Goal: Transaction & Acquisition: Purchase product/service

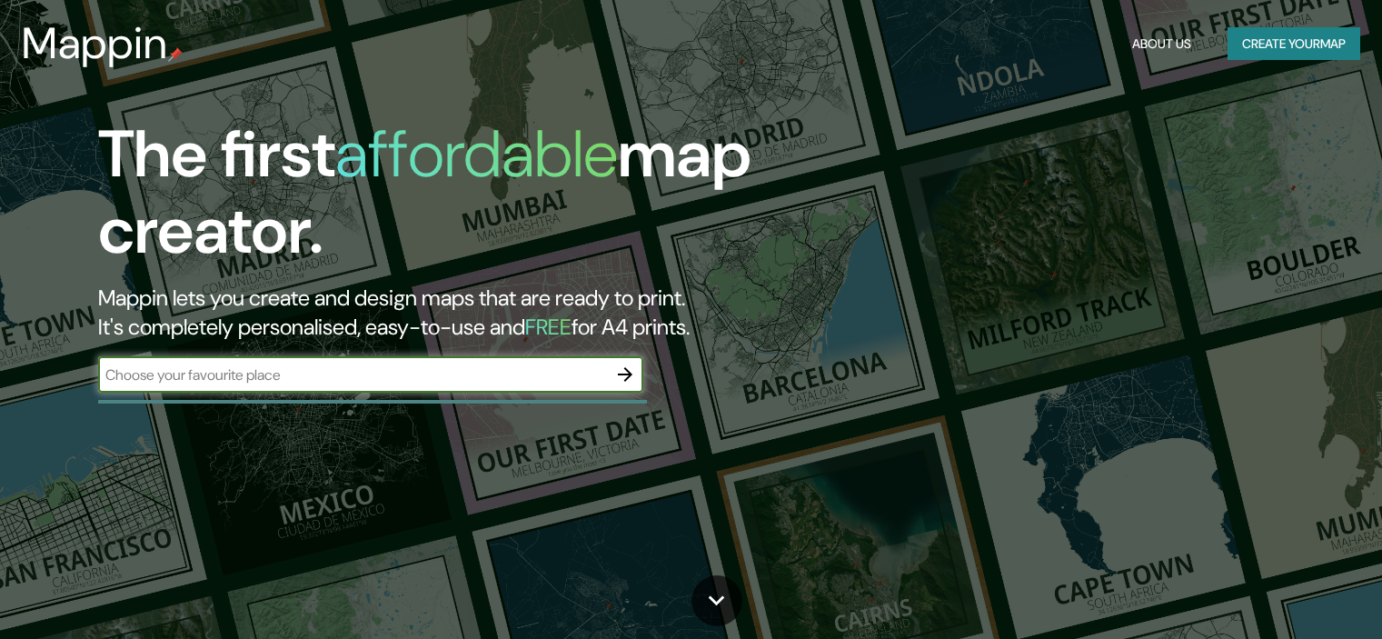
click at [427, 381] on input "text" at bounding box center [352, 374] width 509 height 21
type input "Lima"
click at [1298, 45] on button "Create your map" at bounding box center [1293, 44] width 133 height 34
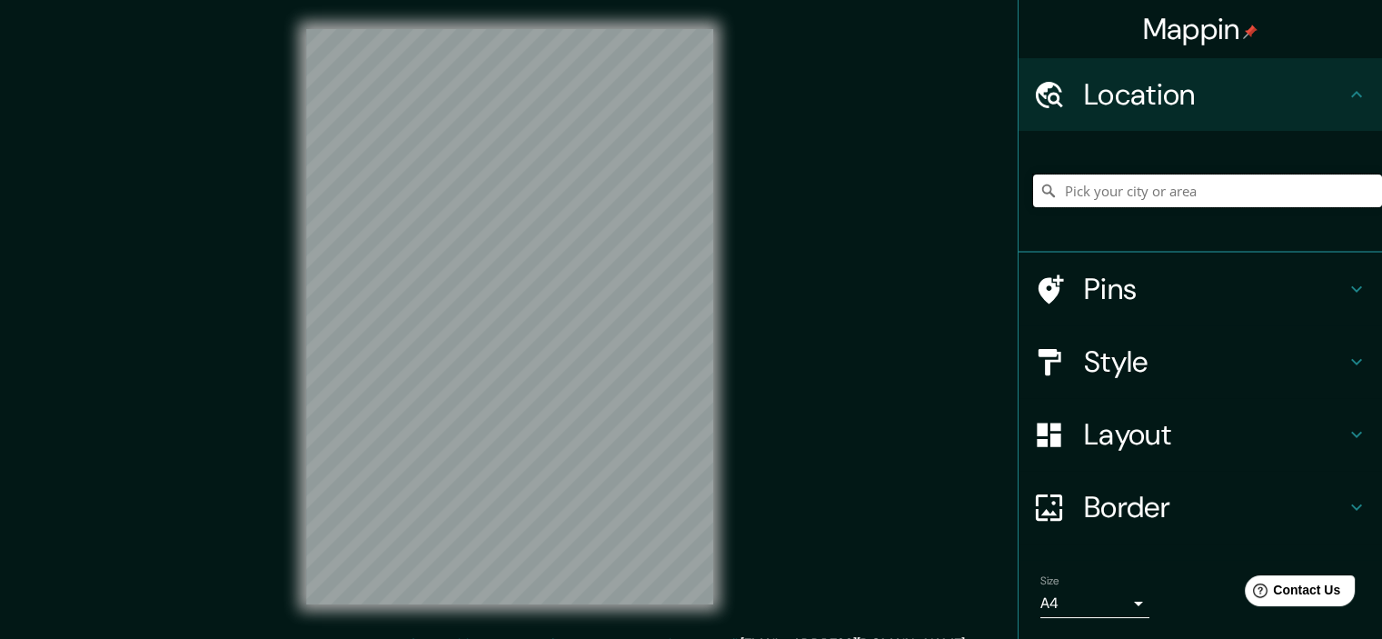
click at [1128, 193] on input "Pick your city or area" at bounding box center [1207, 190] width 349 height 33
click at [1151, 202] on input "Pick your city or area" at bounding box center [1207, 190] width 349 height 33
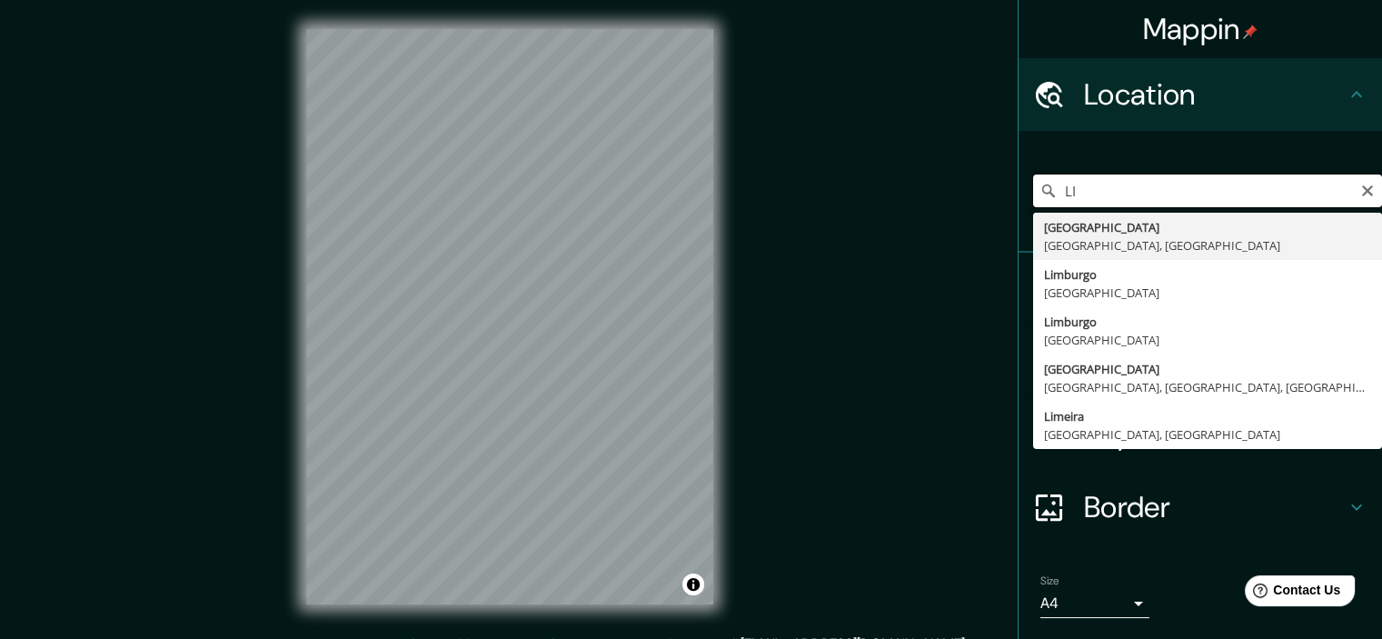
type input "L"
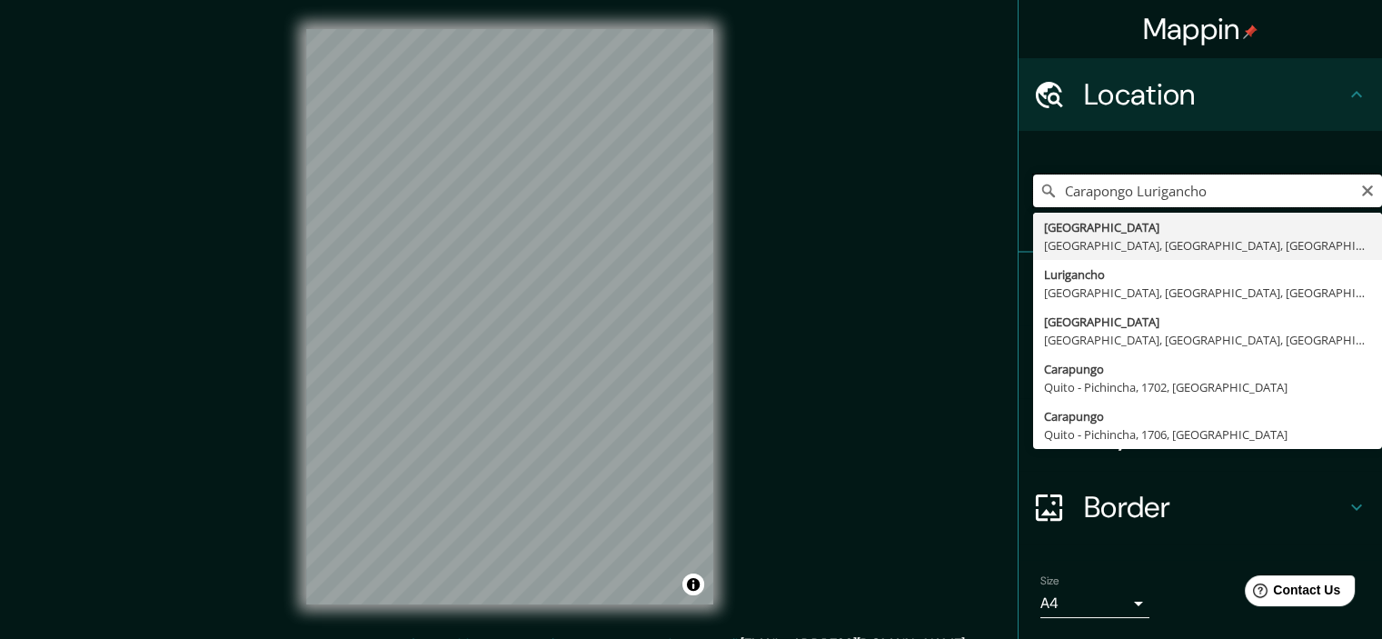
drag, startPoint x: 1124, startPoint y: 193, endPoint x: 1007, endPoint y: 192, distance: 116.3
click at [1018, 192] on div "Carapongo Lurigancho Avenida Carapongo Lima, Provincia de Lima, Perú Lurigancho…" at bounding box center [1199, 192] width 363 height 122
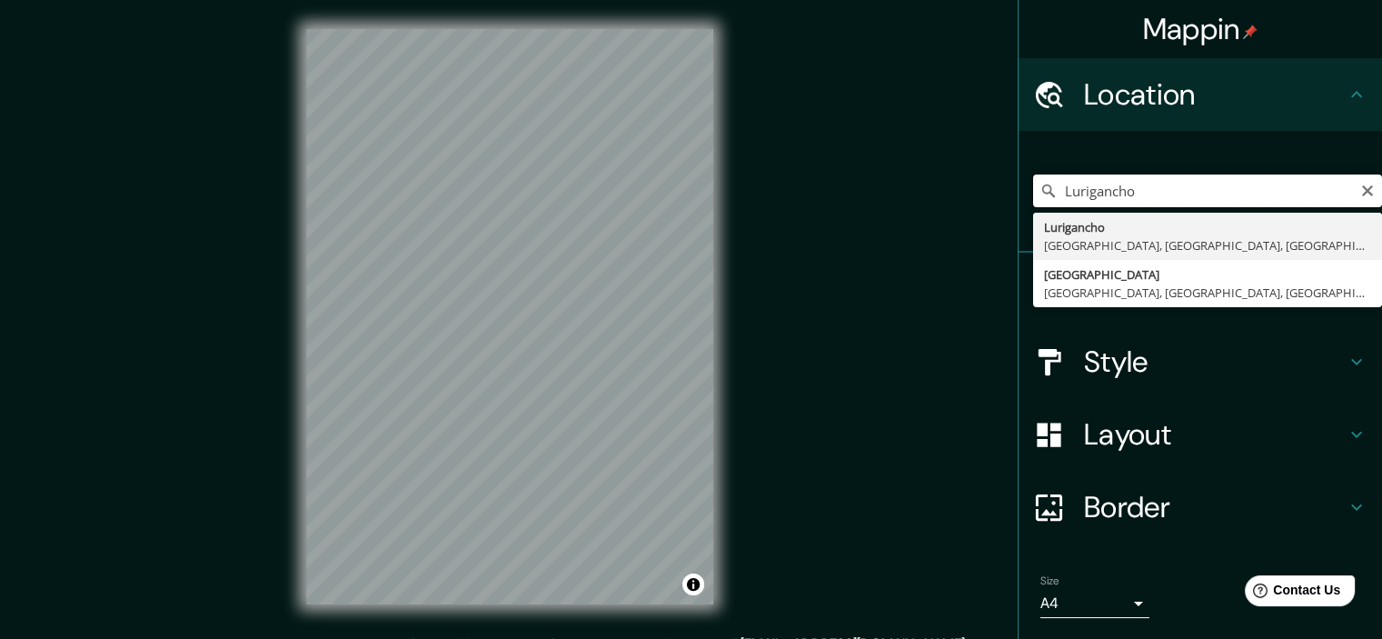
click at [1216, 196] on input "Lurigancho" at bounding box center [1207, 190] width 349 height 33
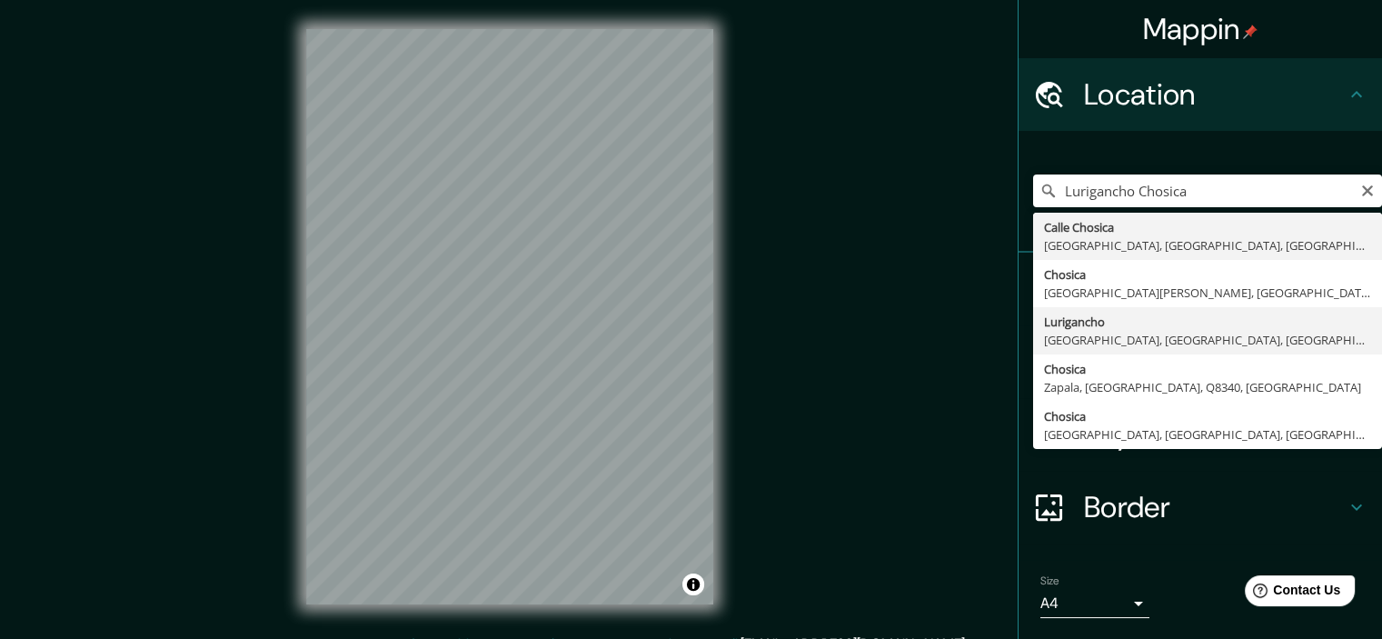
type input "Lurigancho, Lima, Provincia de Lima, Perú"
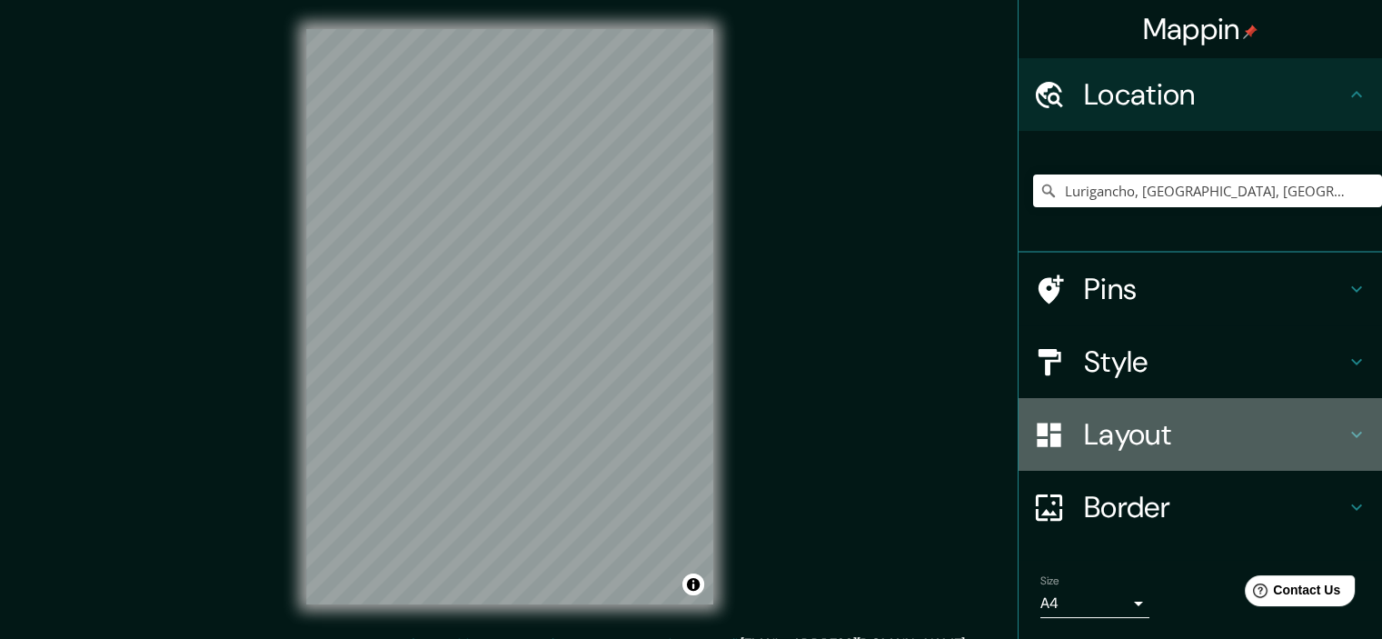
click at [1309, 439] on h4 "Layout" at bounding box center [1215, 434] width 262 height 36
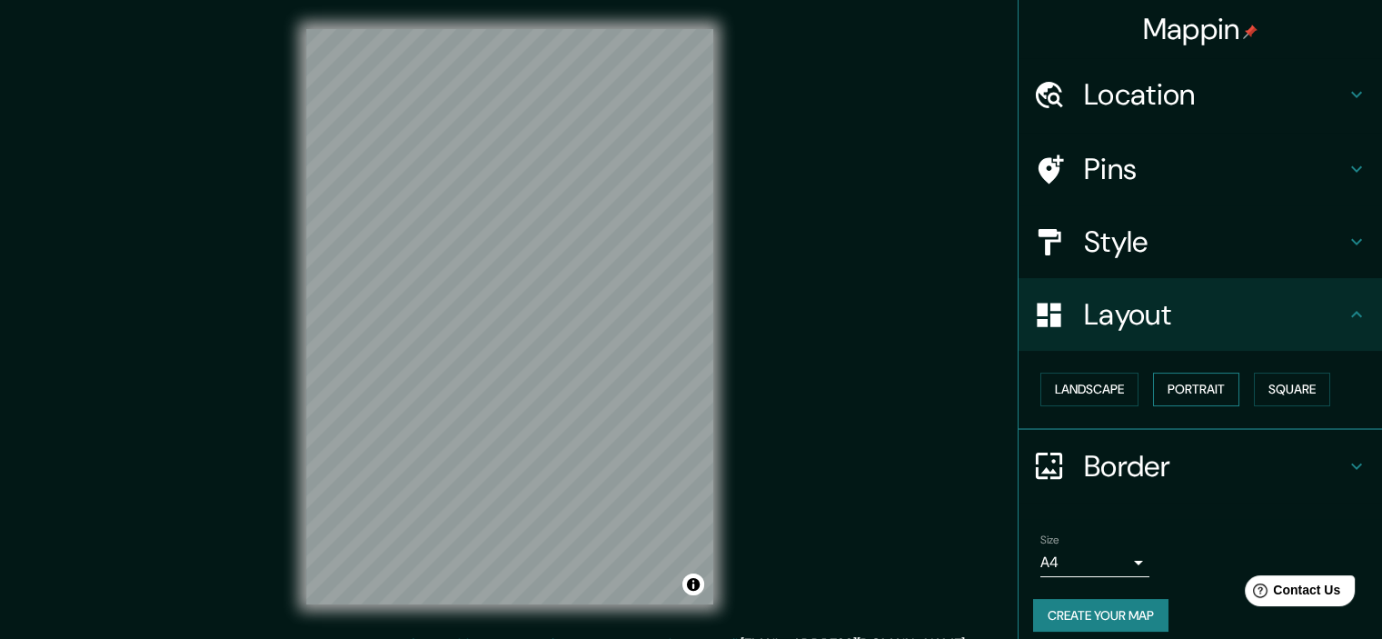
click at [1195, 379] on button "Portrait" at bounding box center [1196, 389] width 86 height 34
click at [1184, 395] on button "Portrait" at bounding box center [1196, 389] width 86 height 34
click at [1067, 398] on button "Landscape" at bounding box center [1089, 389] width 98 height 34
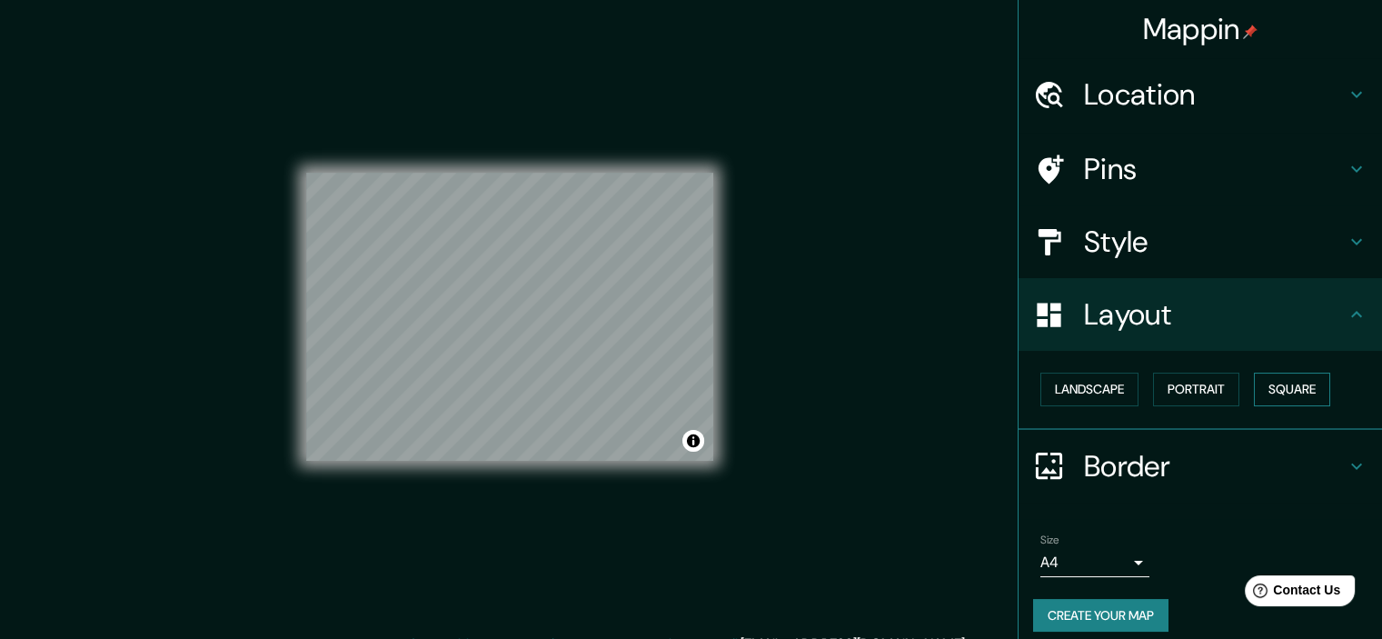
click at [1279, 392] on button "Square" at bounding box center [1291, 389] width 76 height 34
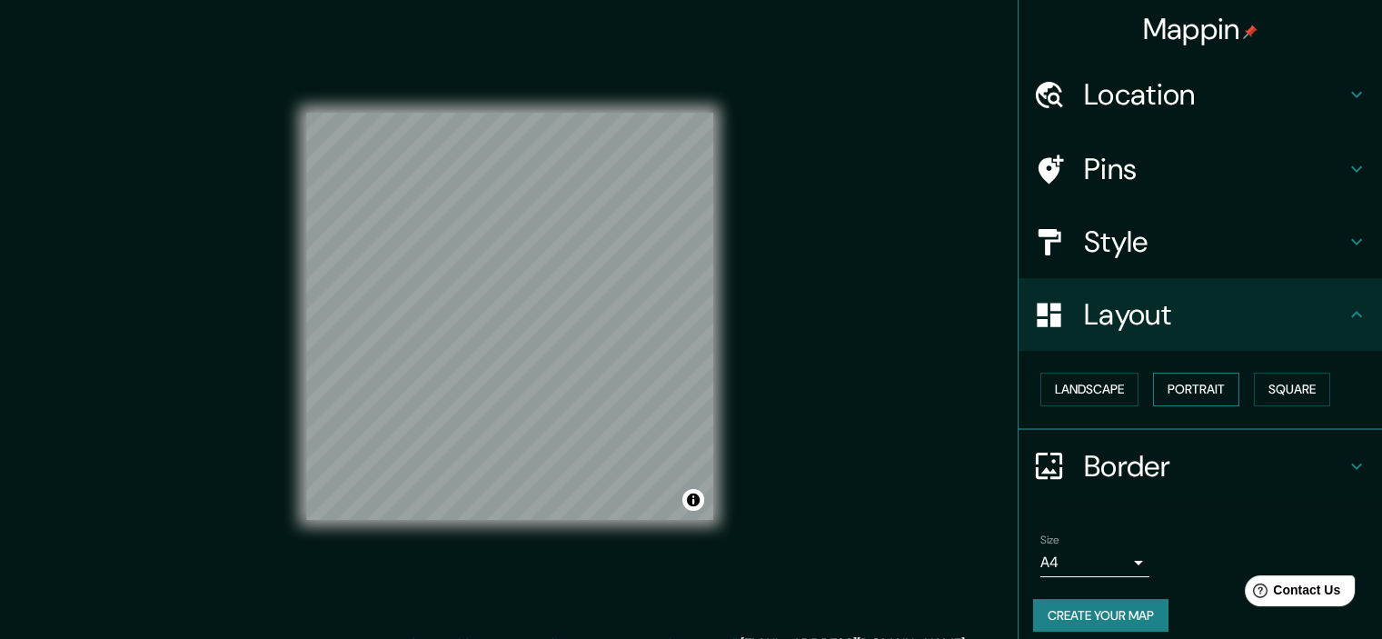
click at [1166, 390] on button "Portrait" at bounding box center [1196, 389] width 86 height 34
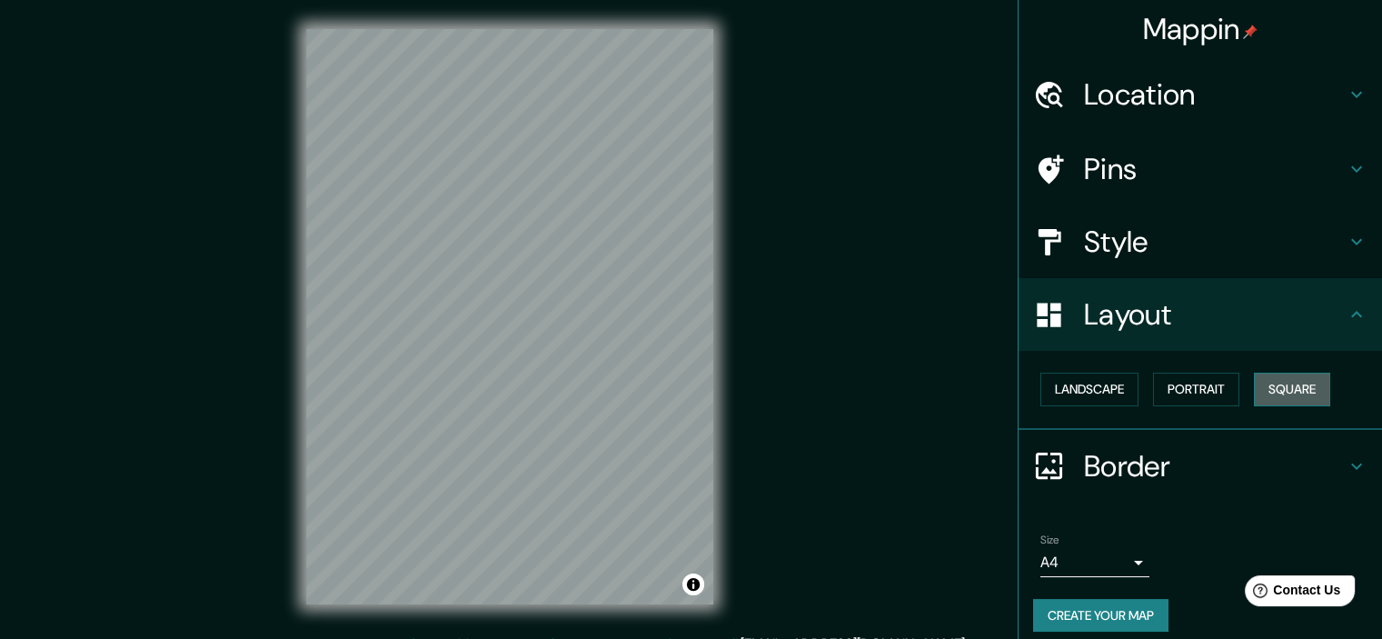
click at [1275, 388] on button "Square" at bounding box center [1291, 389] width 76 height 34
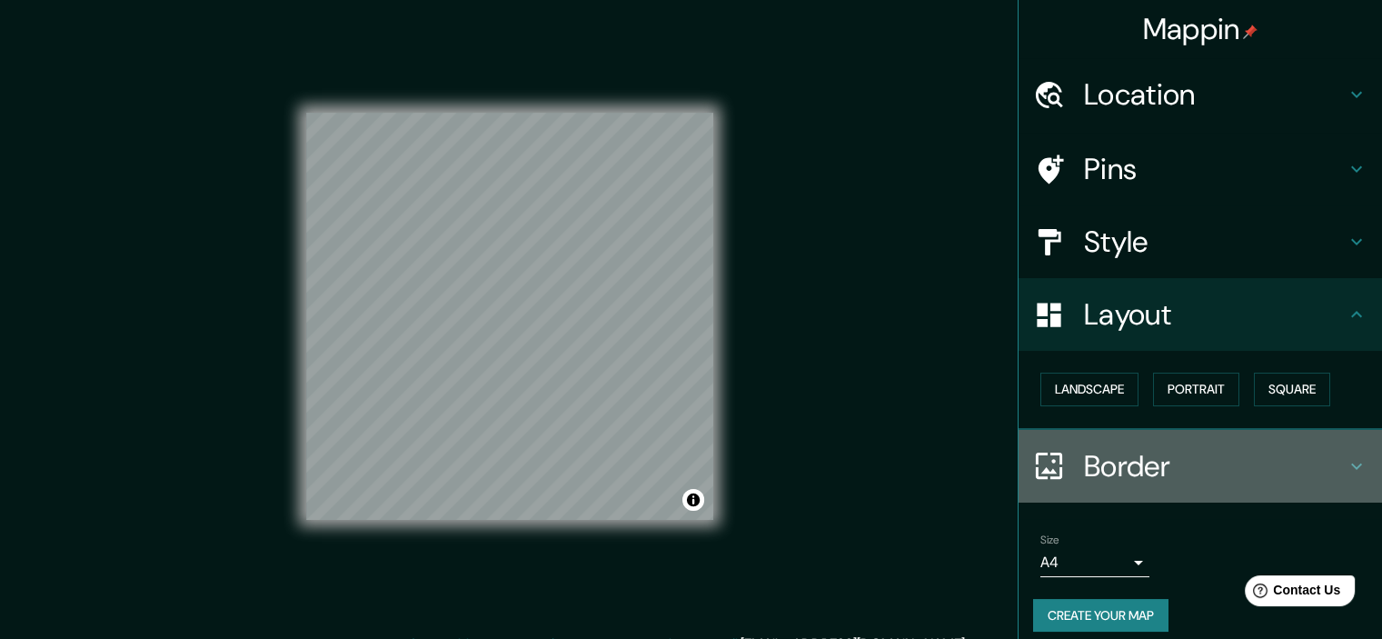
click at [1113, 465] on h4 "Border" at bounding box center [1215, 466] width 262 height 36
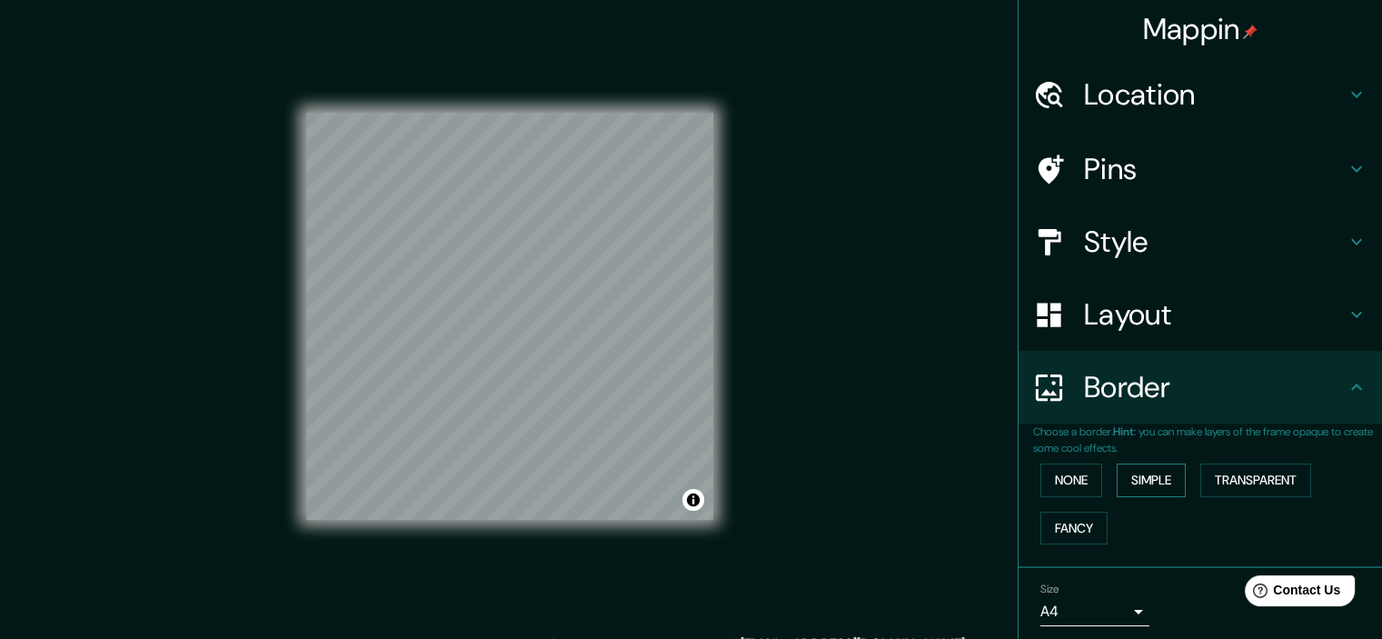
click at [1121, 482] on button "Simple" at bounding box center [1150, 480] width 69 height 34
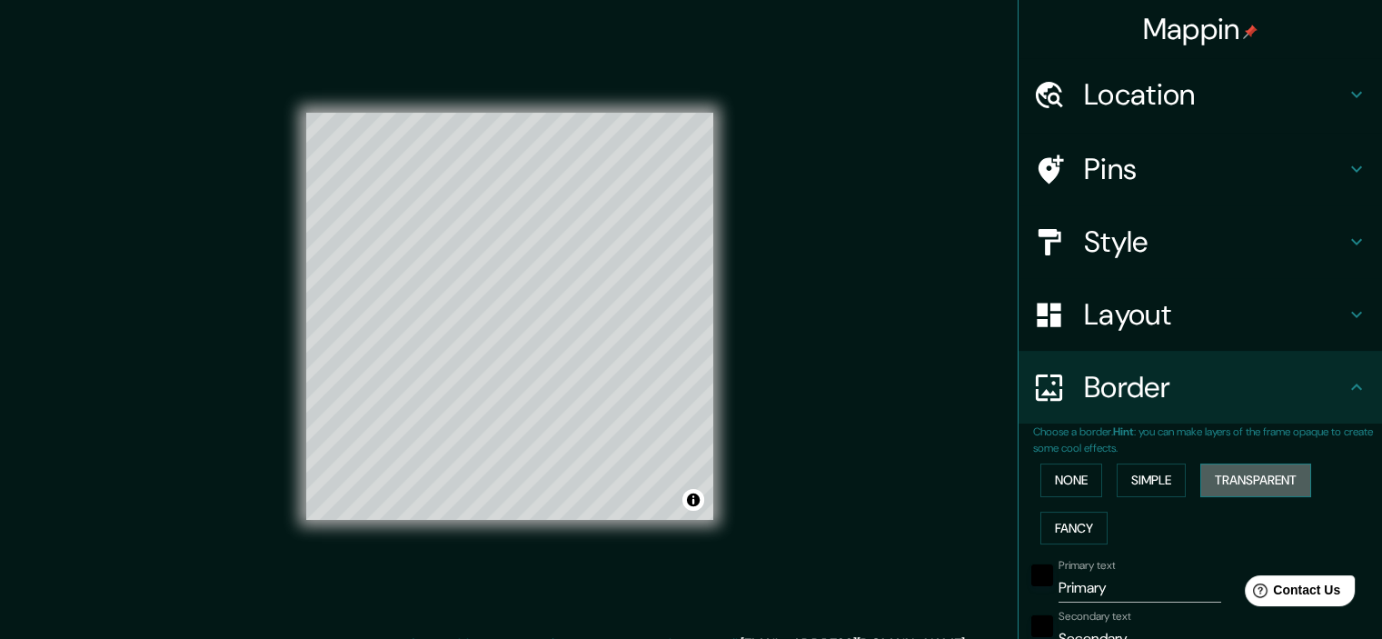
click at [1258, 471] on button "Transparent" at bounding box center [1255, 480] width 111 height 34
click at [1063, 520] on button "Fancy" at bounding box center [1073, 528] width 67 height 34
click at [1057, 474] on button "None" at bounding box center [1071, 480] width 62 height 34
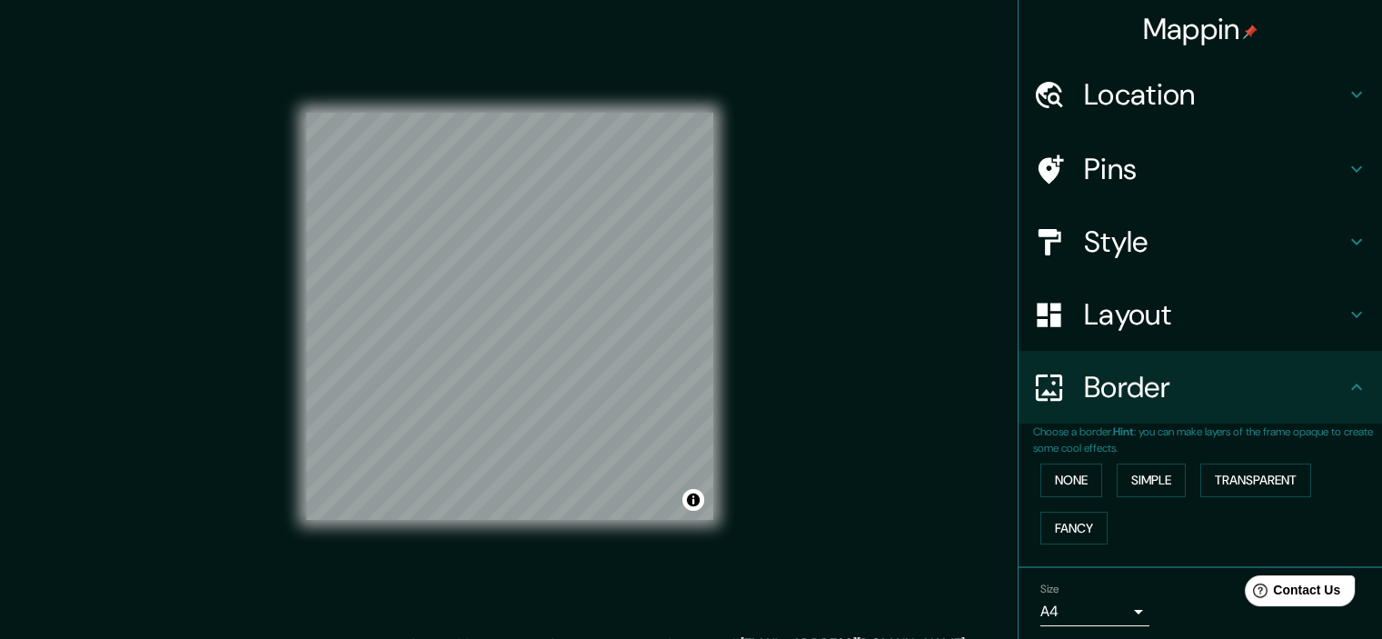
click at [1325, 471] on div "None Simple Transparent Fancy" at bounding box center [1207, 503] width 349 height 95
click at [1261, 485] on button "Transparent" at bounding box center [1255, 480] width 111 height 34
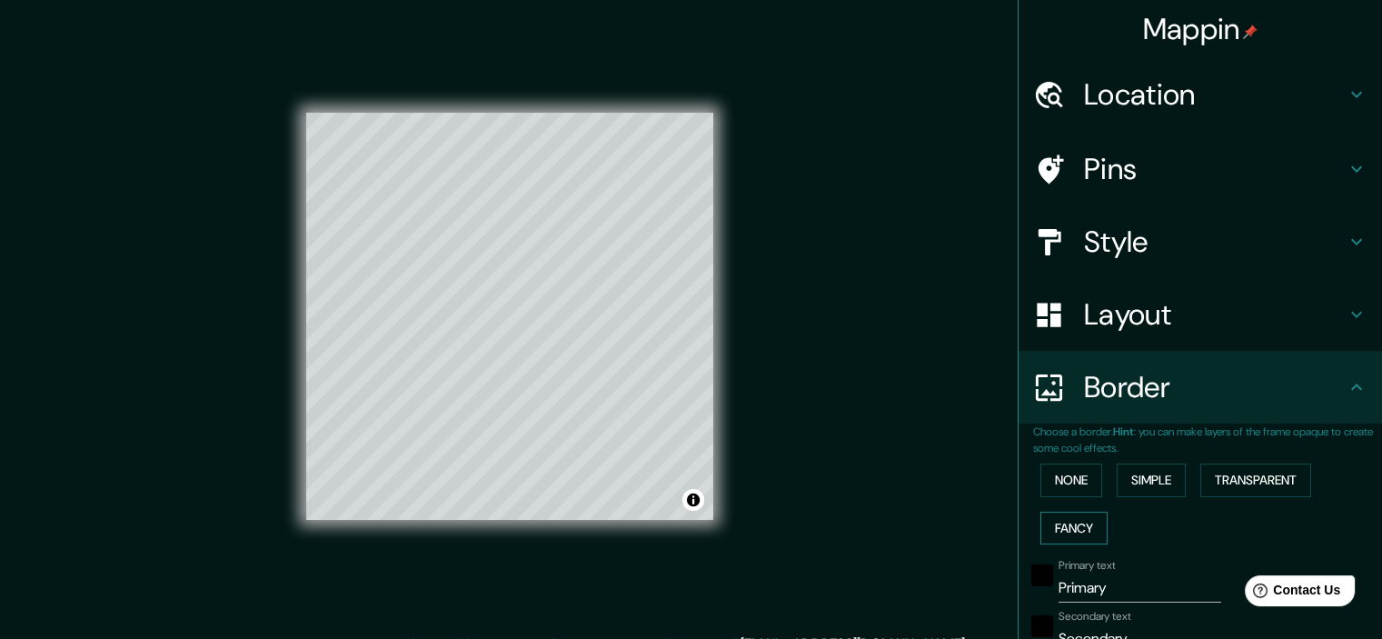
click at [1066, 526] on button "Fancy" at bounding box center [1073, 528] width 67 height 34
click at [1243, 485] on button "Transparent" at bounding box center [1255, 480] width 111 height 34
click at [1076, 530] on button "Fancy" at bounding box center [1073, 528] width 67 height 34
click at [1065, 490] on button "None" at bounding box center [1071, 480] width 62 height 34
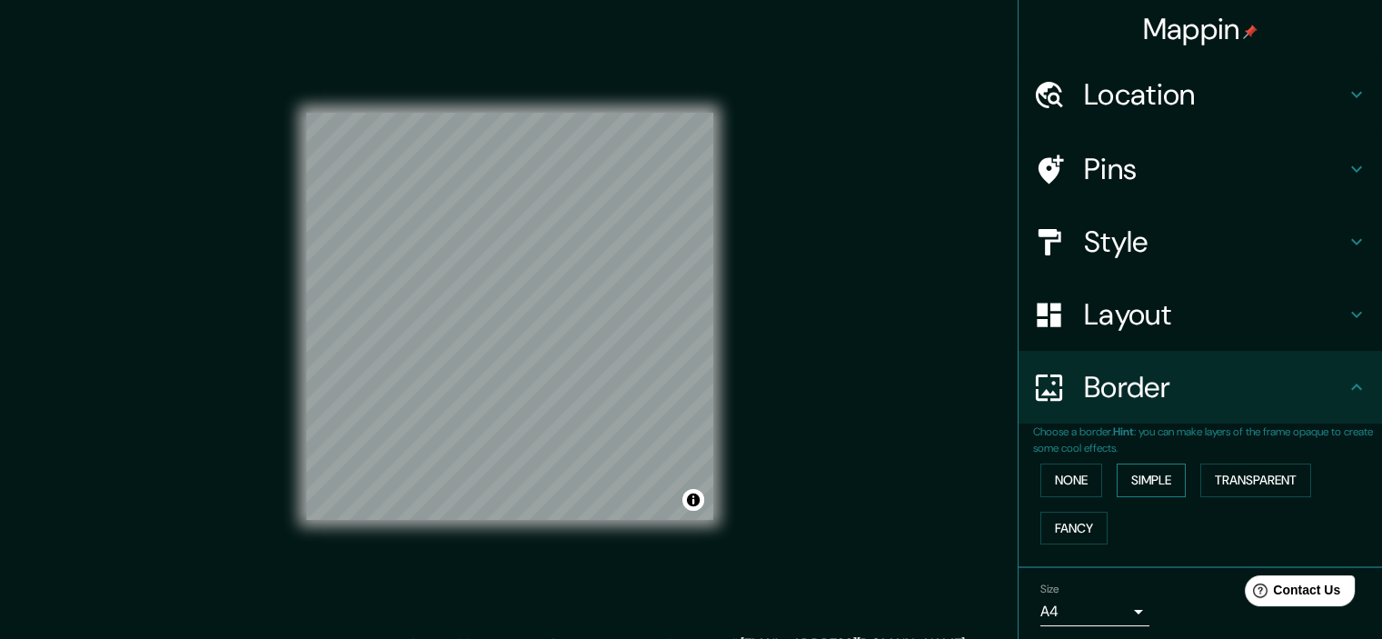
click at [1155, 478] on button "Simple" at bounding box center [1150, 480] width 69 height 34
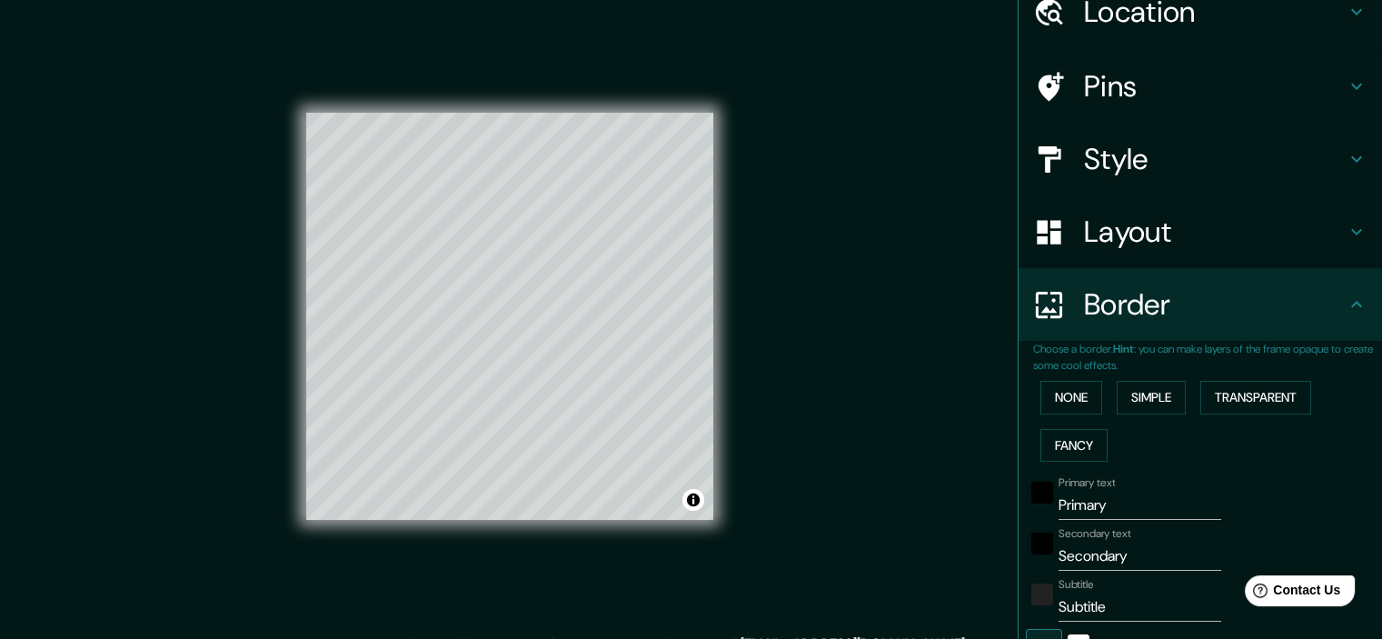
scroll to position [182, 0]
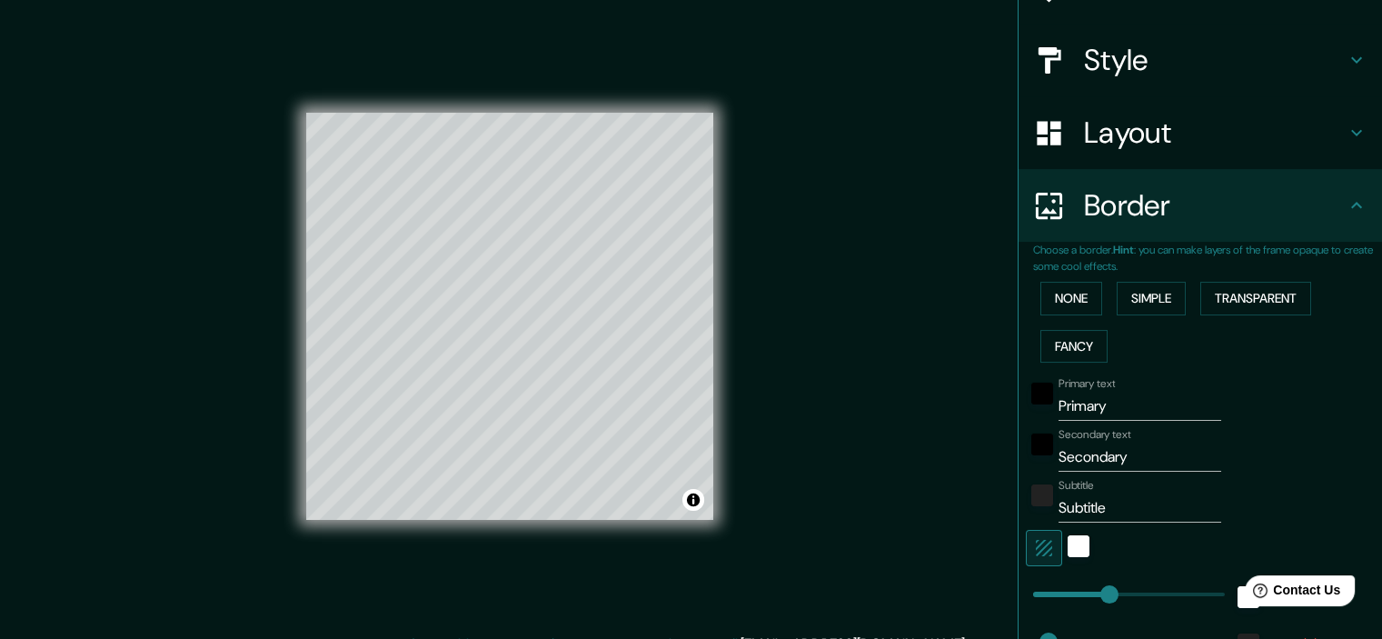
click at [1102, 405] on input "Primary" at bounding box center [1139, 405] width 163 height 29
type input "L"
type input "179"
type input "36"
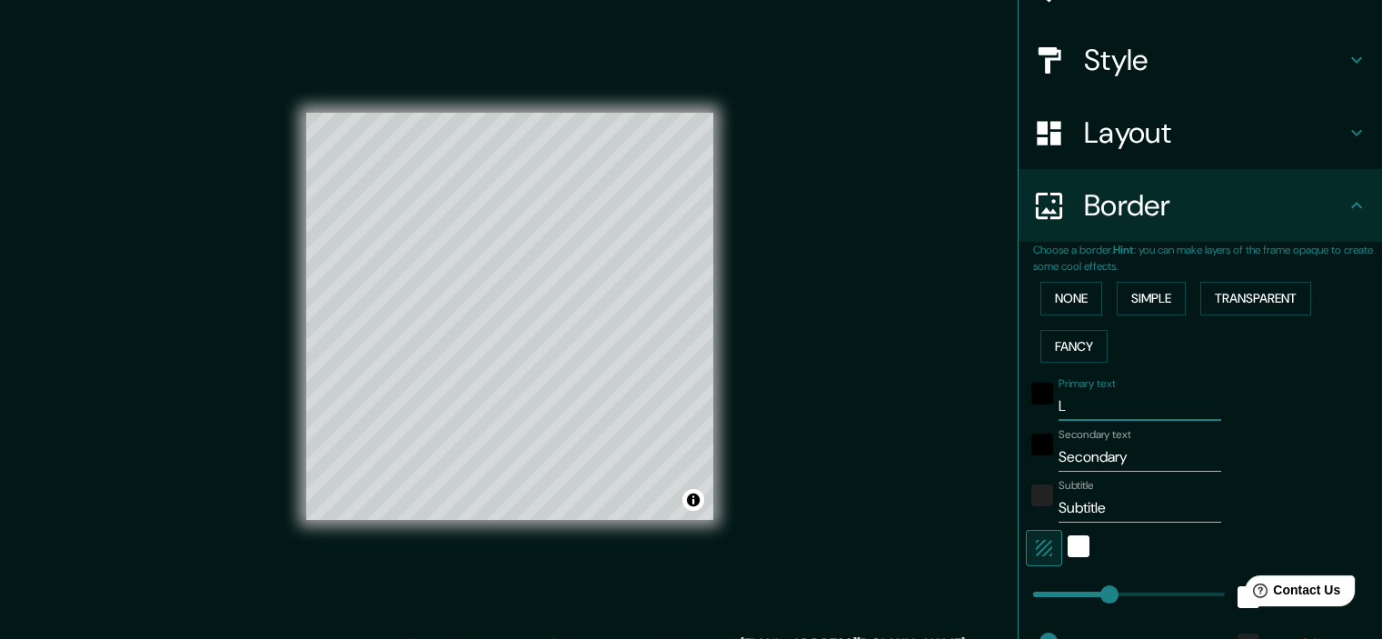
type input "LU"
type input "179"
type input "36"
type input "LUR"
type input "179"
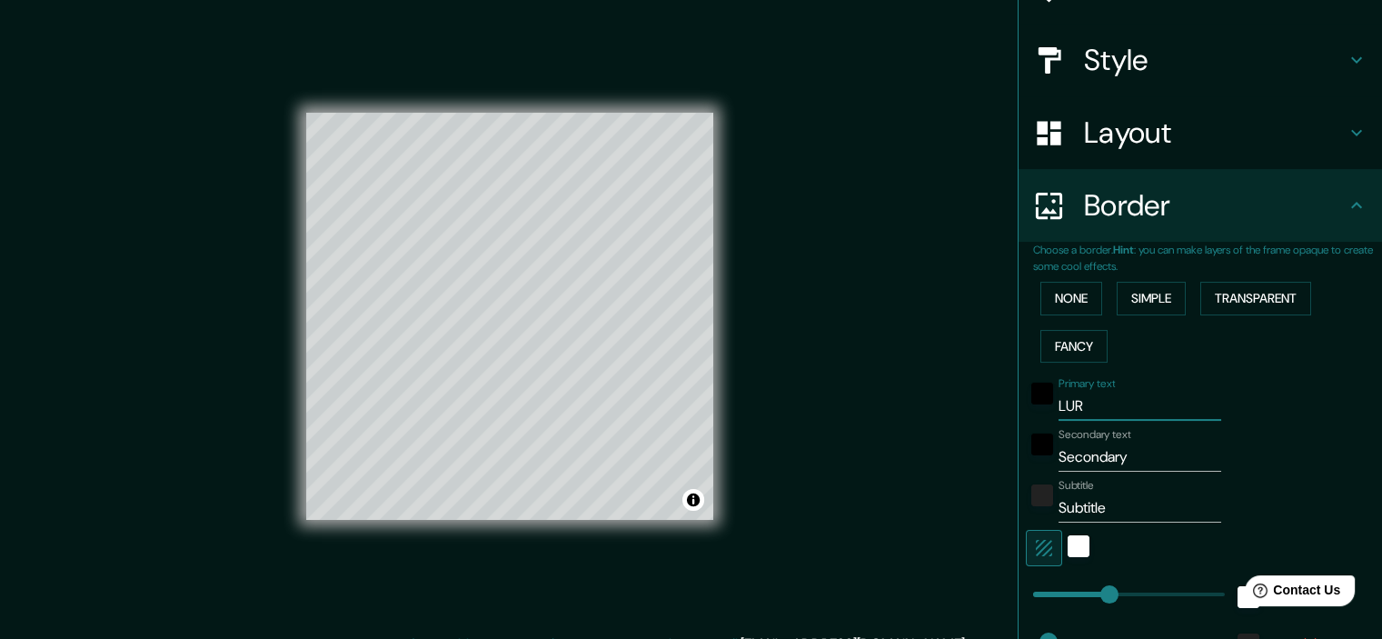
type input "36"
type input "LURI"
type input "179"
type input "36"
type input "LURIG"
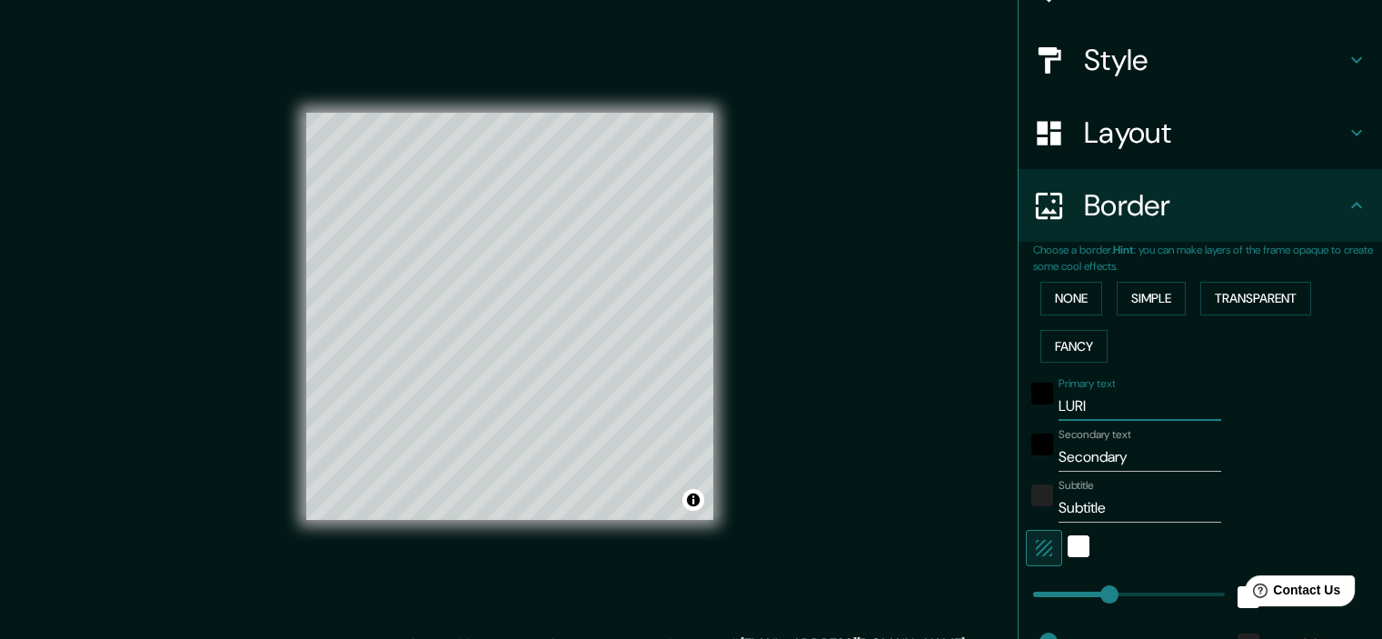
type input "179"
type input "36"
type input "LURIGA"
type input "179"
type input "36"
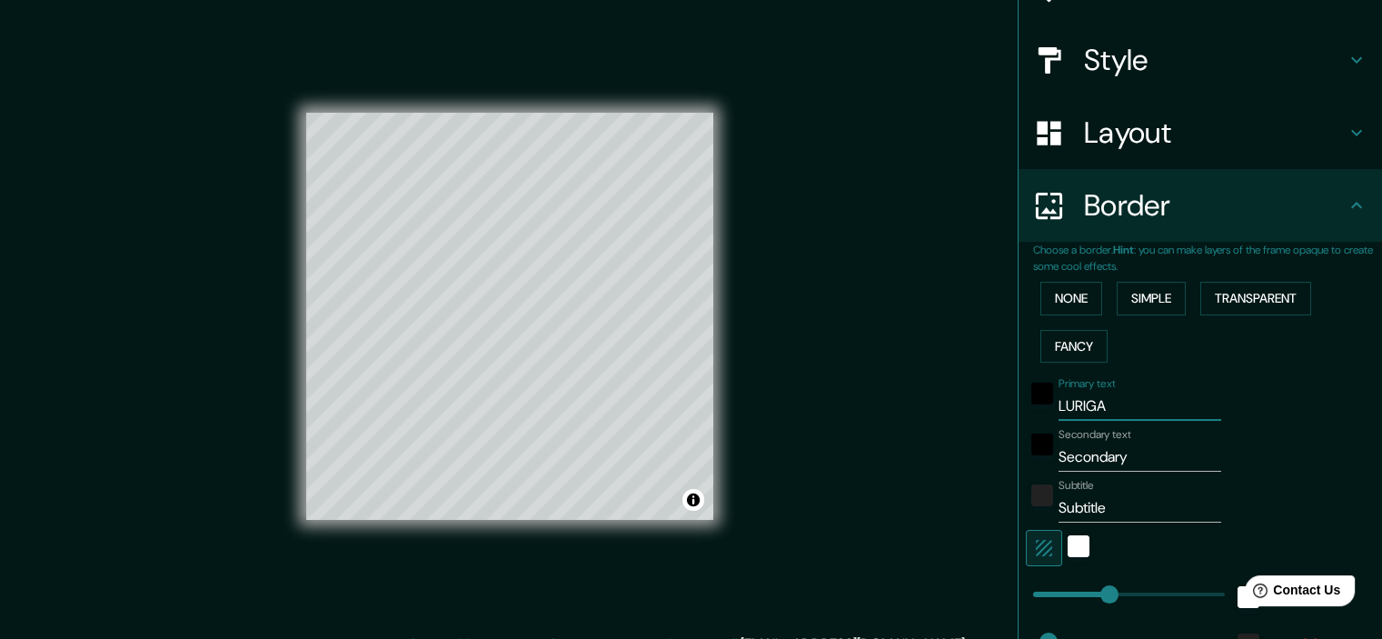
type input "LURIG"
type input "179"
type input "36"
type input "LURI"
type input "179"
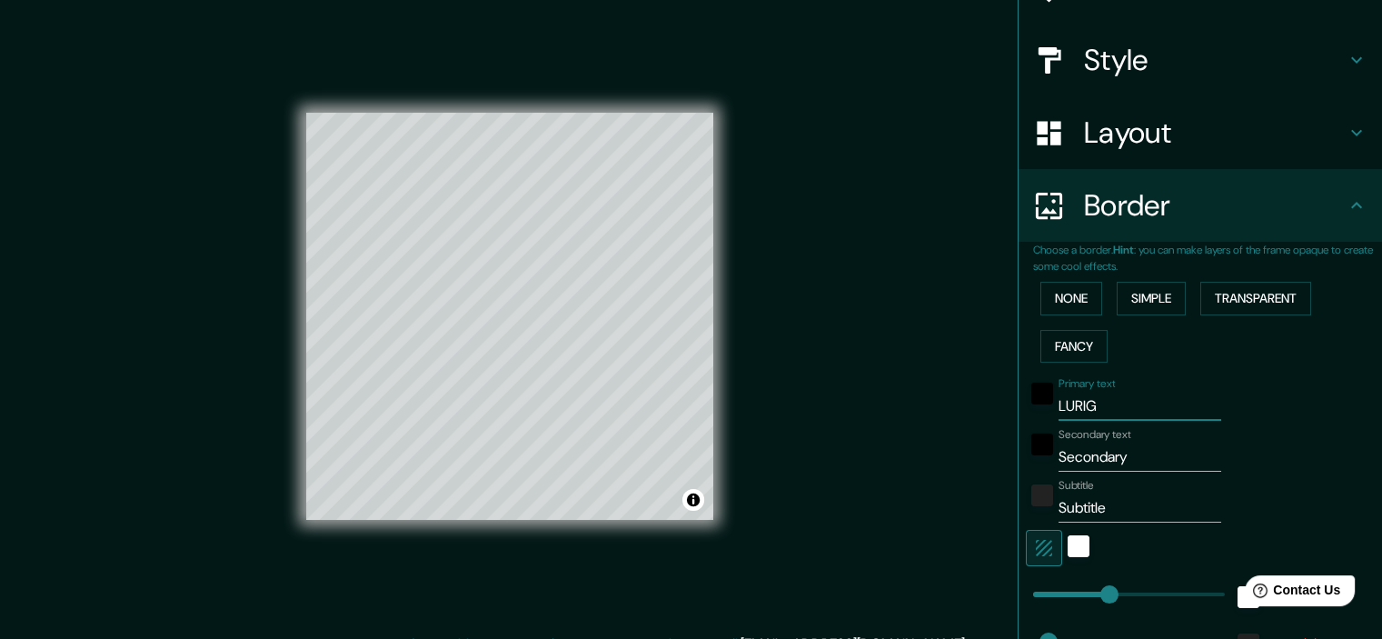
type input "36"
type input "LUR"
type input "179"
type input "36"
type input "L"
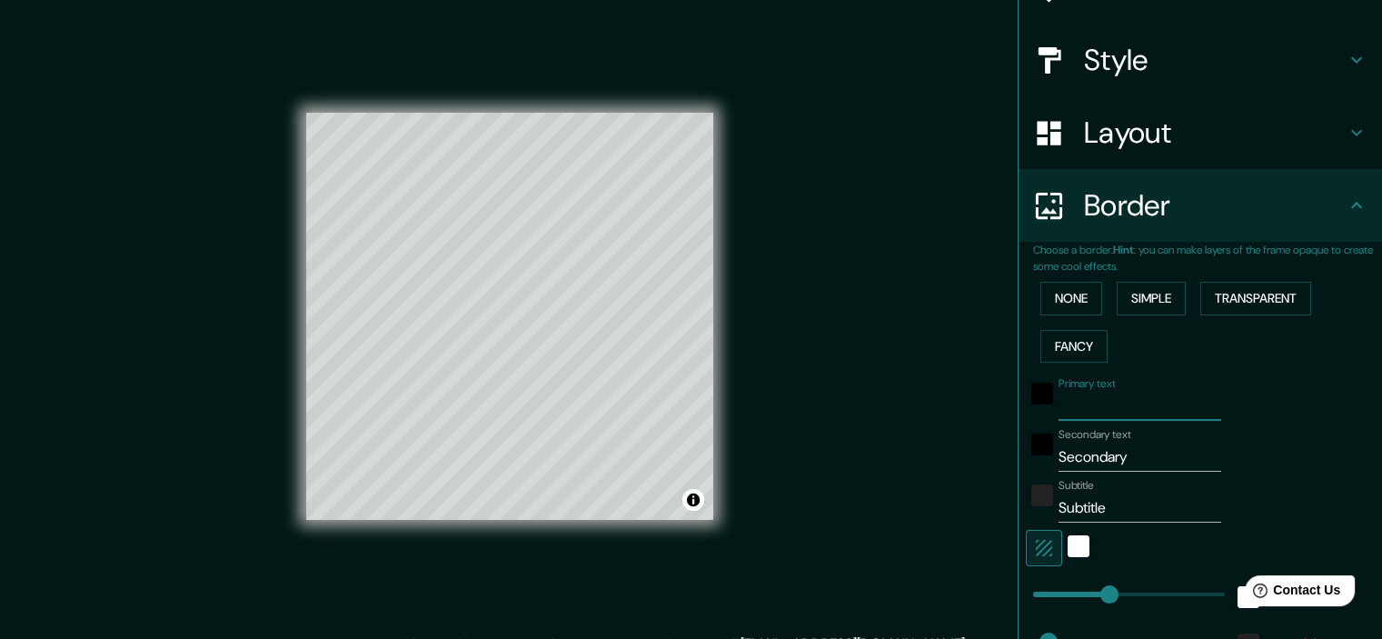
type input "179"
type input "36"
type input "L"
type input "179"
type input "36"
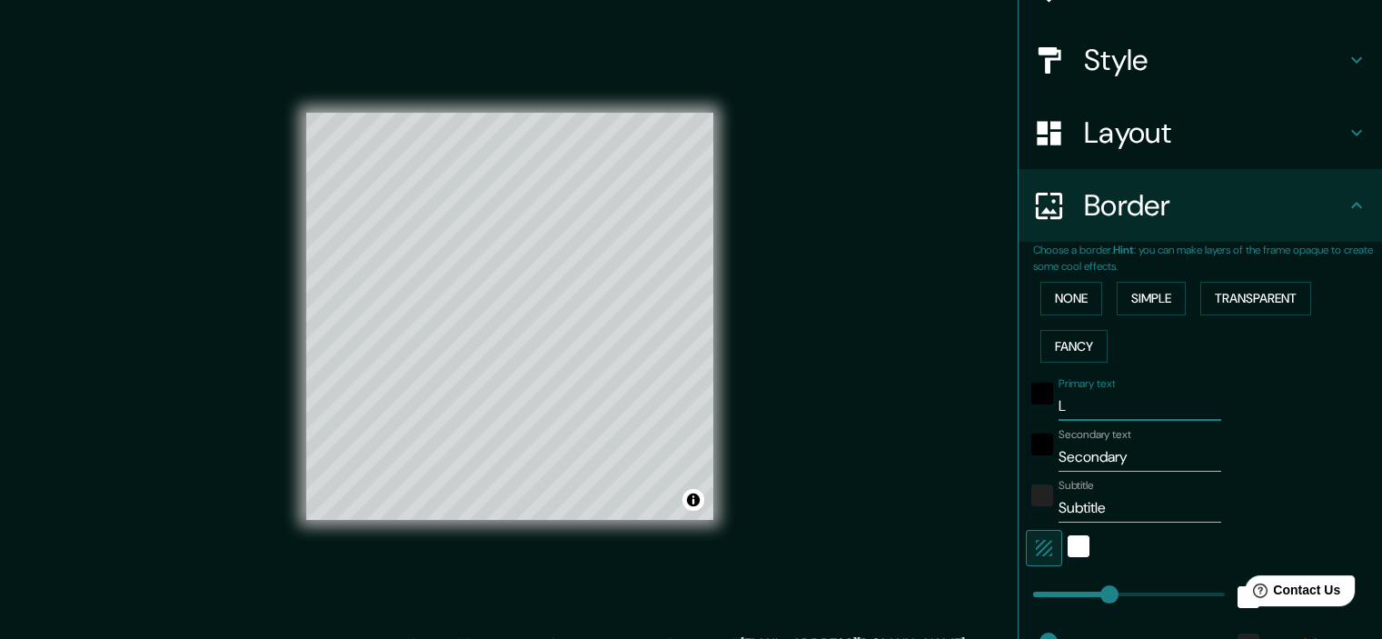
type input "LU"
type input "179"
type input "36"
type input "LUR"
type input "179"
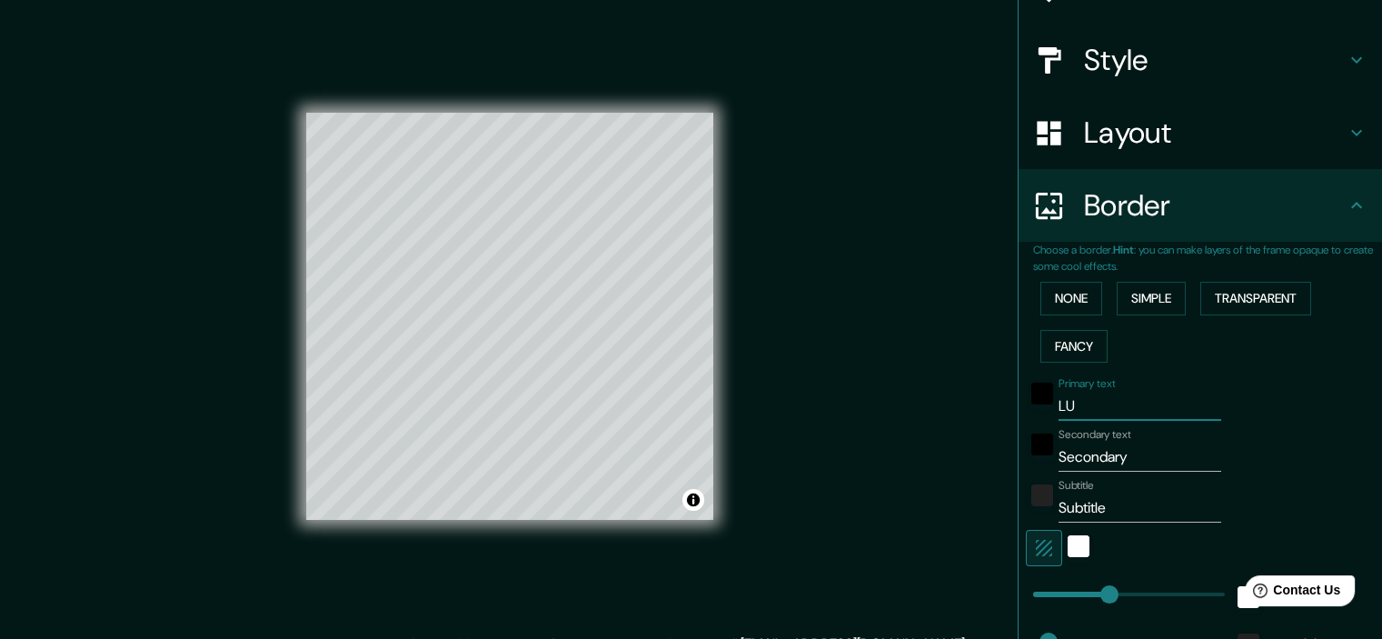
type input "36"
type input "LURI"
type input "179"
type input "36"
type input "LURIA"
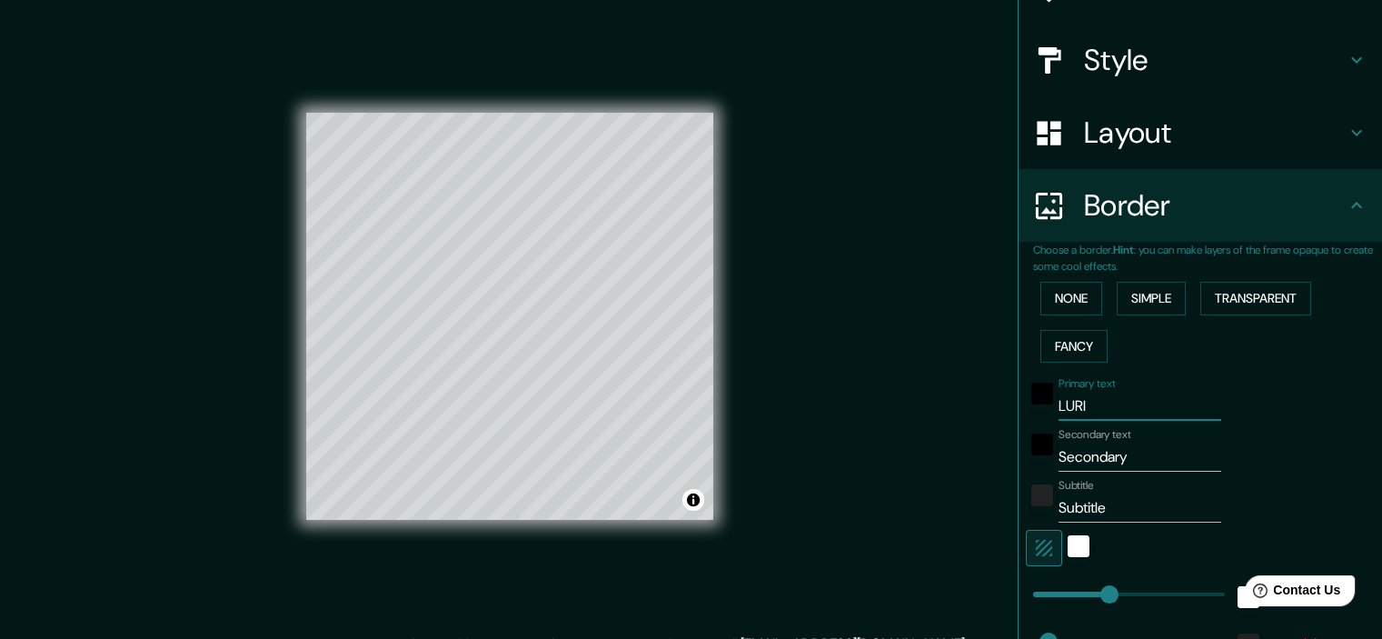
type input "179"
type input "36"
type input "LURIAN"
type input "179"
type input "36"
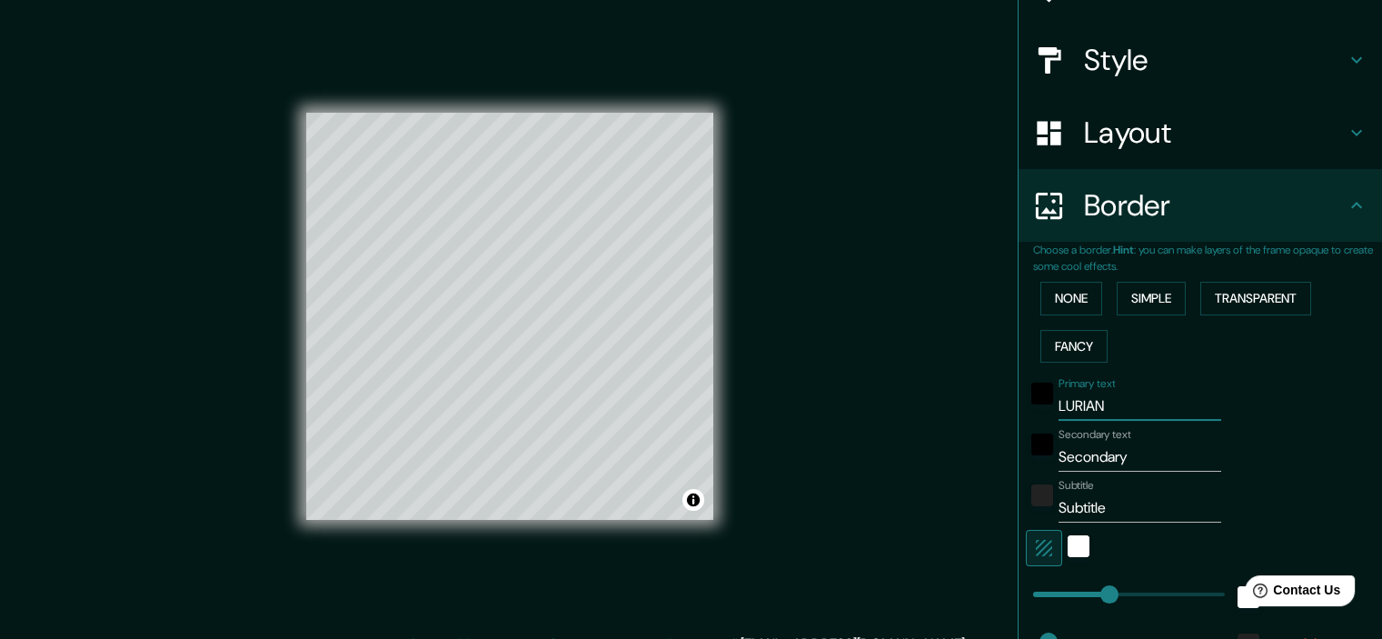
type input "LURIANC"
type input "179"
type input "36"
type input "LURIANCH"
type input "179"
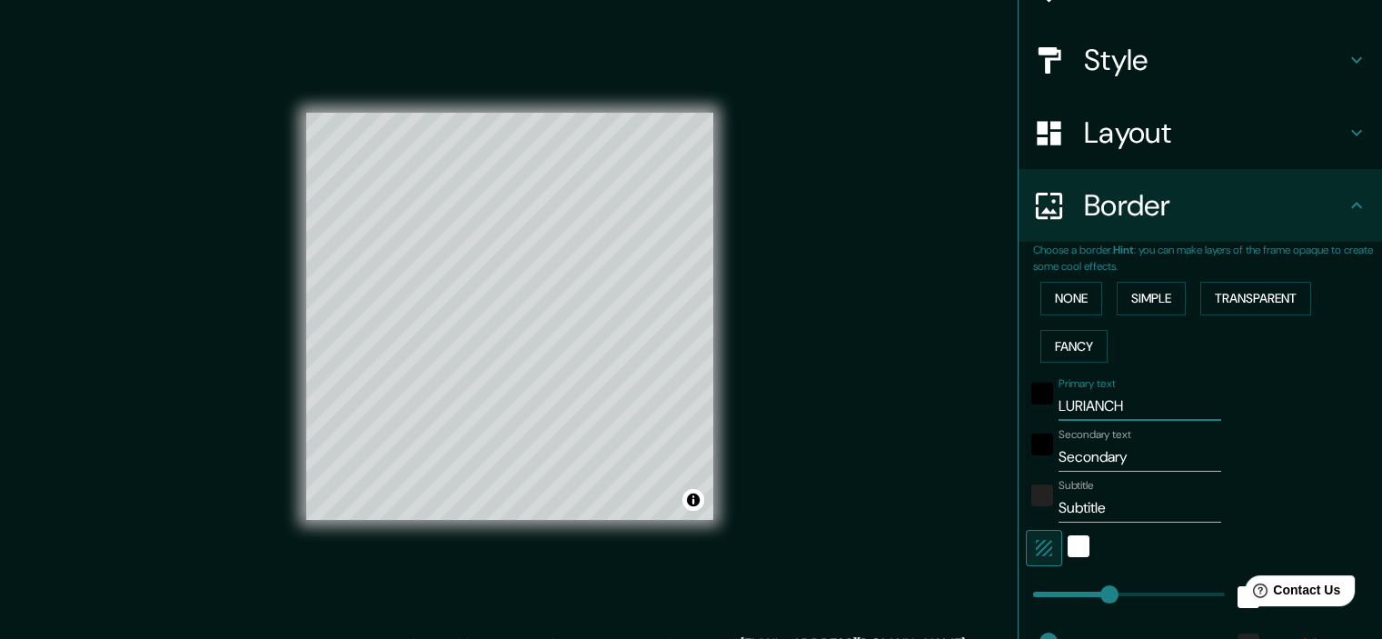
type input "36"
type input "LURIANC"
type input "179"
type input "36"
type input "LURIAN"
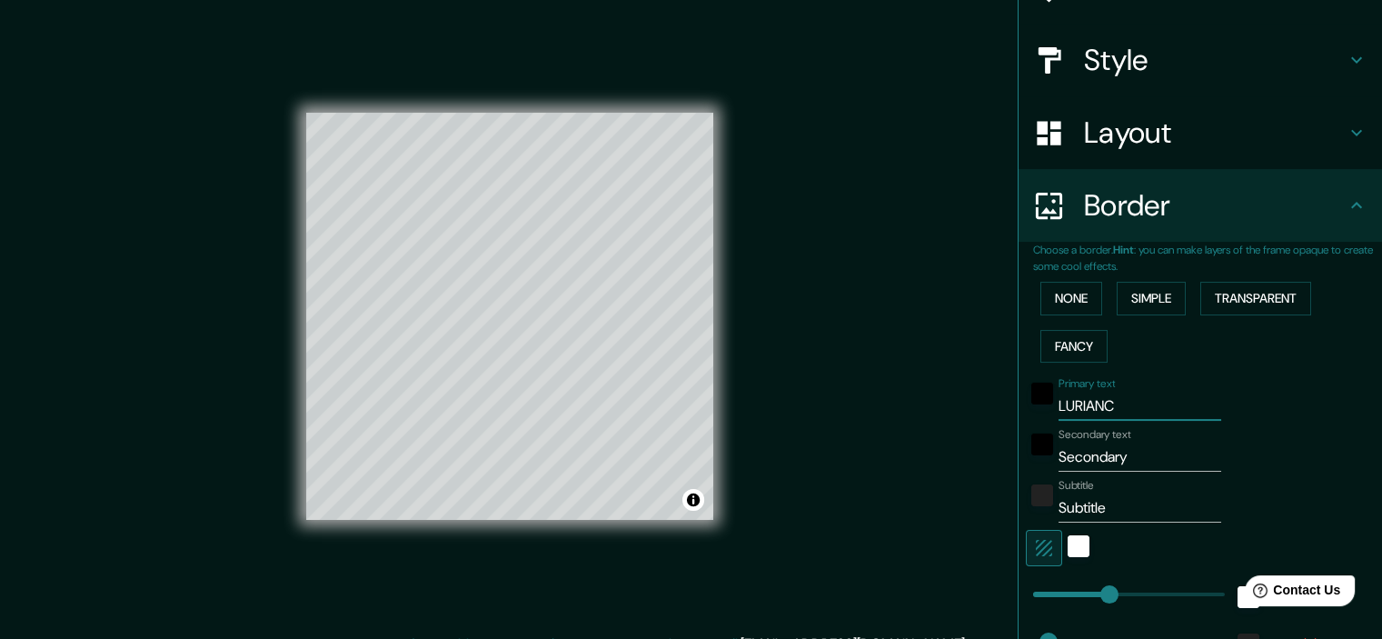
type input "179"
type input "36"
type input "LURIA"
type input "179"
type input "36"
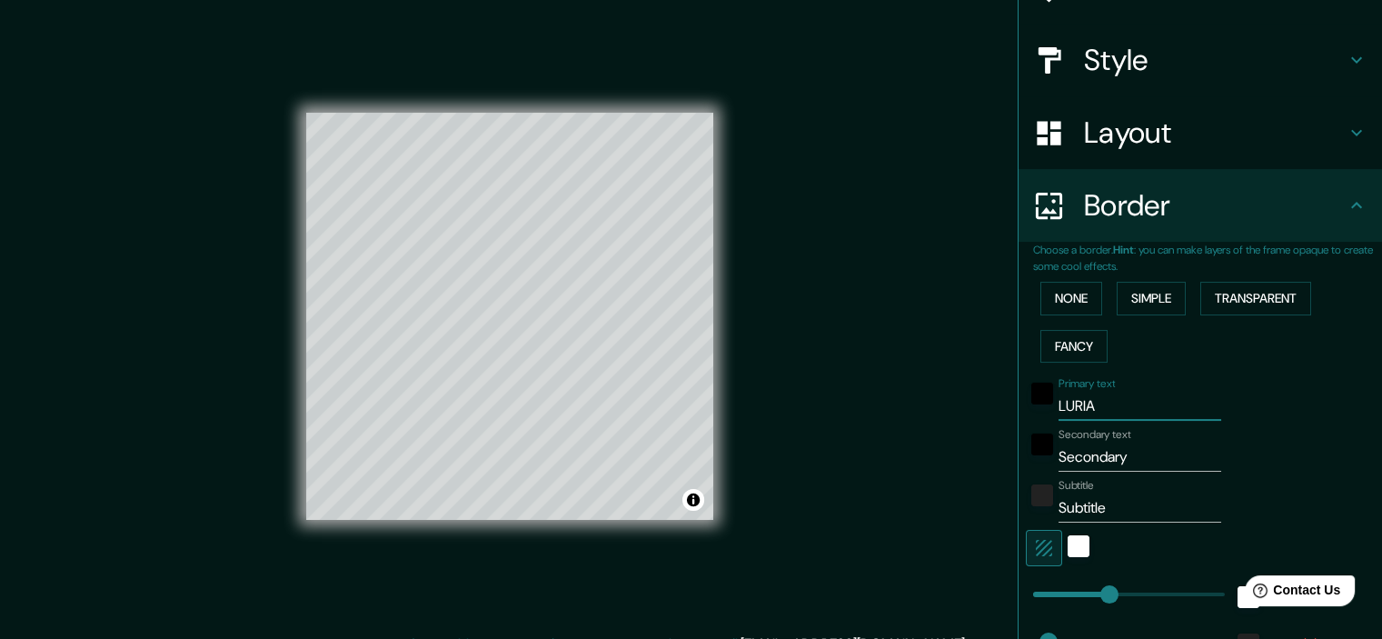
type input "LURI"
type input "179"
type input "36"
type input "LURIG"
type input "179"
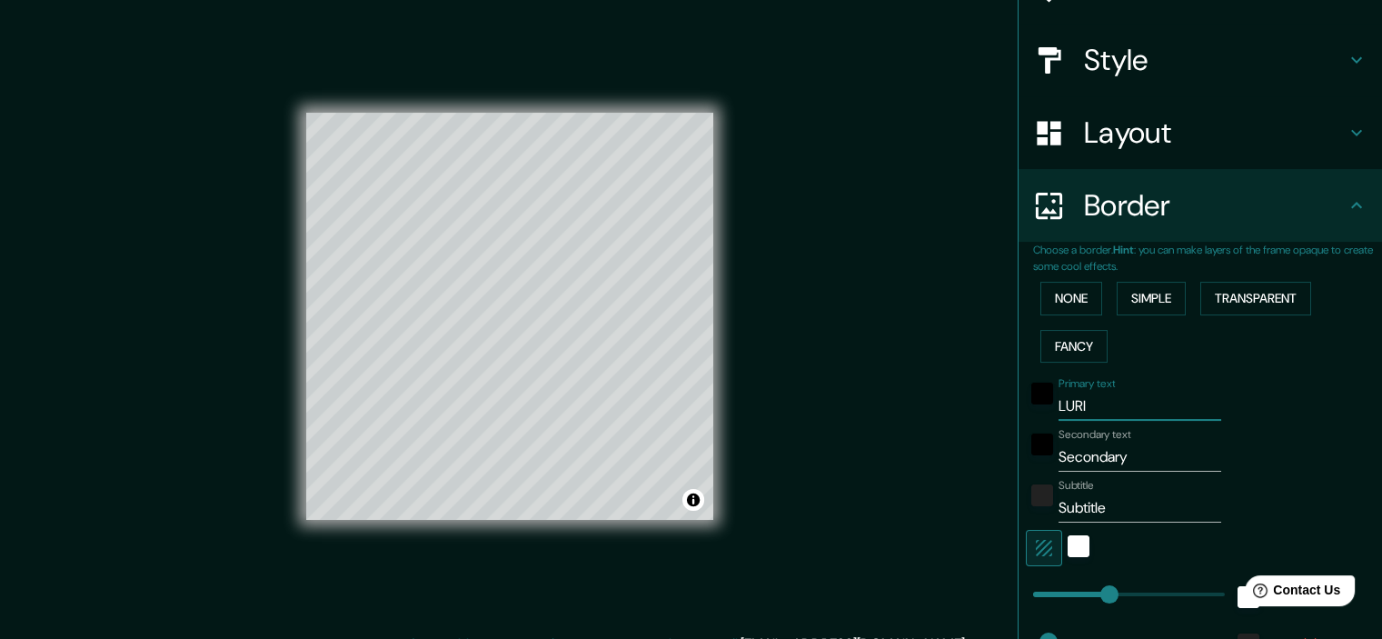
type input "36"
type input "LURIGA"
type input "179"
type input "36"
type input "LURIGAN"
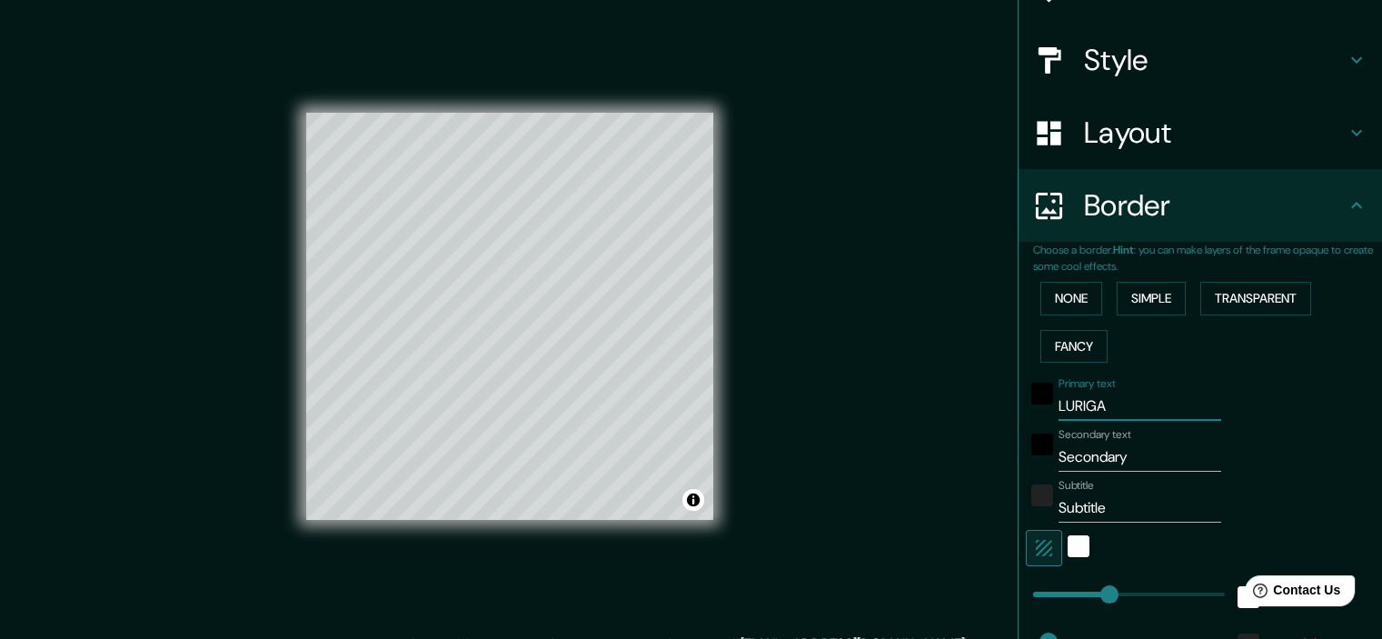
type input "179"
type input "36"
type input "LURIGANC"
type input "179"
type input "36"
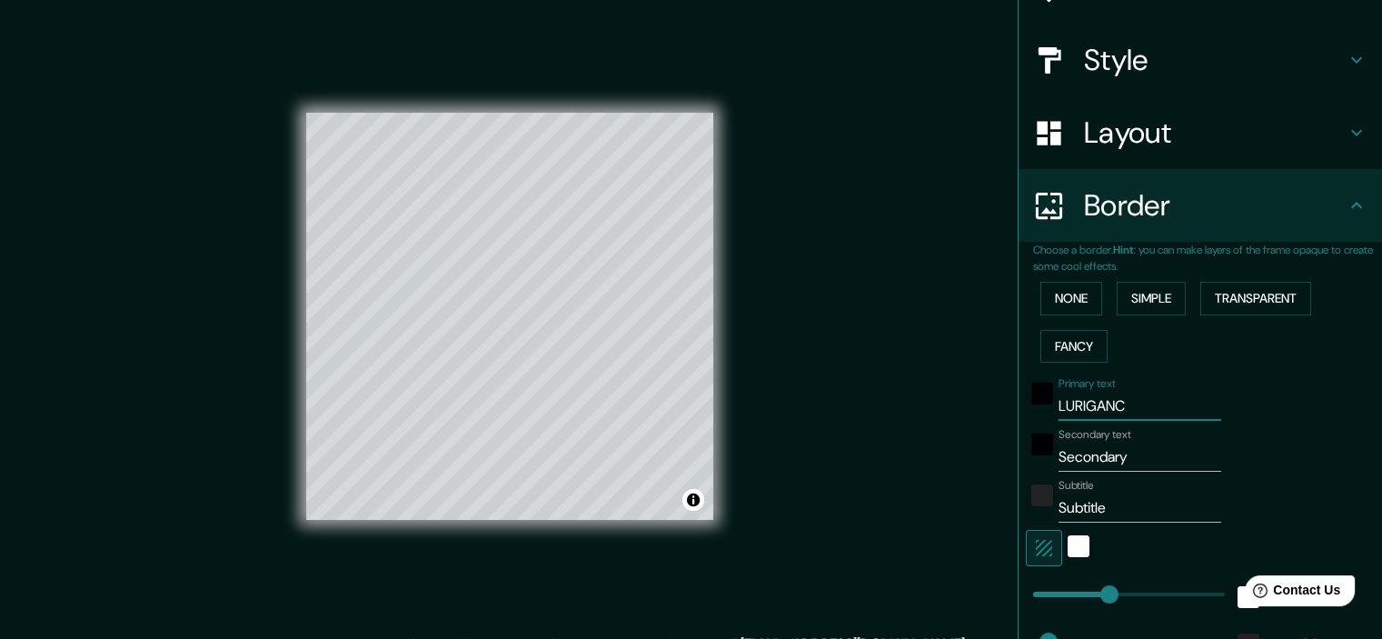
type input "LURIGANCH"
type input "179"
type input "36"
type input "LURIGANCHO"
type input "179"
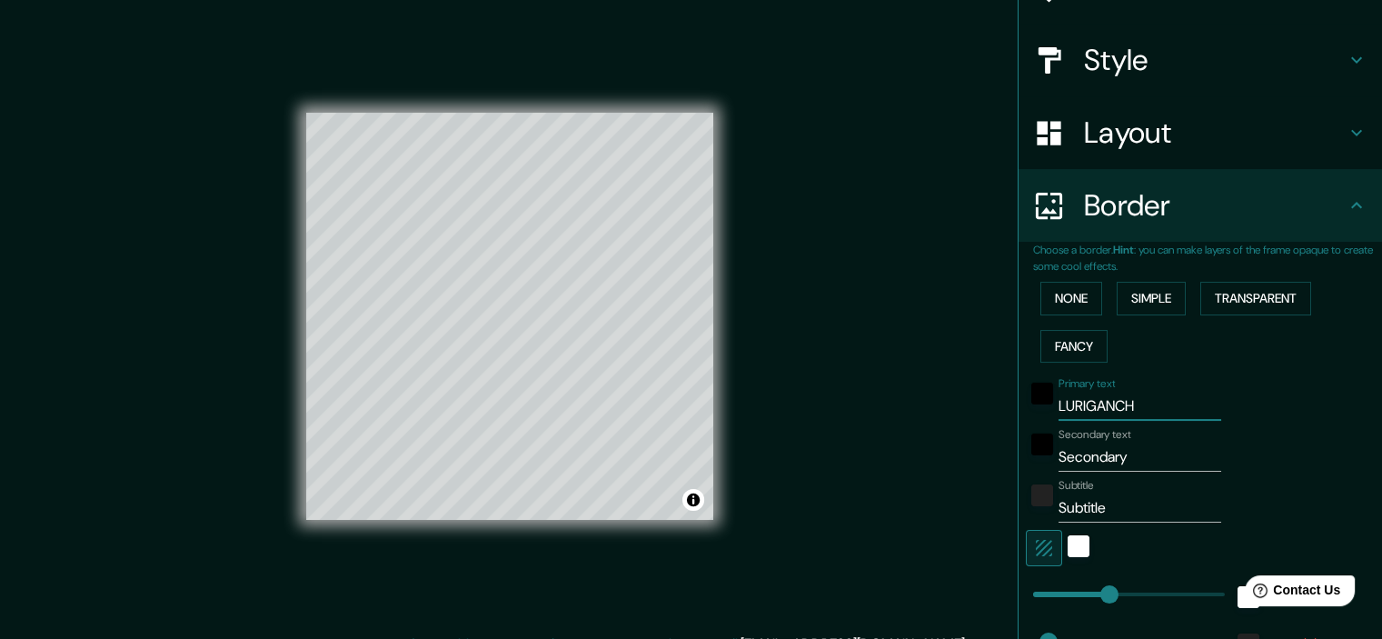
type input "36"
type input "LURIGANCHO-"
type input "179"
type input "36"
type input "LURIGANCHO-C"
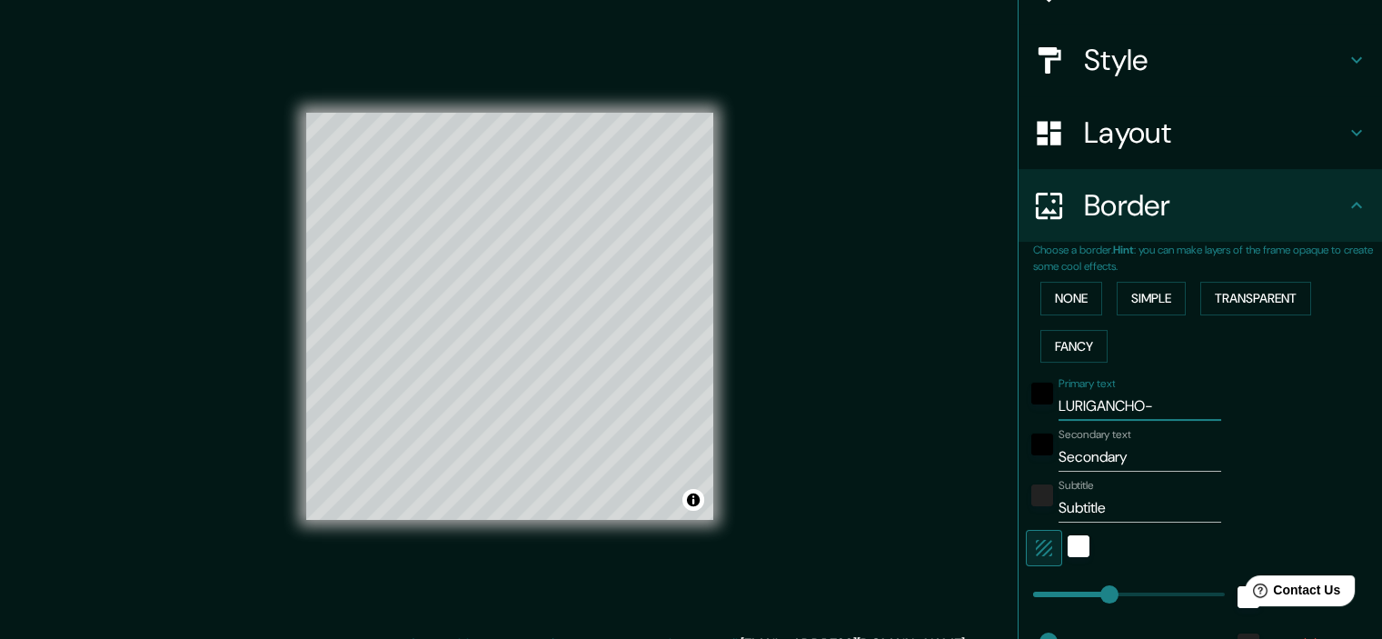
type input "179"
type input "36"
type input "LURIGANCHO-CH"
type input "179"
type input "36"
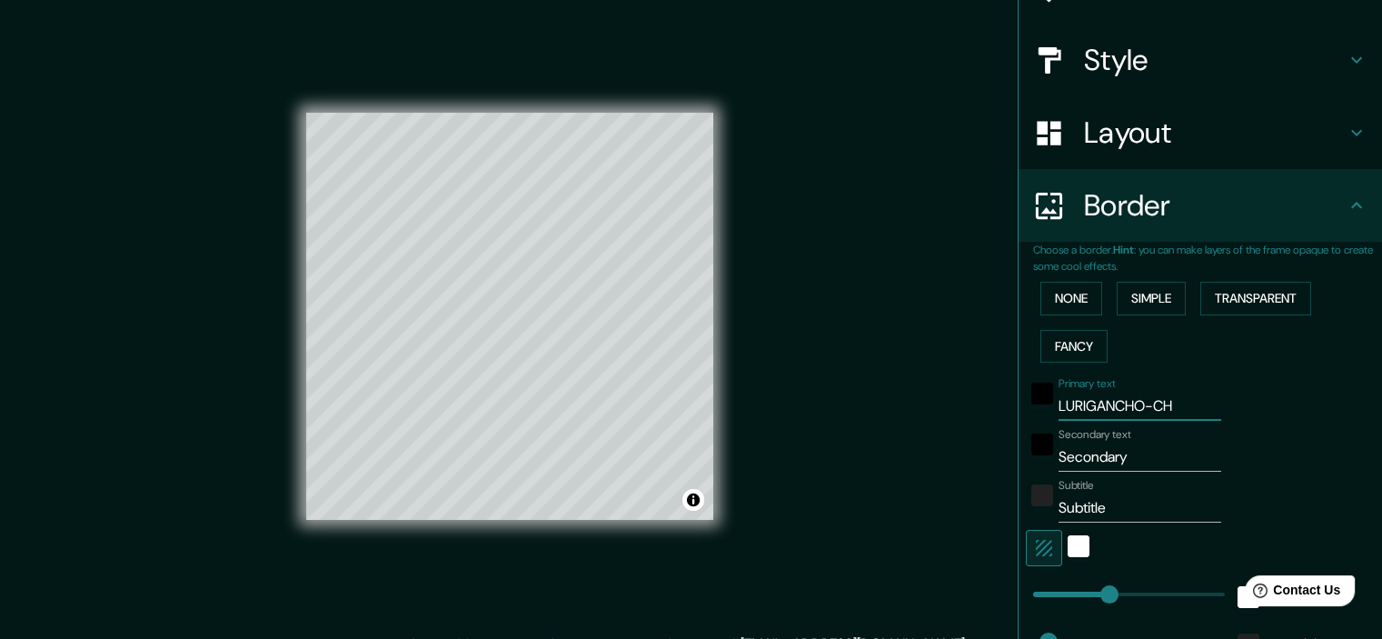
type input "LURIGANCHO-C"
type input "179"
type input "36"
type input "LURIGANCHO-CH"
type input "179"
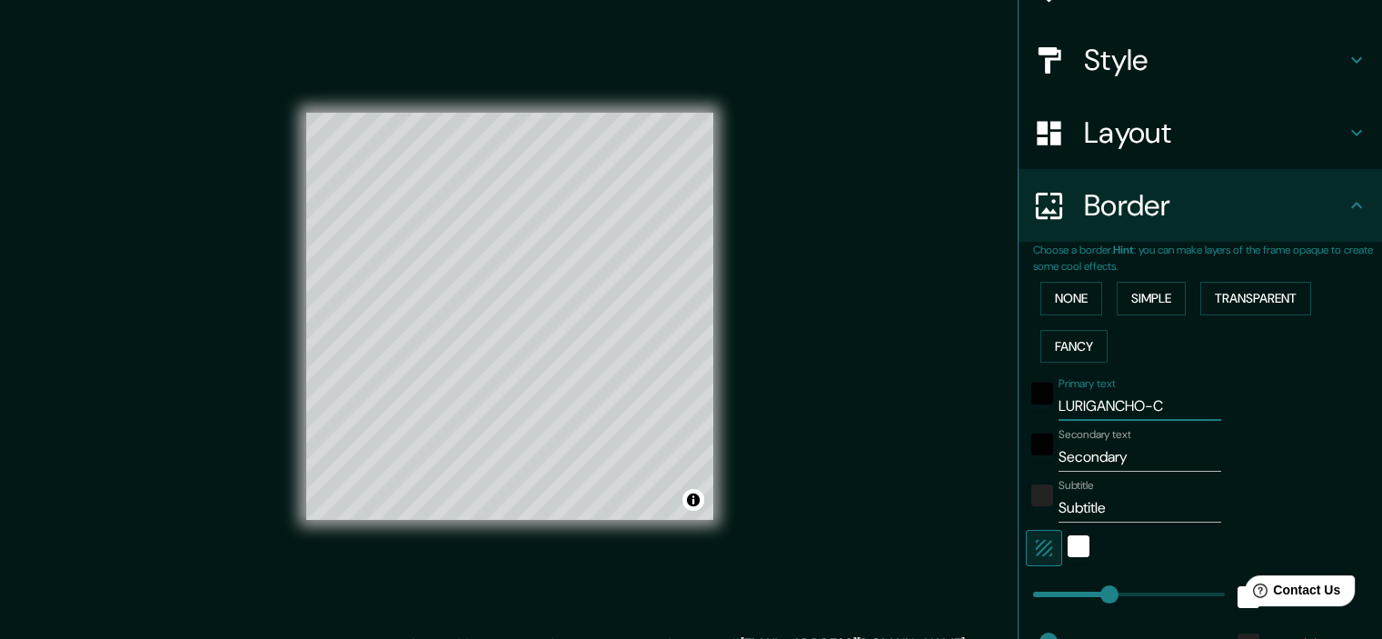
type input "36"
type input "LURIGANCHO-C"
type input "179"
type input "36"
type input "LURIGANCHO-"
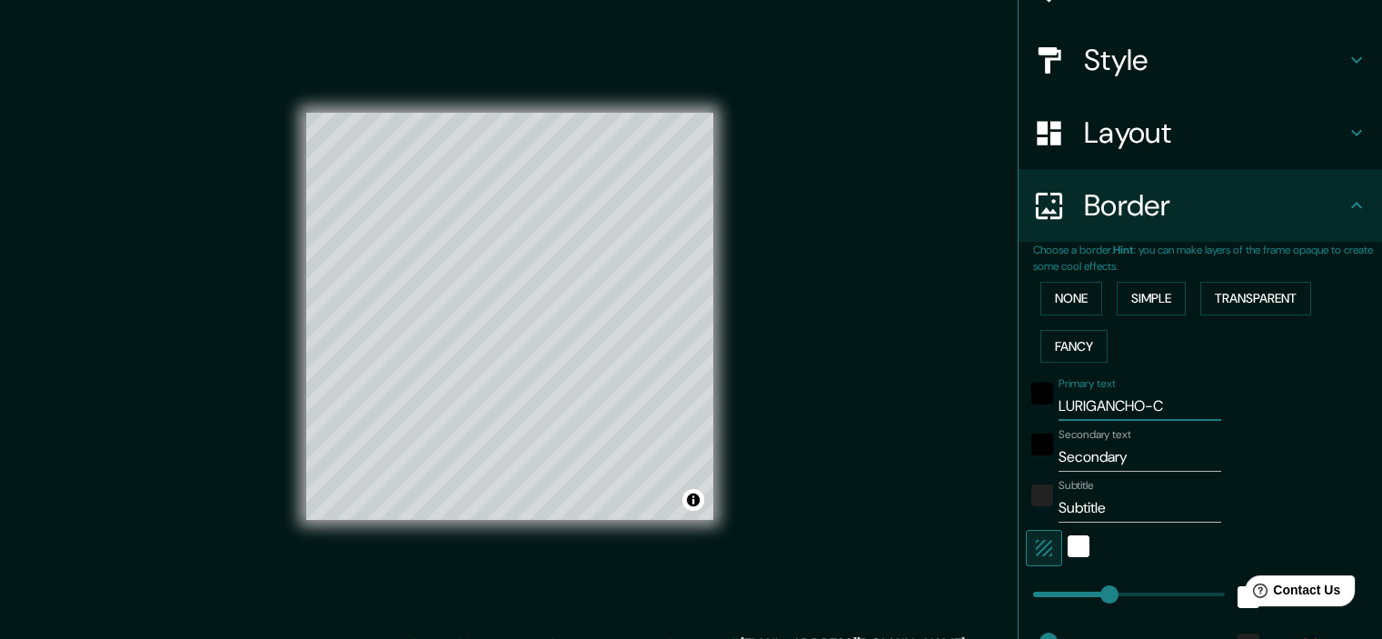
type input "179"
type input "36"
type input "LURIGANCHO"
type input "179"
type input "36"
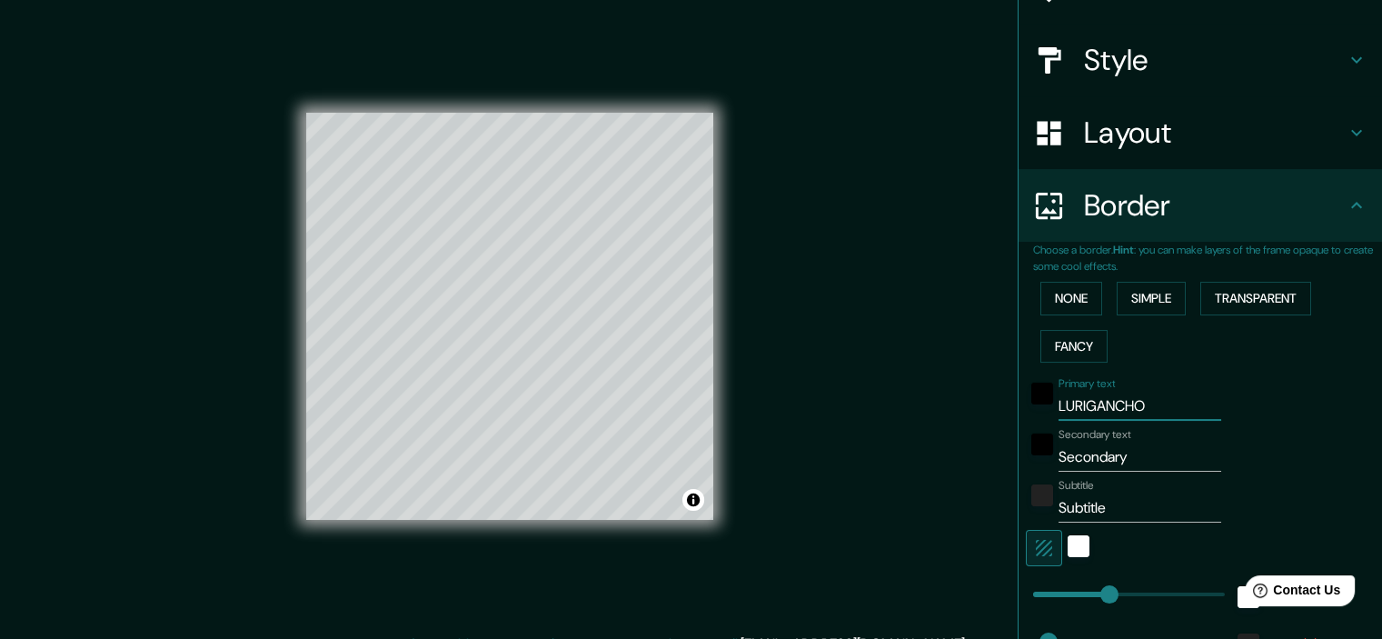
type input "LURIGANCH"
type input "179"
type input "36"
type input "LURIGANC"
type input "179"
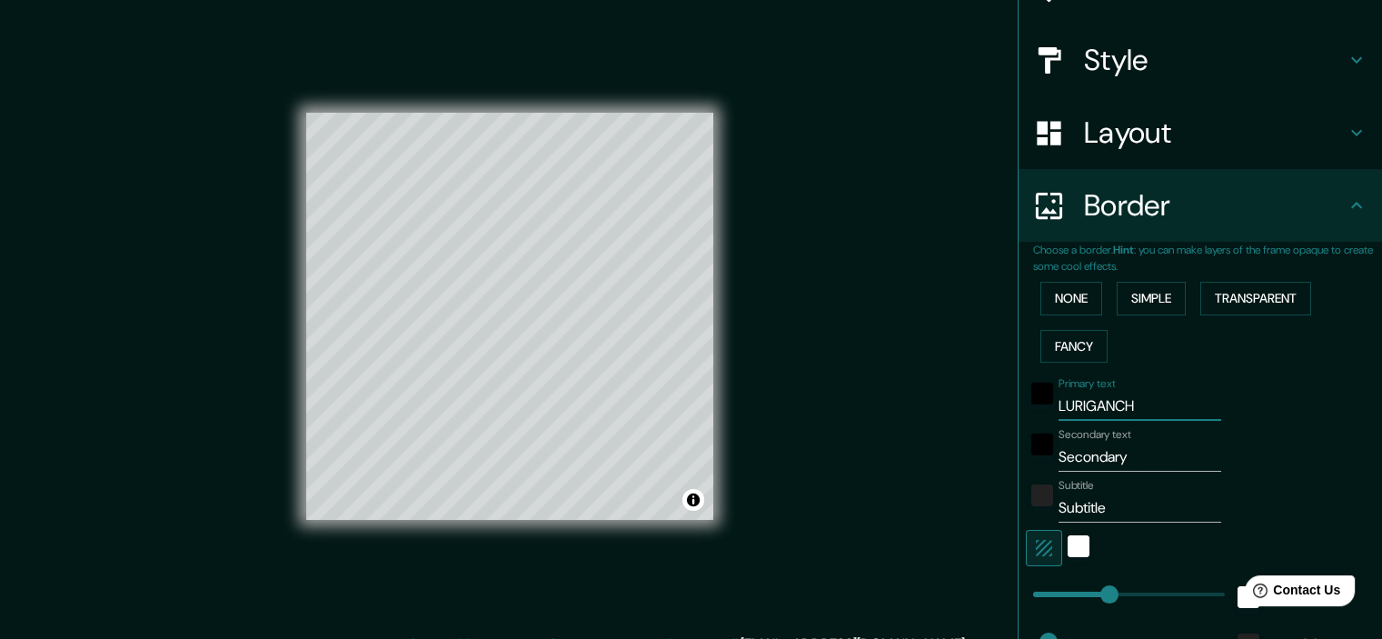
type input "36"
type input "LURIGAN"
type input "179"
type input "36"
type input "L"
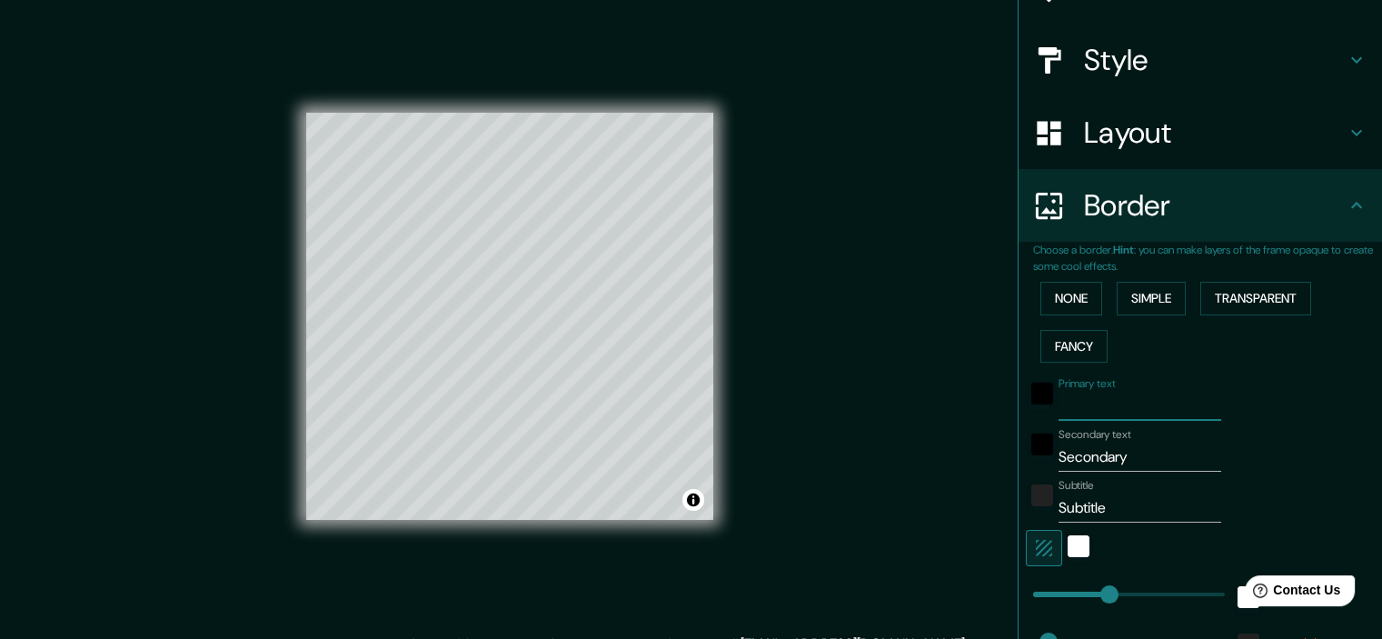
type input "179"
type input "36"
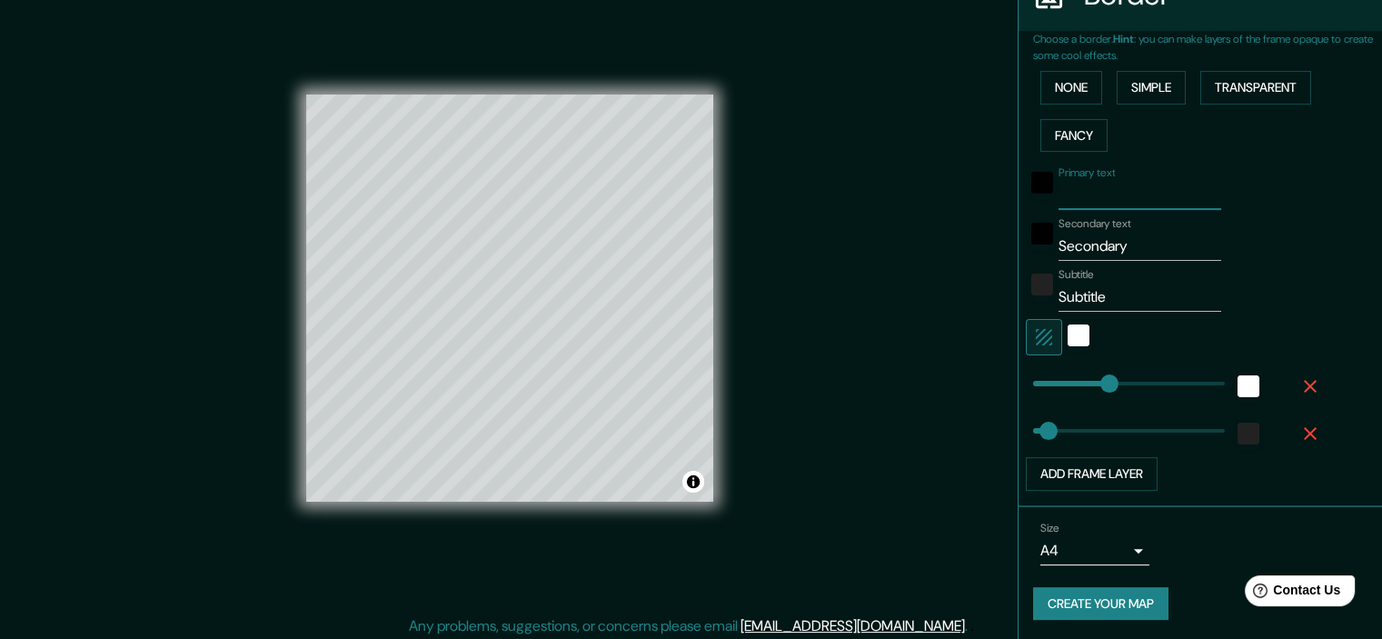
scroll to position [23, 0]
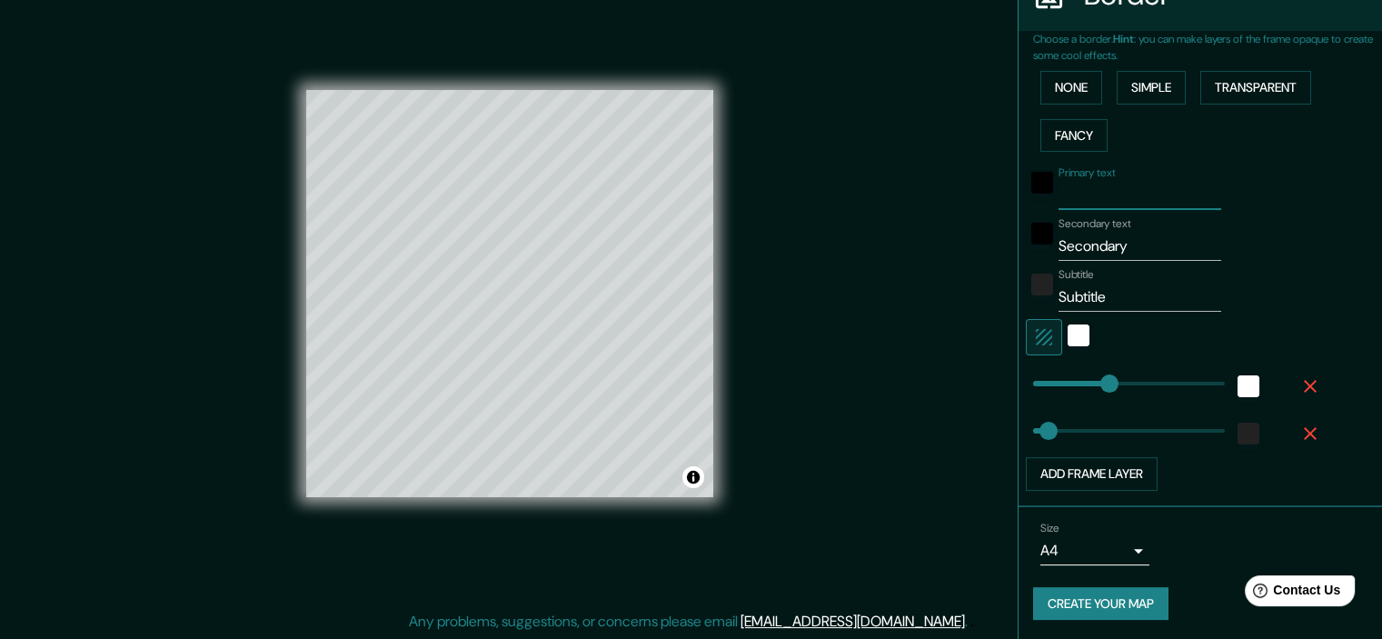
type input "179"
type input "267"
drag, startPoint x: 1096, startPoint y: 381, endPoint x: 1133, endPoint y: 381, distance: 36.3
type input "36"
drag, startPoint x: 1105, startPoint y: 301, endPoint x: 1033, endPoint y: 307, distance: 72.0
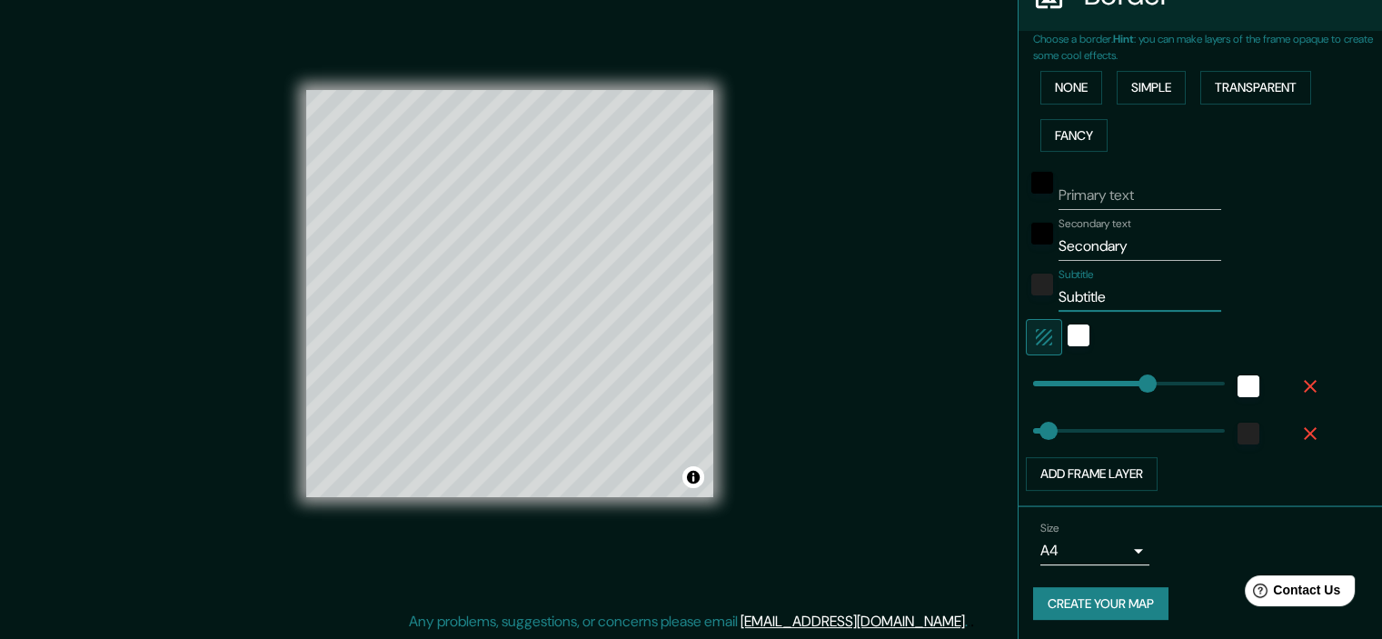
click at [1033, 307] on div "Subtitle Subtitle" at bounding box center [1174, 290] width 298 height 44
type input "c"
type input "36"
type input "P"
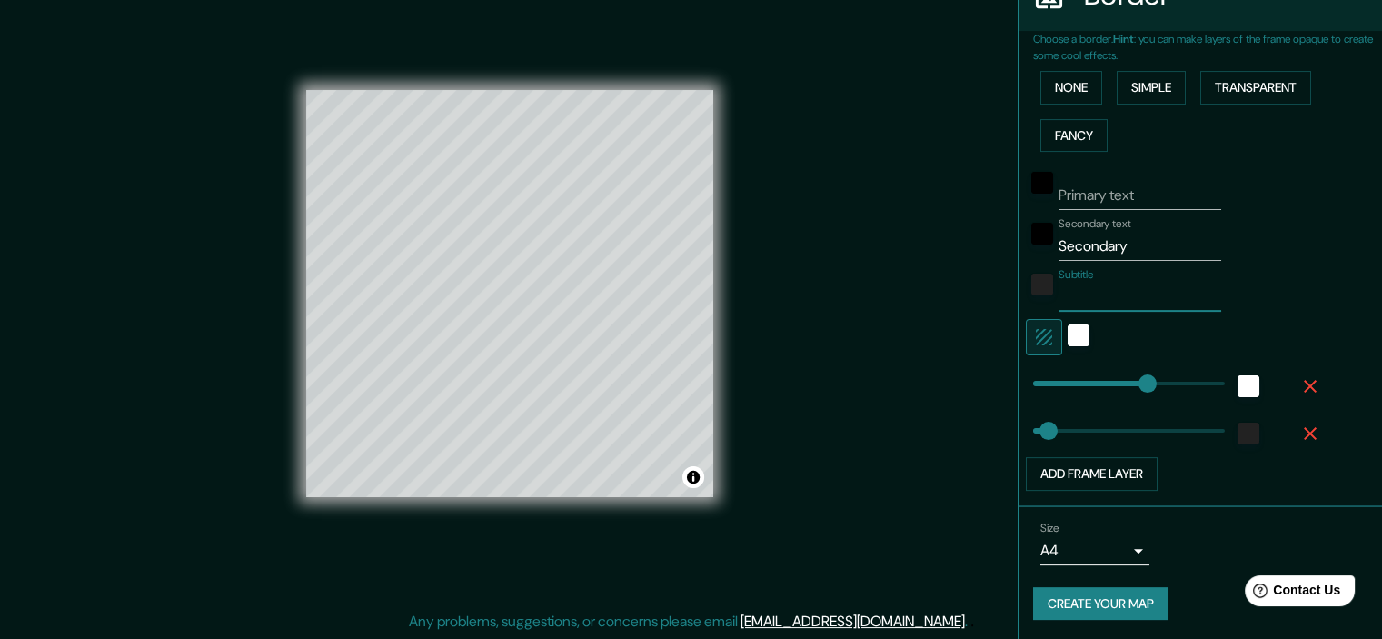
type input "36"
type input "Pe"
type input "36"
type input "Per"
type input "36"
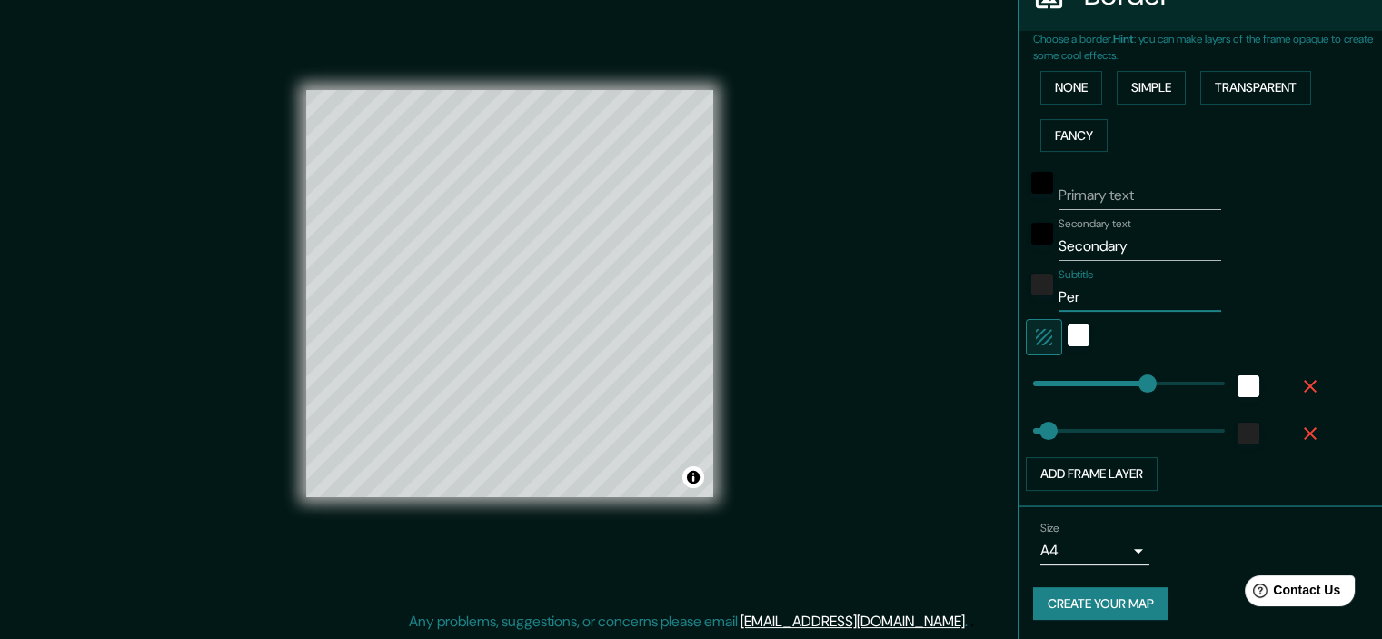
type input "Perú"
type input "36"
type input "Perú"
click at [1138, 255] on input "Secondary" at bounding box center [1139, 246] width 163 height 29
click at [1136, 253] on input "Secondary" at bounding box center [1139, 246] width 163 height 29
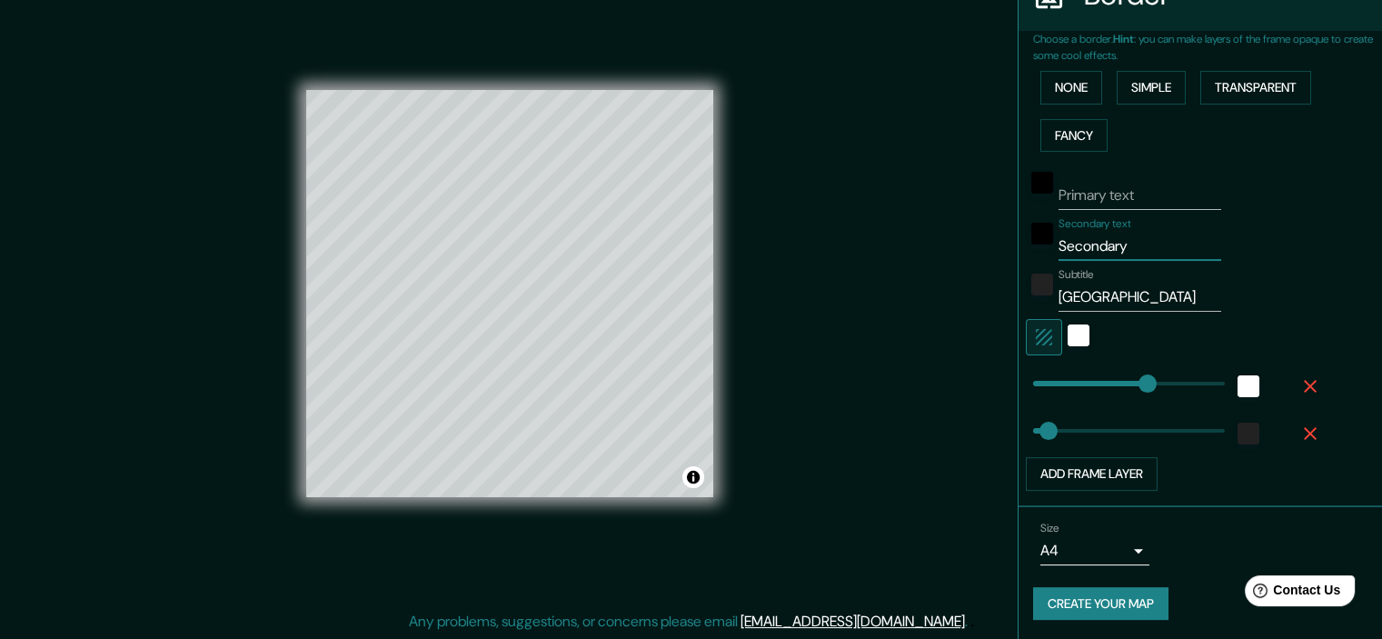
click at [1136, 253] on input "Secondary" at bounding box center [1139, 246] width 163 height 29
type input "L"
type input "36"
type input "Li"
type input "36"
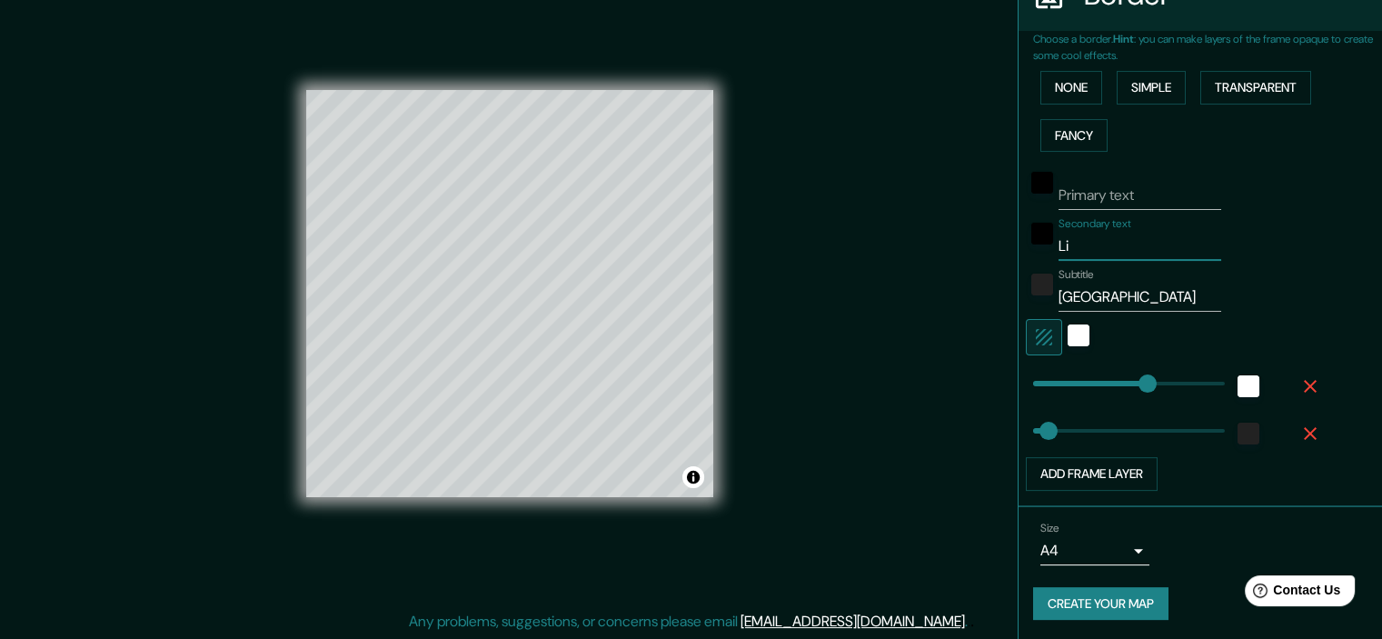
type input "Lim"
type input "36"
type input "Lima"
type input "36"
type input "Lima"
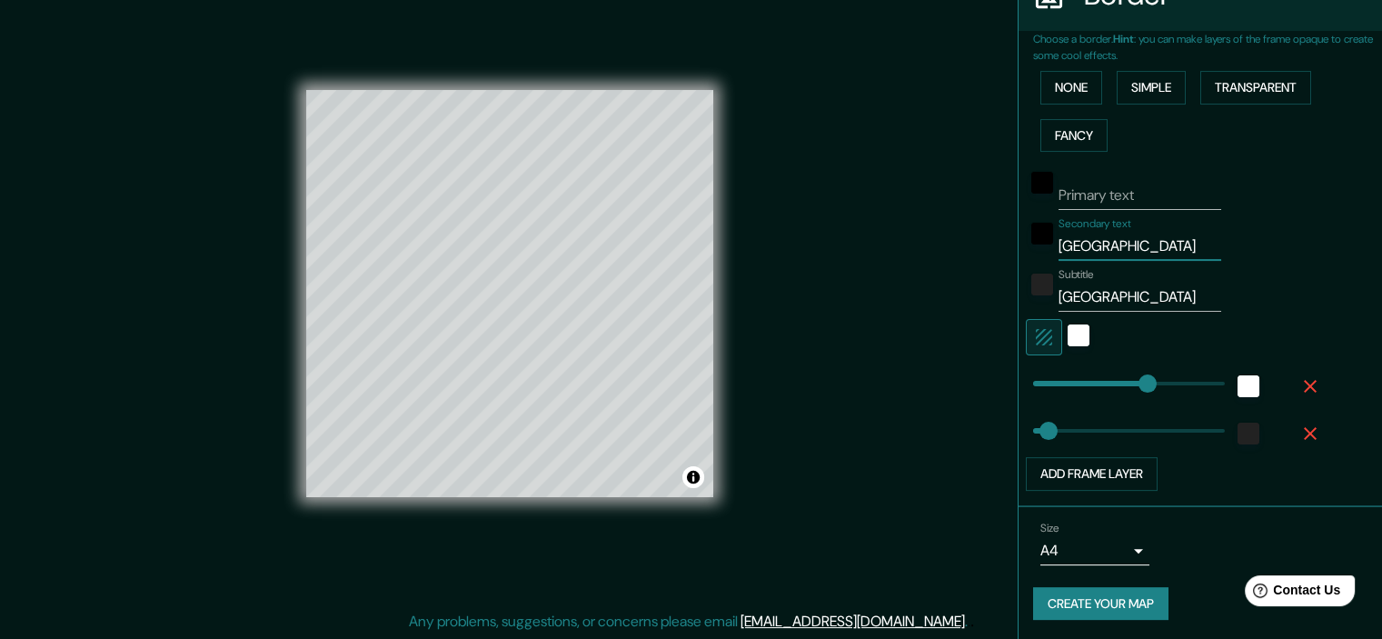
click at [1126, 205] on input "Primary text" at bounding box center [1139, 195] width 163 height 29
click at [1125, 198] on input "Primary text" at bounding box center [1139, 195] width 163 height 29
type input "L"
type input "36"
type input "Lu"
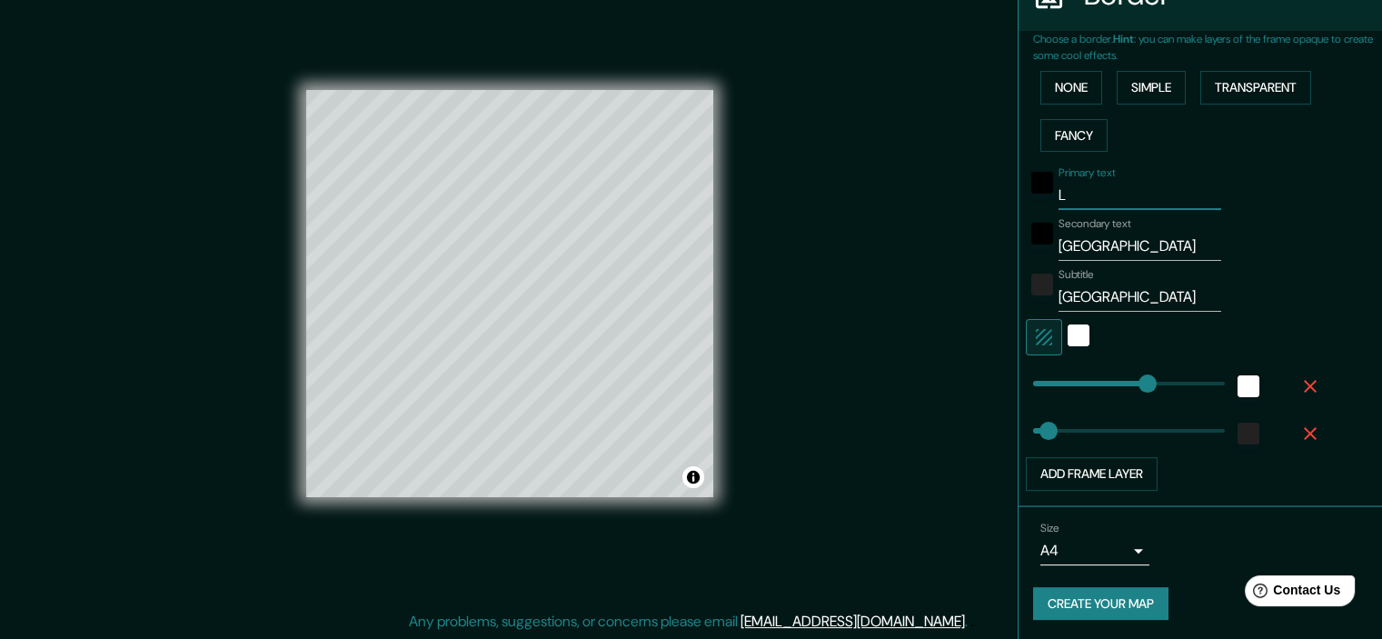
type input "36"
type input "Lur"
type input "36"
type input "Luri"
type input "36"
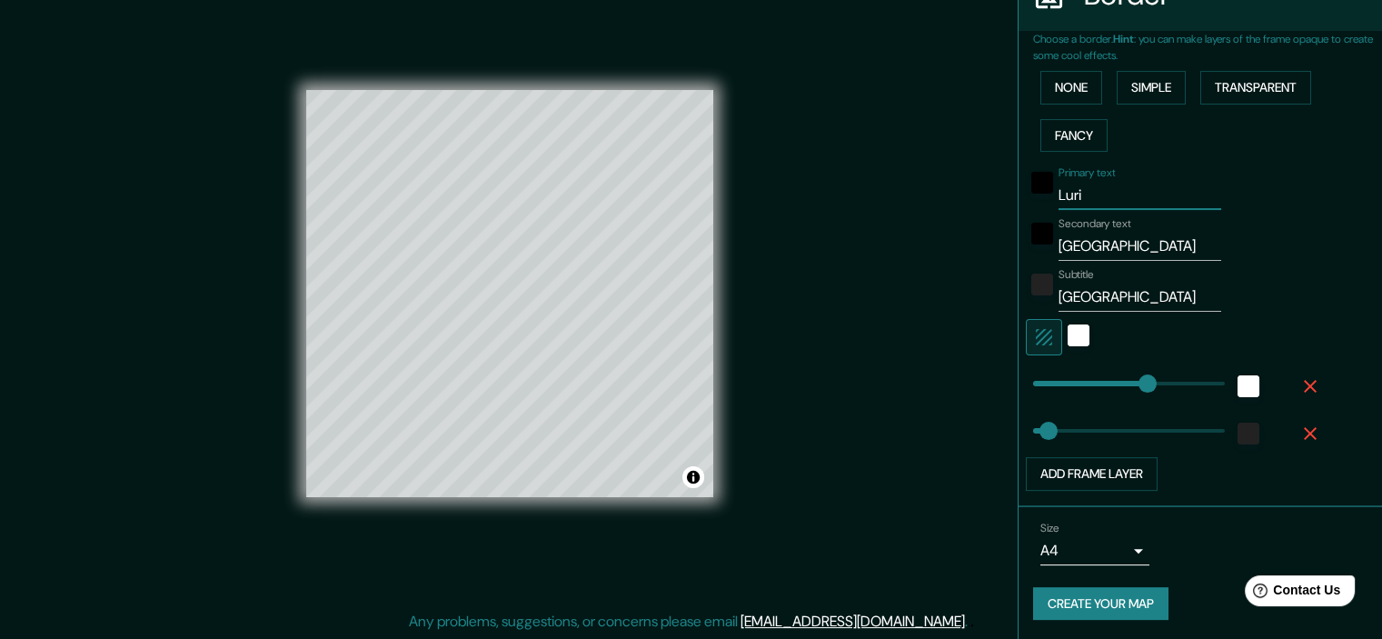
type input "Lurig"
type input "36"
type input "Luriga"
type input "36"
type input "Lurigan"
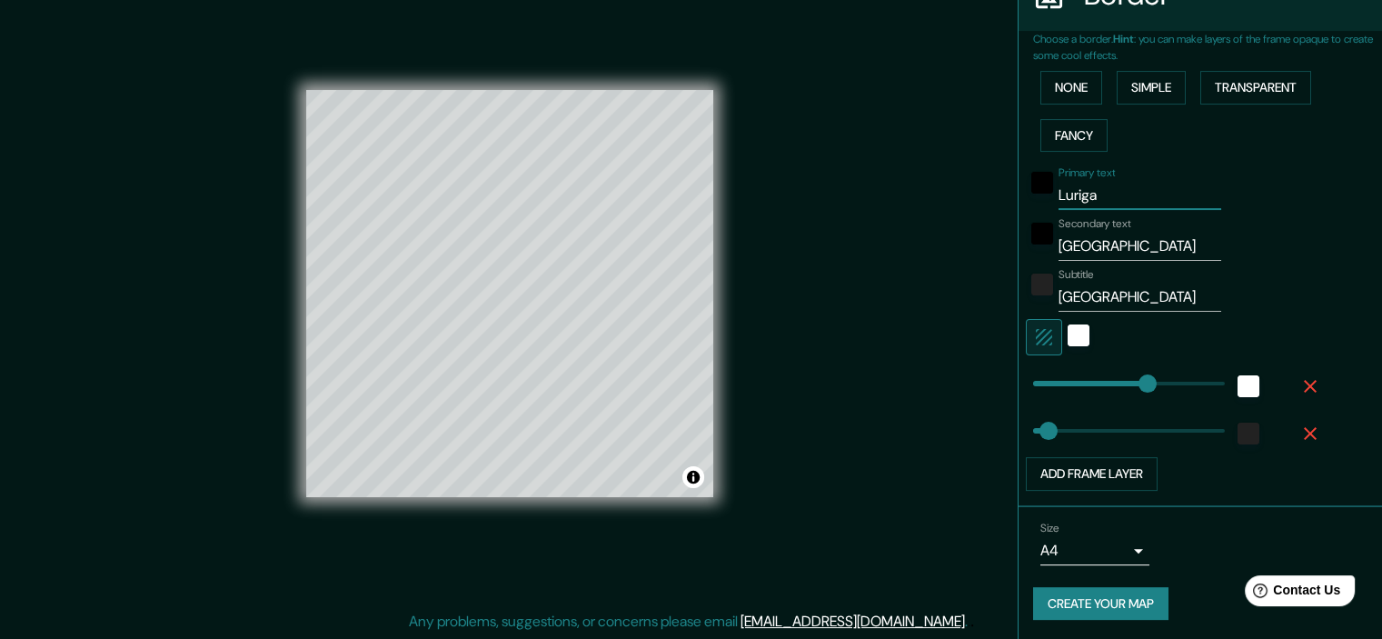
type input "36"
type input "Luriganc"
type input "36"
type input "Luriganco"
type input "36"
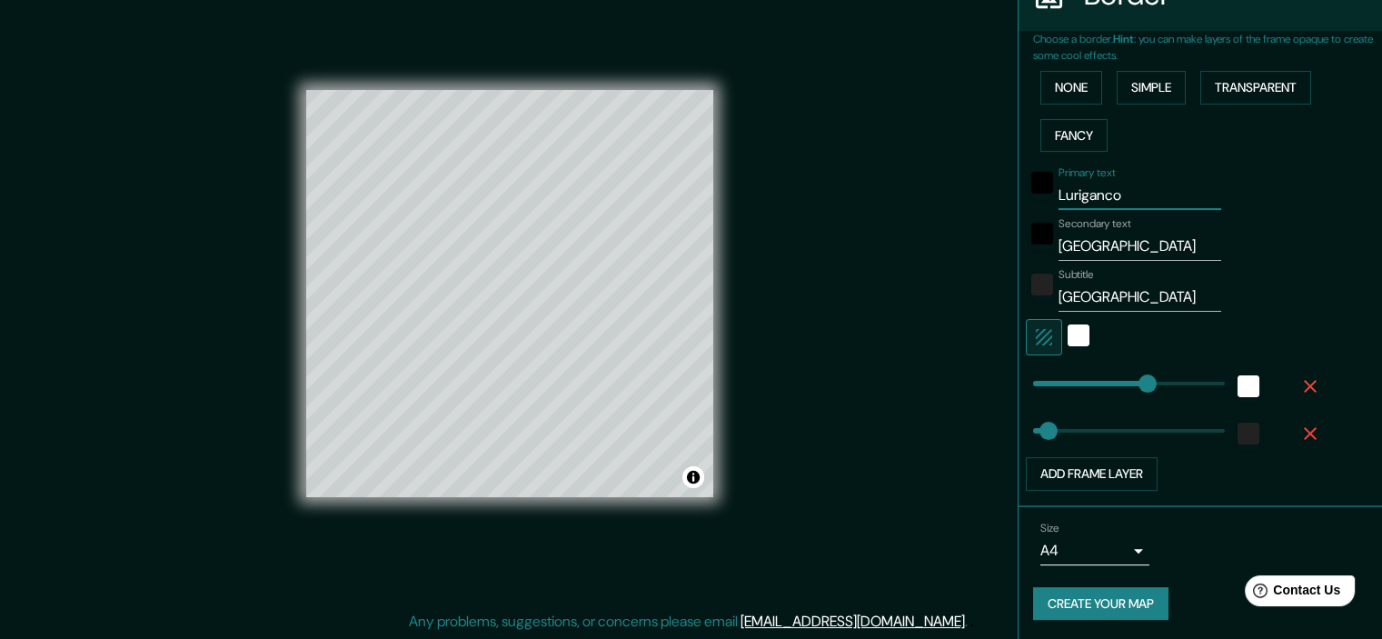
type input "Luriganc"
type input "36"
type input "Luriganch"
type input "36"
type input "Lurigancho"
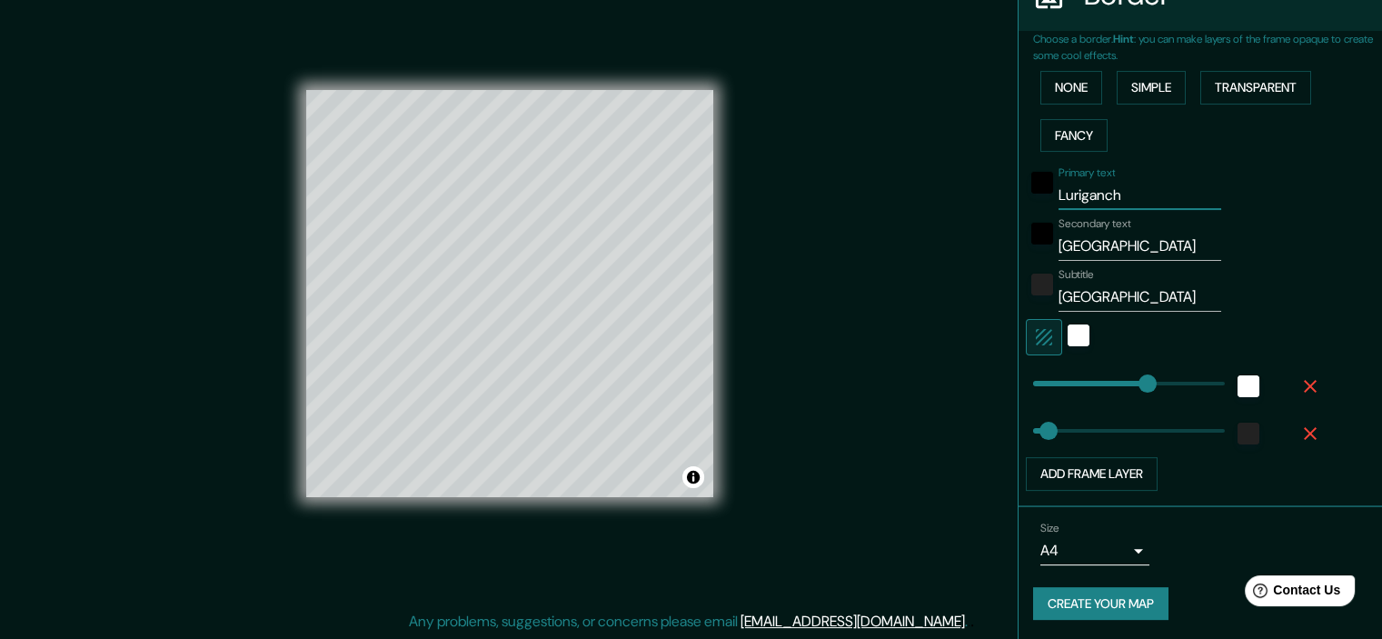
type input "36"
type input "Lurigancho"
type input "277"
drag, startPoint x: 1119, startPoint y: 378, endPoint x: 1134, endPoint y: 389, distance: 18.9
type input "36"
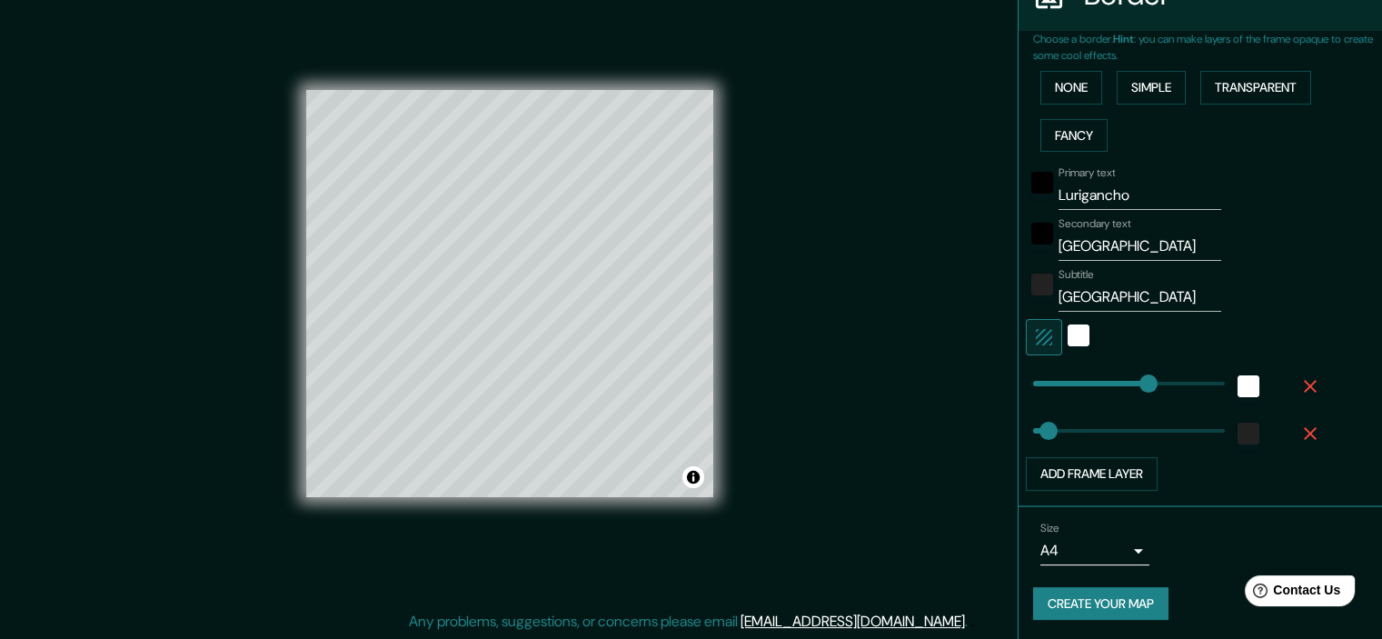
click at [1085, 337] on div at bounding box center [1174, 337] width 298 height 36
click at [1071, 337] on div "white" at bounding box center [1078, 335] width 22 height 22
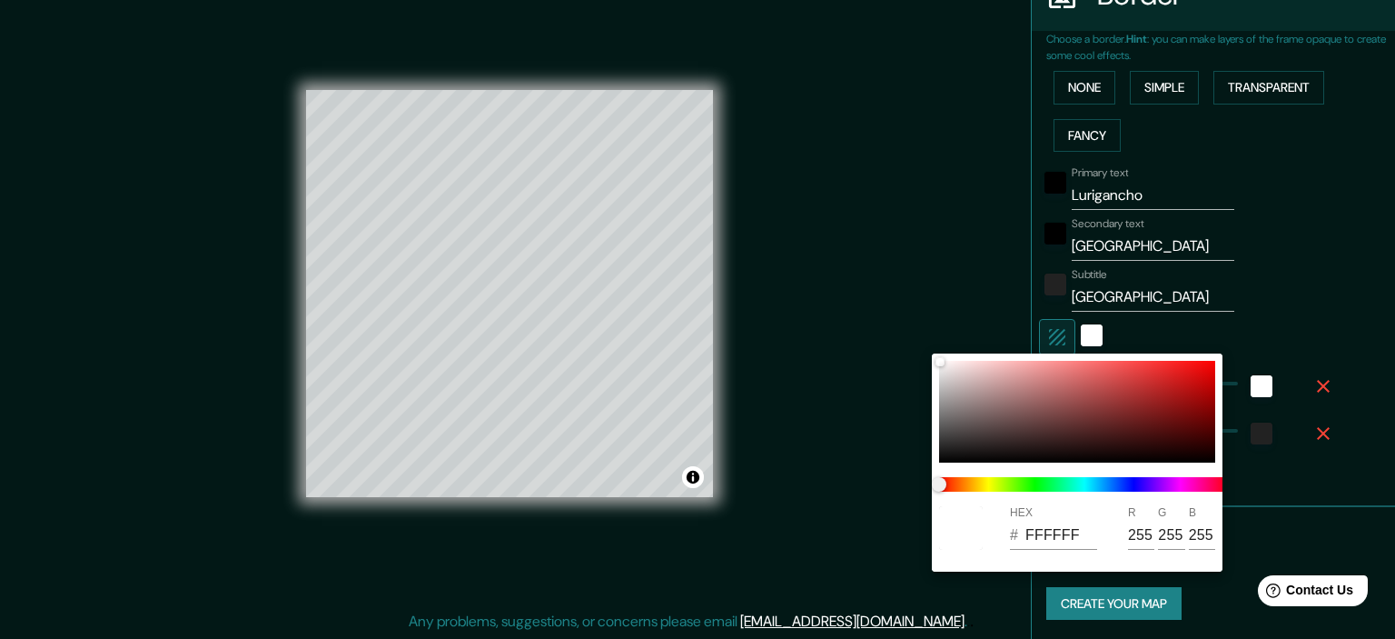
click at [1057, 330] on div at bounding box center [697, 319] width 1395 height 639
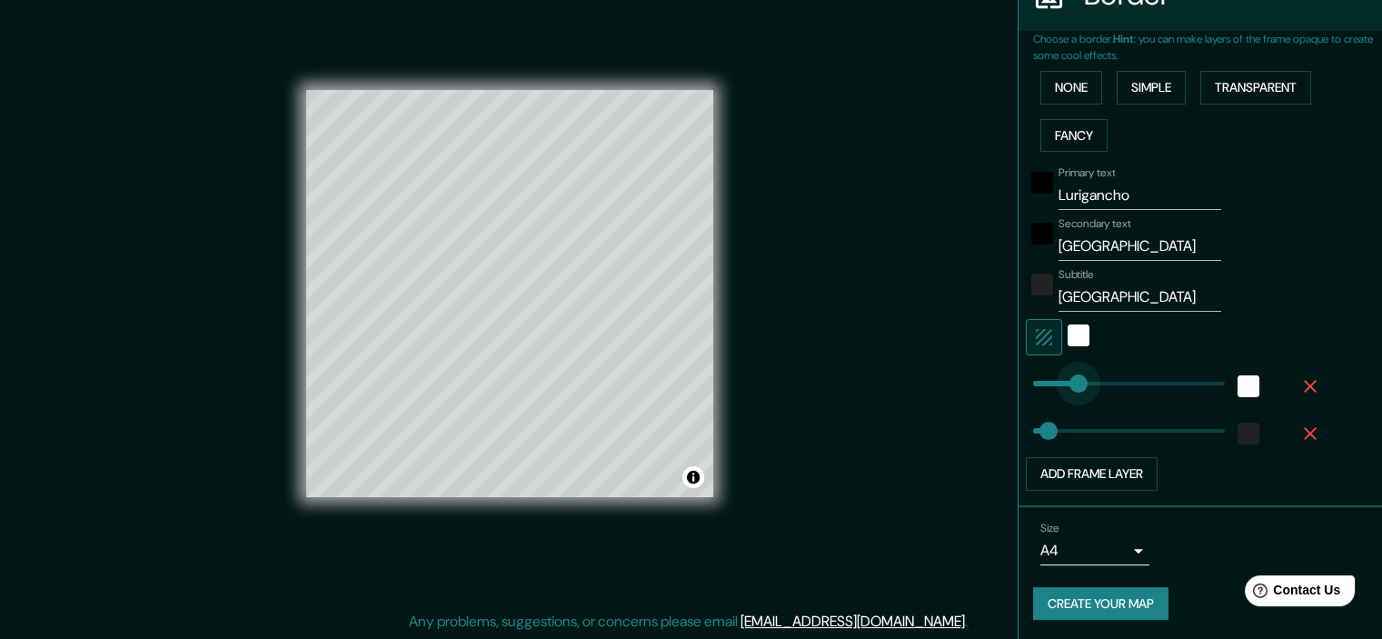
type input "90"
drag, startPoint x: 1132, startPoint y: 379, endPoint x: 1045, endPoint y: 413, distance: 92.9
type input "320"
drag, startPoint x: 1039, startPoint y: 429, endPoint x: 1158, endPoint y: 431, distance: 119.0
type input "237"
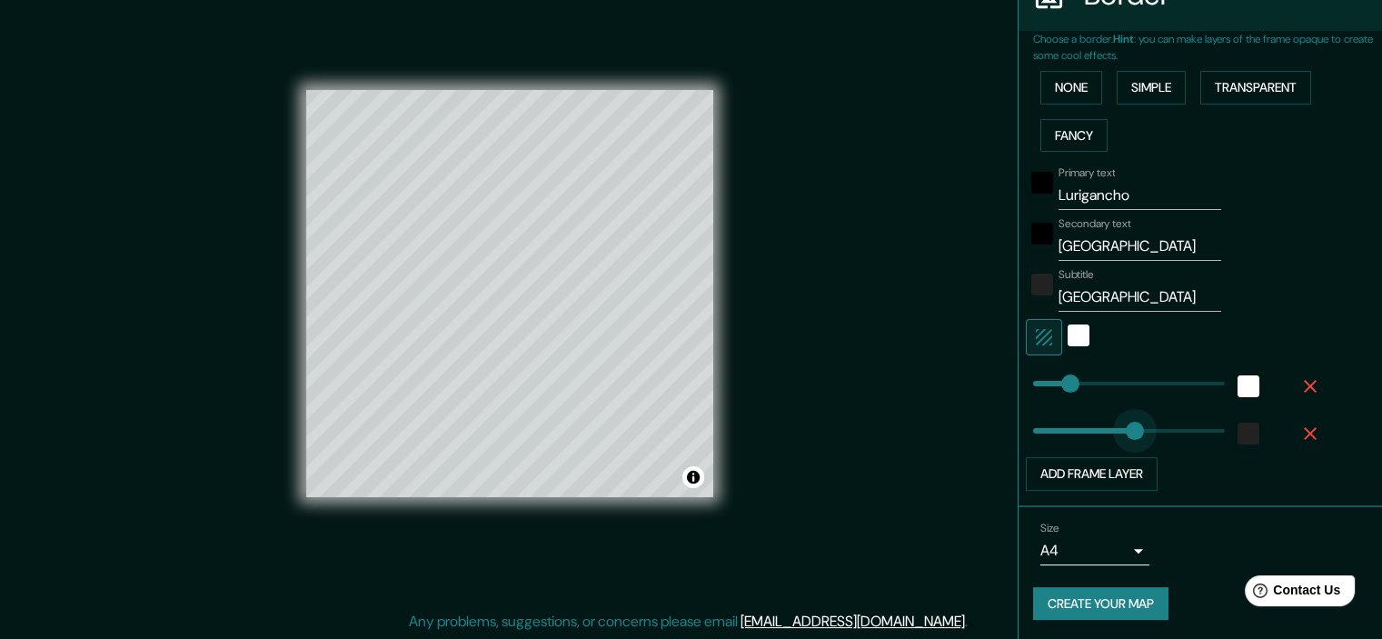
drag, startPoint x: 1145, startPoint y: 431, endPoint x: 1119, endPoint y: 432, distance: 26.4
type input "143"
type input "90"
type input "46"
type input "399"
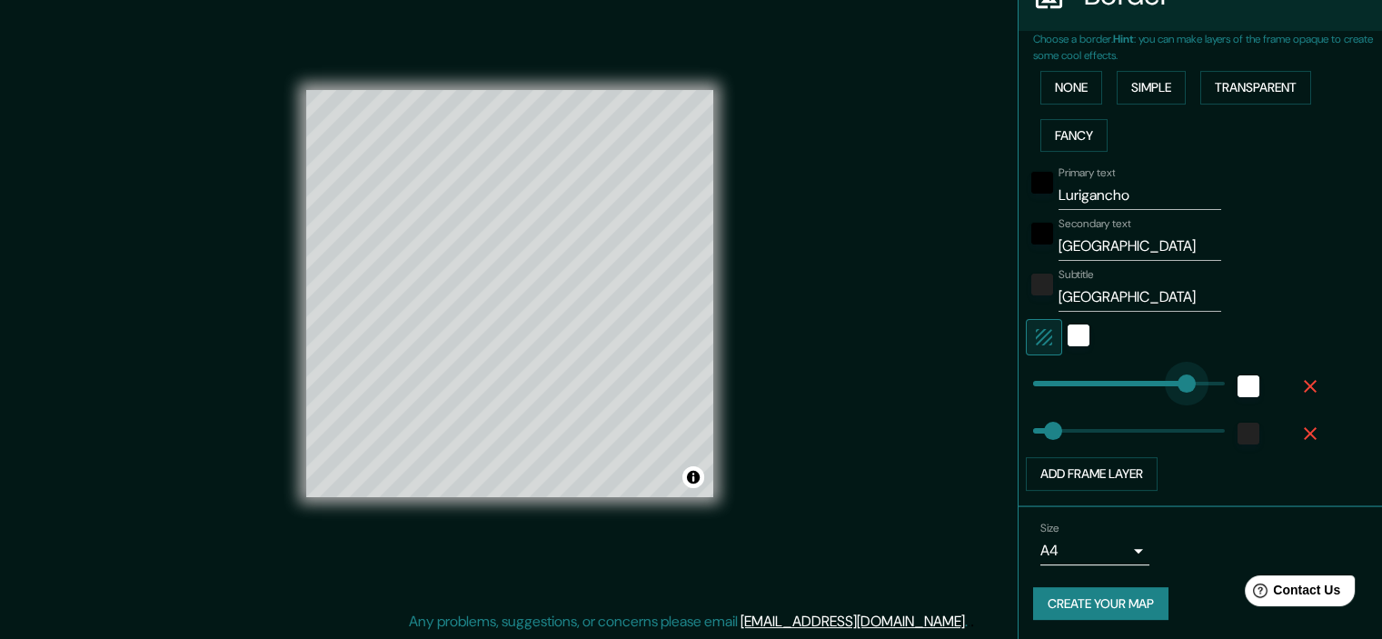
drag, startPoint x: 1062, startPoint y: 386, endPoint x: 1191, endPoint y: 386, distance: 129.0
type input "430"
drag, startPoint x: 1188, startPoint y: 386, endPoint x: 1203, endPoint y: 387, distance: 14.6
type input "71"
drag, startPoint x: 1198, startPoint y: 384, endPoint x: 1049, endPoint y: 397, distance: 149.5
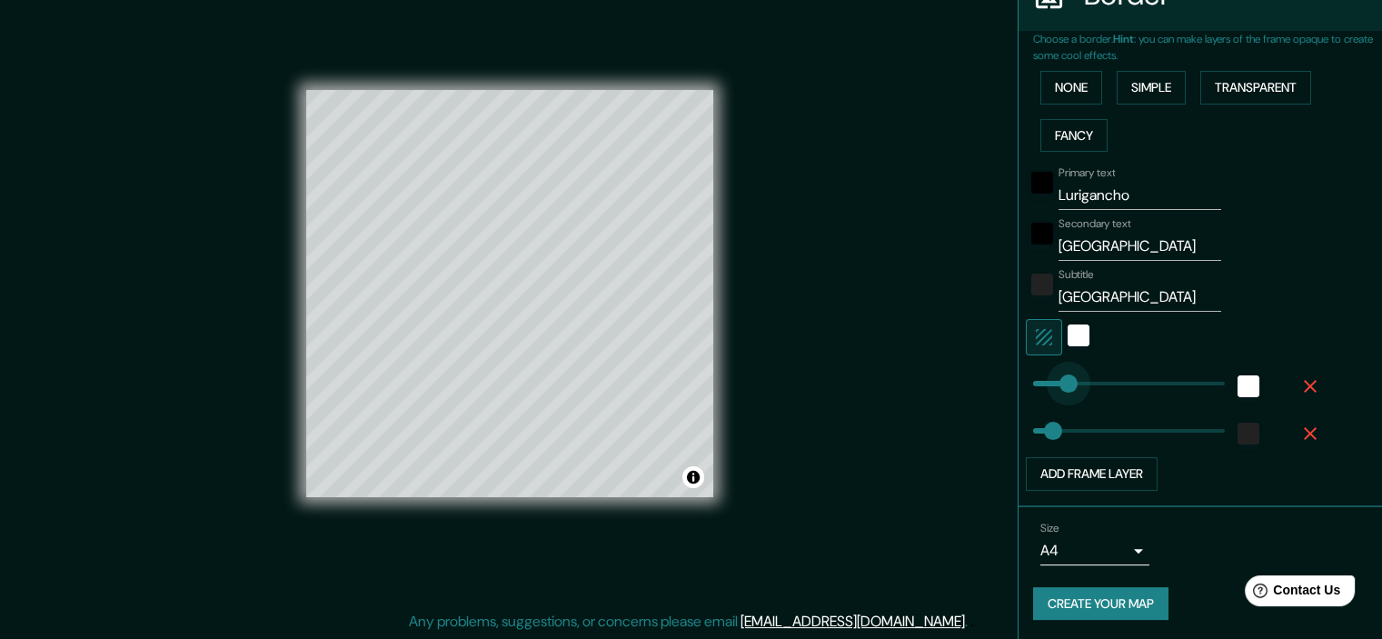
type input "0"
drag, startPoint x: 1054, startPoint y: 391, endPoint x: 995, endPoint y: 389, distance: 59.1
type input "46"
drag, startPoint x: 1026, startPoint y: 381, endPoint x: 1038, endPoint y: 384, distance: 12.4
type input "65"
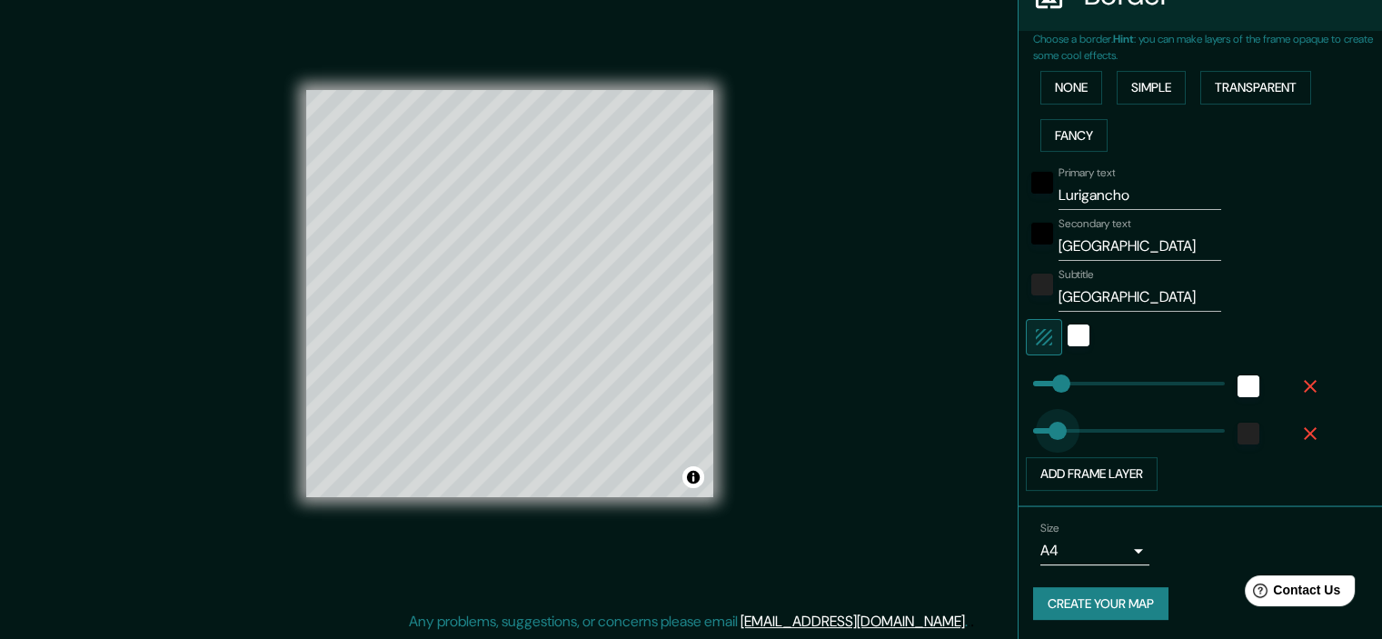
type input "109"
drag, startPoint x: 1044, startPoint y: 424, endPoint x: 1067, endPoint y: 431, distance: 24.5
type input "320"
drag, startPoint x: 1068, startPoint y: 428, endPoint x: 1157, endPoint y: 428, distance: 89.0
type input "48"
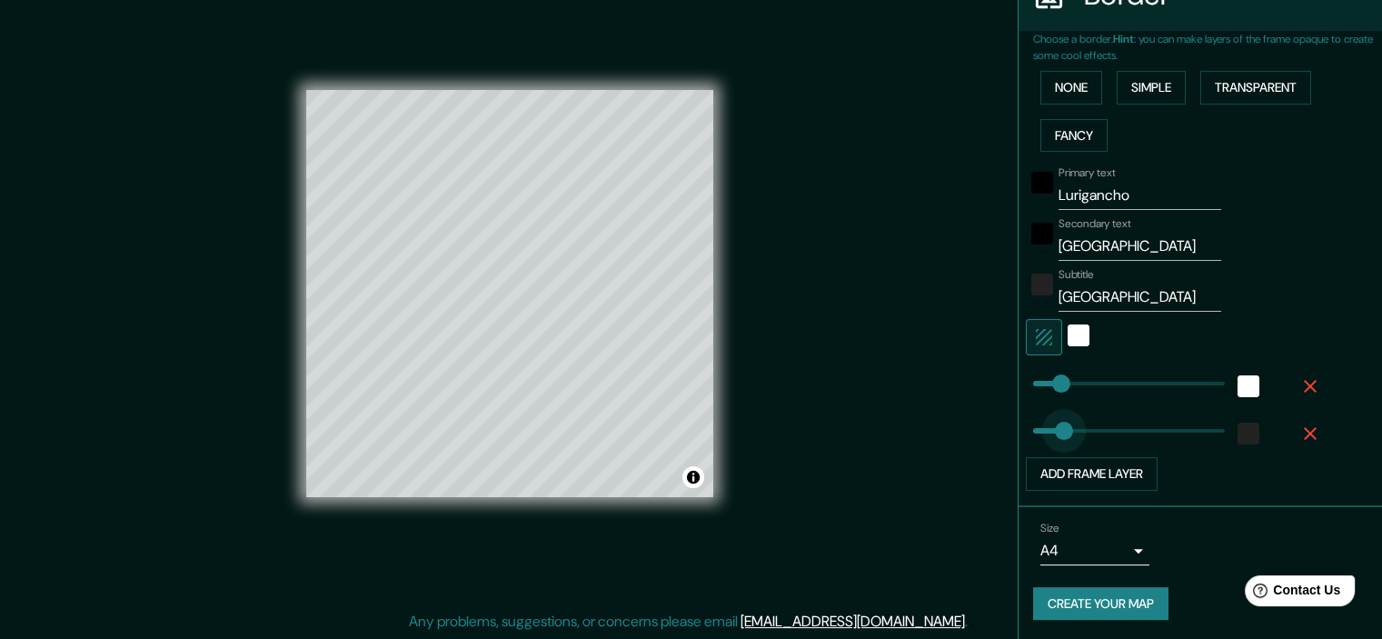
drag, startPoint x: 1124, startPoint y: 431, endPoint x: 1039, endPoint y: 431, distance: 85.4
click at [1111, 546] on body "Mappin Location Lurigancho, Lima, Provincia de Lima, Perú Pins Style Layout Bor…" at bounding box center [691, 296] width 1382 height 639
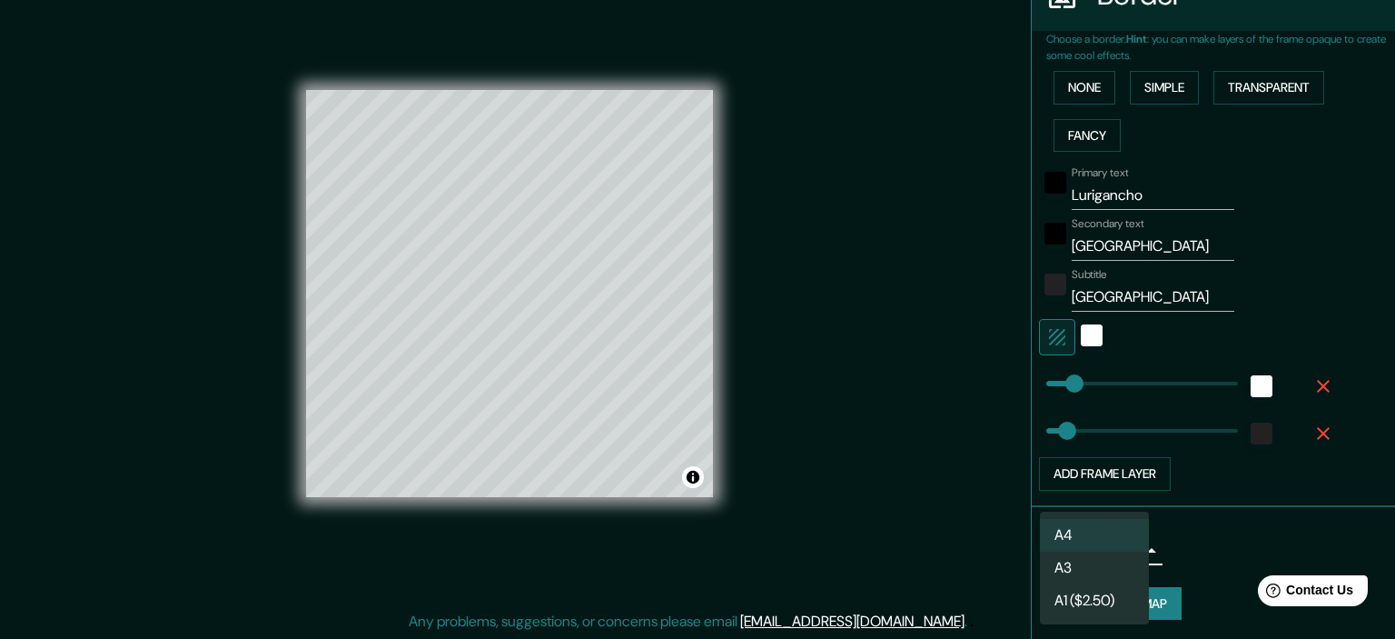
click at [1230, 530] on div at bounding box center [697, 319] width 1395 height 639
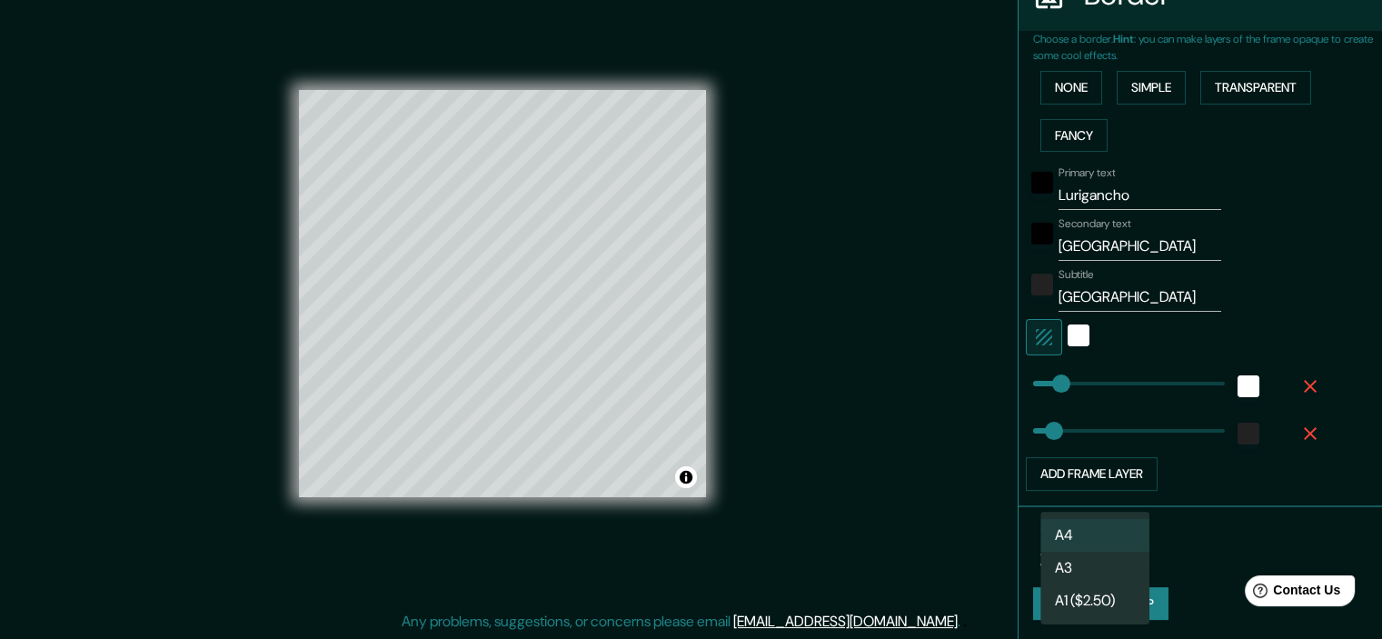
click at [1100, 552] on body "Mappin Location Lurigancho, Lima, Provincia de Lima, Perú Pins Style Layout Bor…" at bounding box center [691, 296] width 1382 height 639
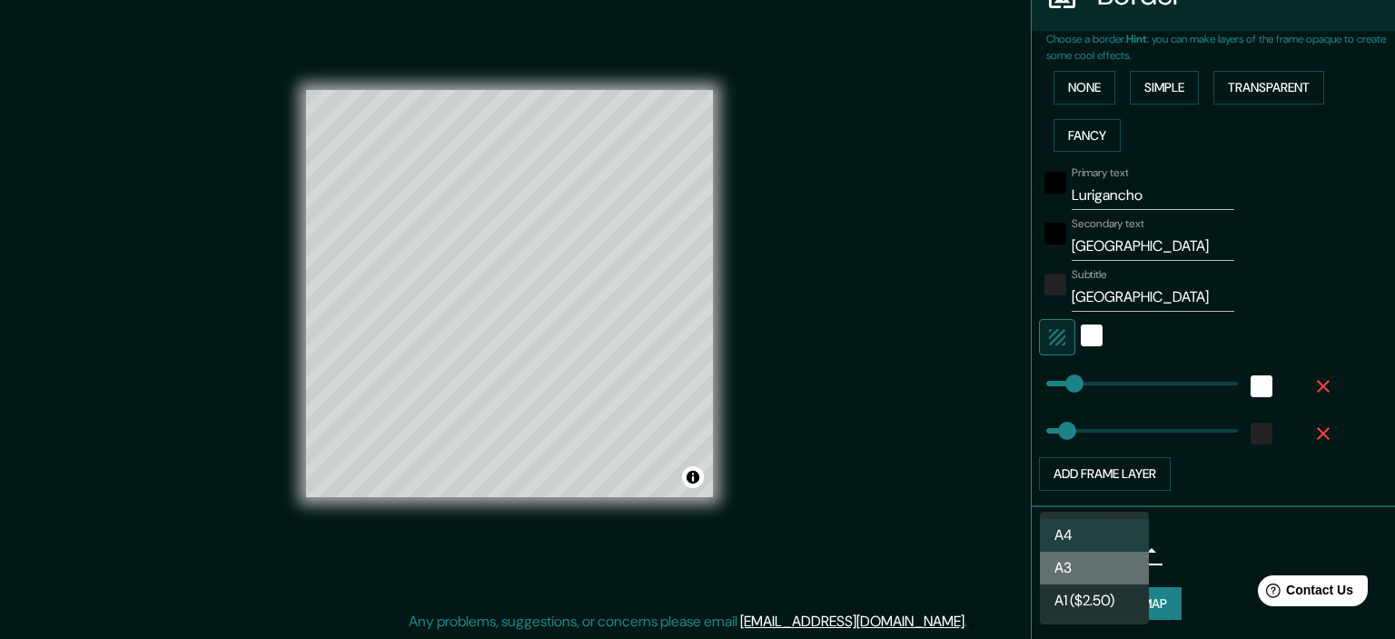
click at [1086, 573] on li "A3" at bounding box center [1094, 567] width 109 height 33
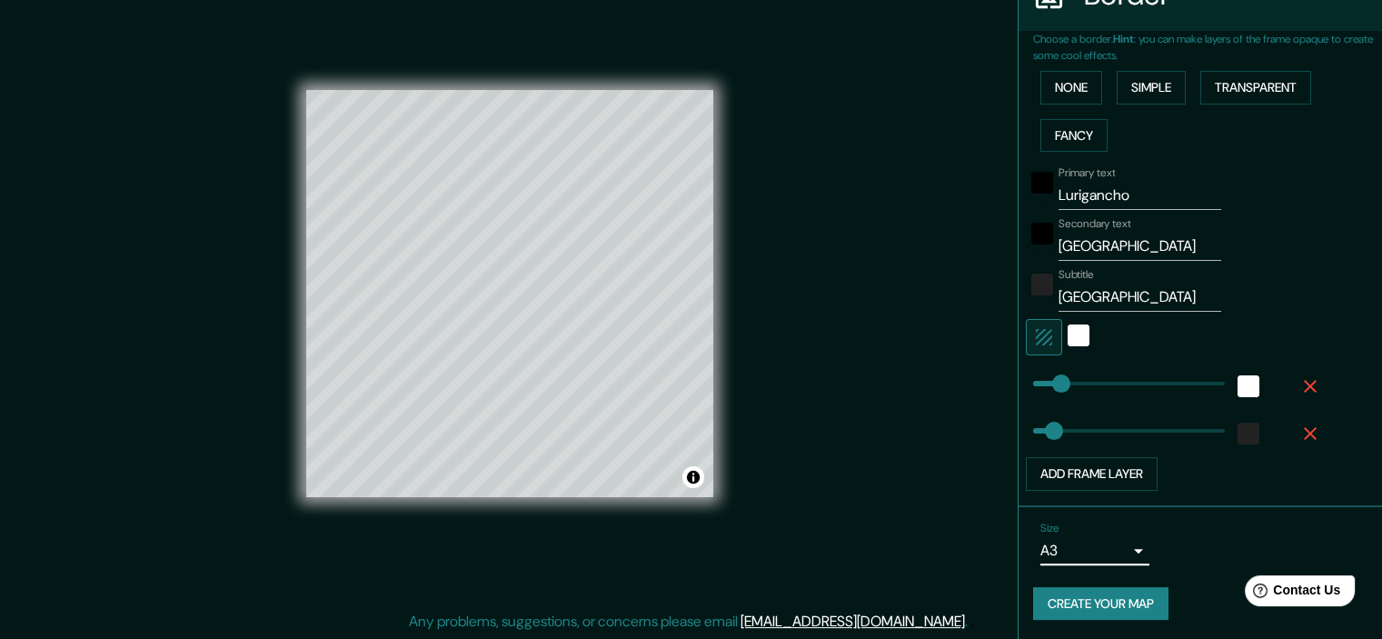
click at [1101, 552] on body "Mappin Location Lurigancho, Lima, Provincia de Lima, Perú Pins Style Layout Bor…" at bounding box center [691, 296] width 1382 height 639
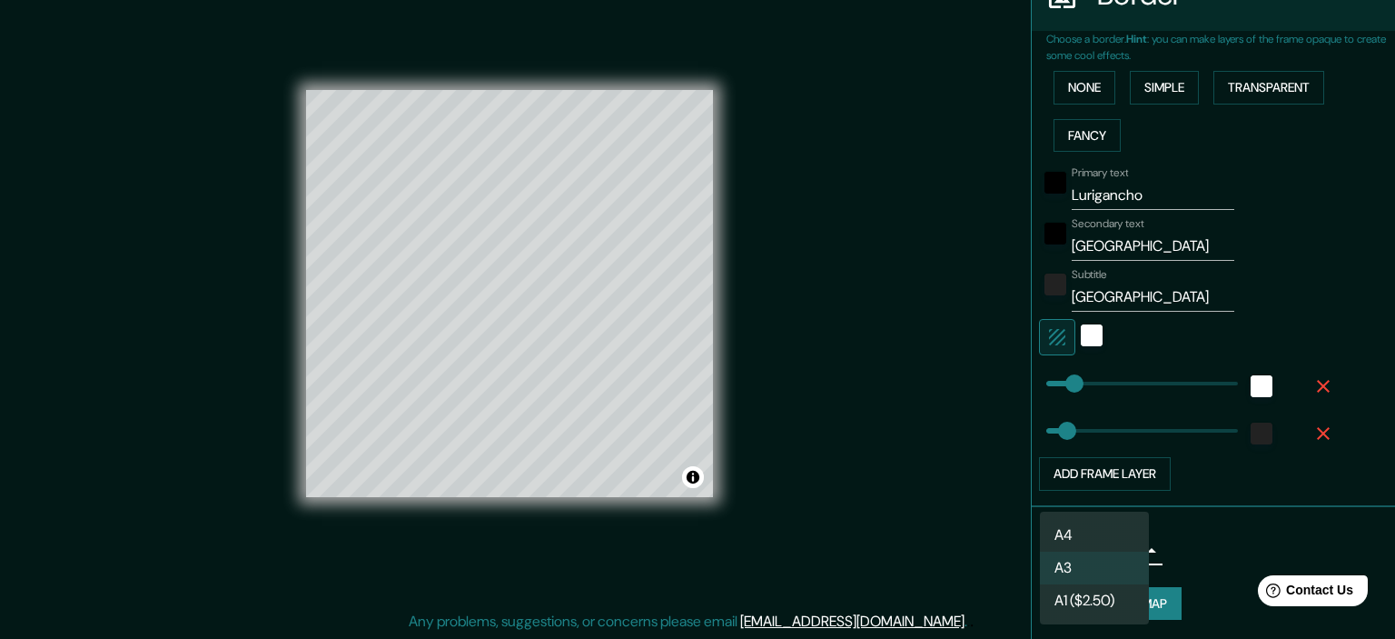
click at [1101, 524] on li "A4" at bounding box center [1094, 535] width 109 height 33
type input "single"
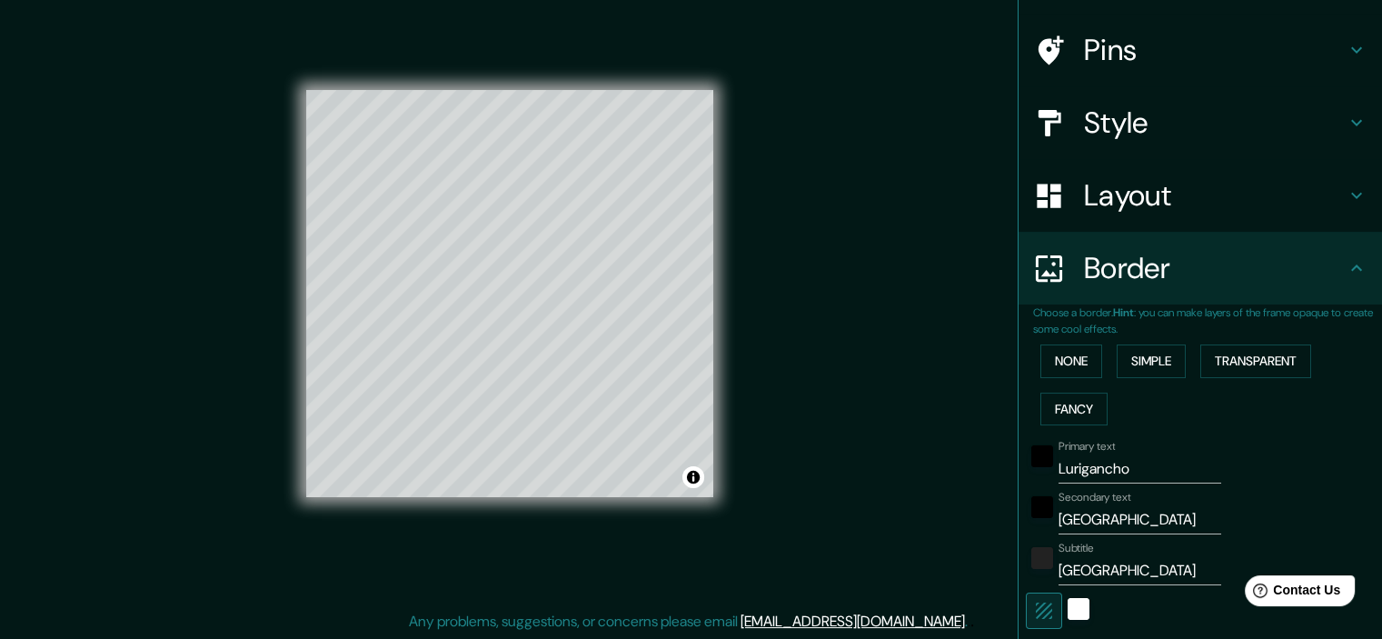
scroll to position [91, 0]
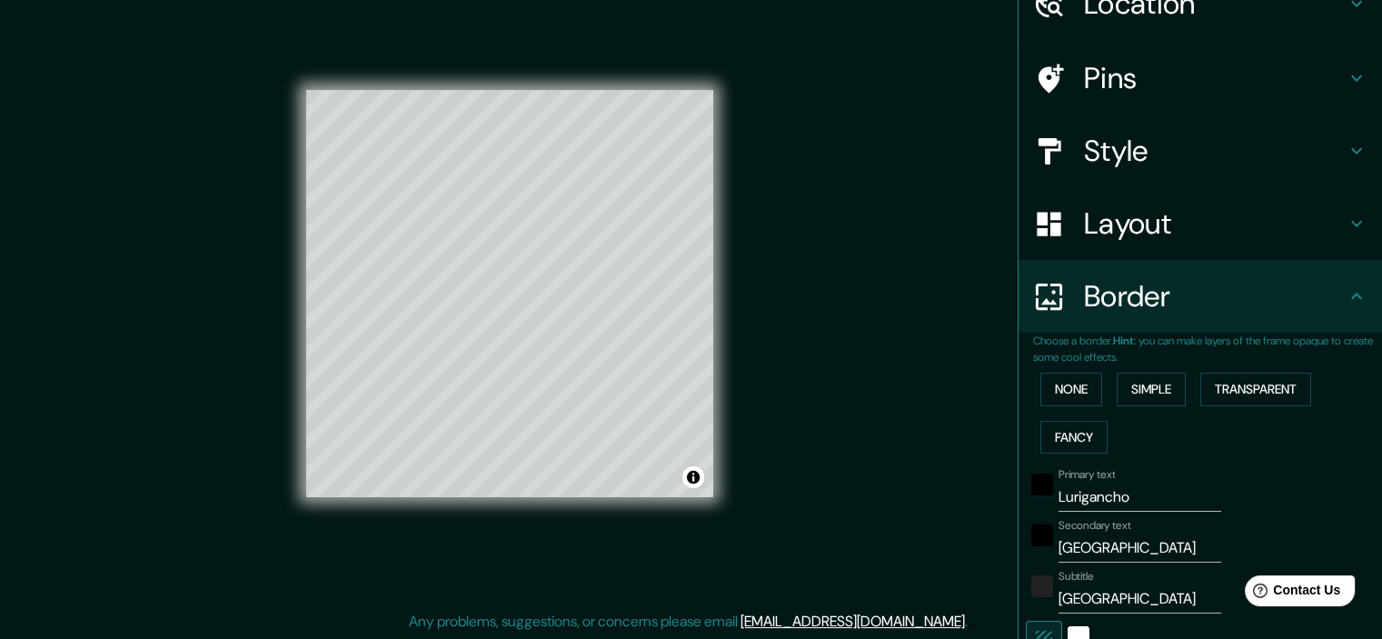
click at [1286, 225] on h4 "Layout" at bounding box center [1215, 223] width 262 height 36
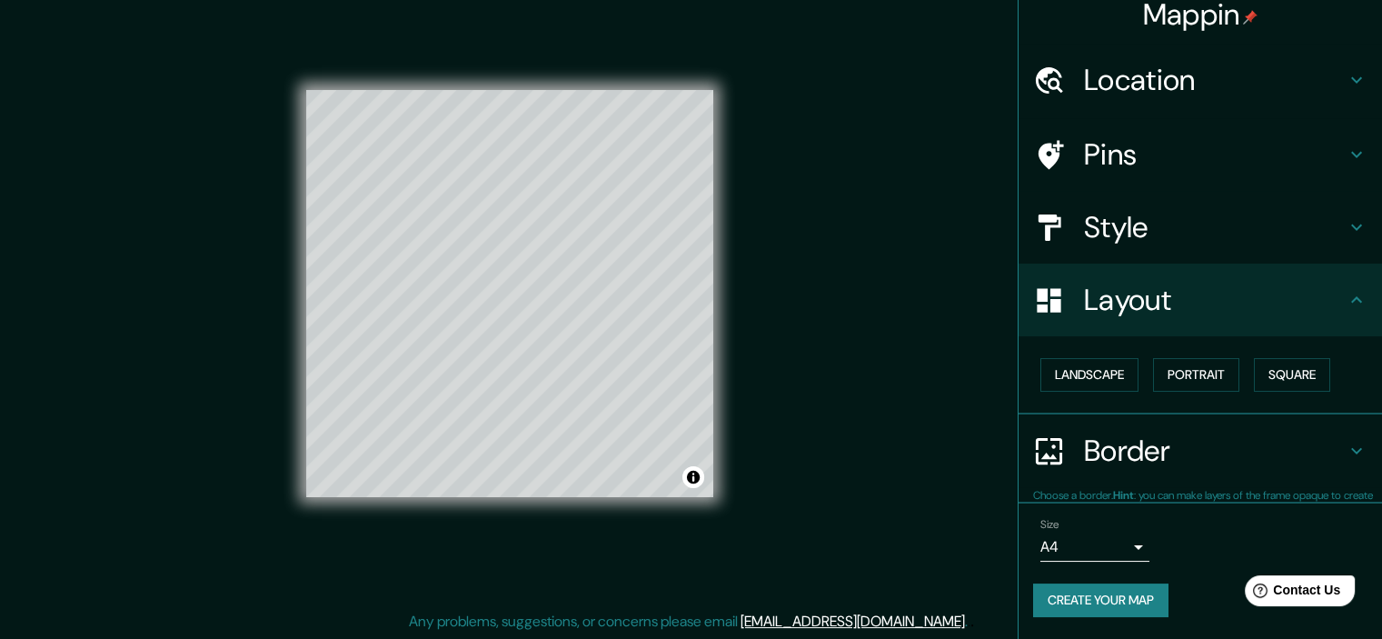
scroll to position [13, 0]
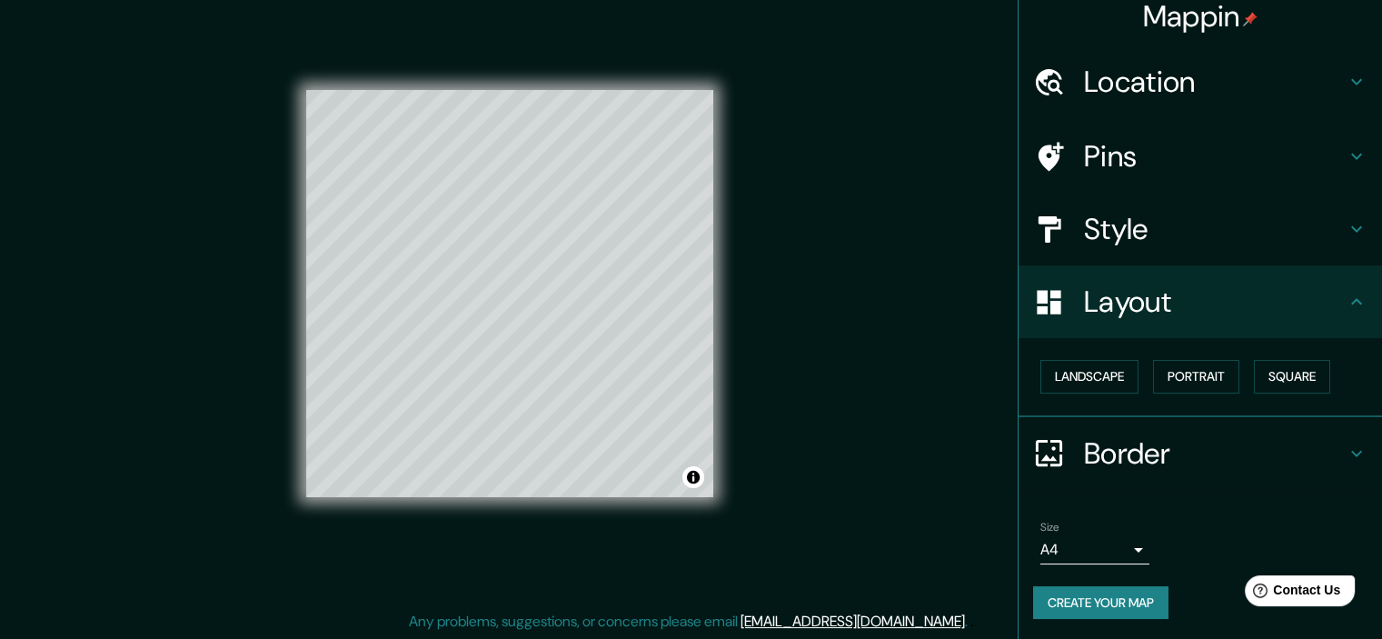
click at [1187, 236] on h4 "Style" at bounding box center [1215, 229] width 262 height 36
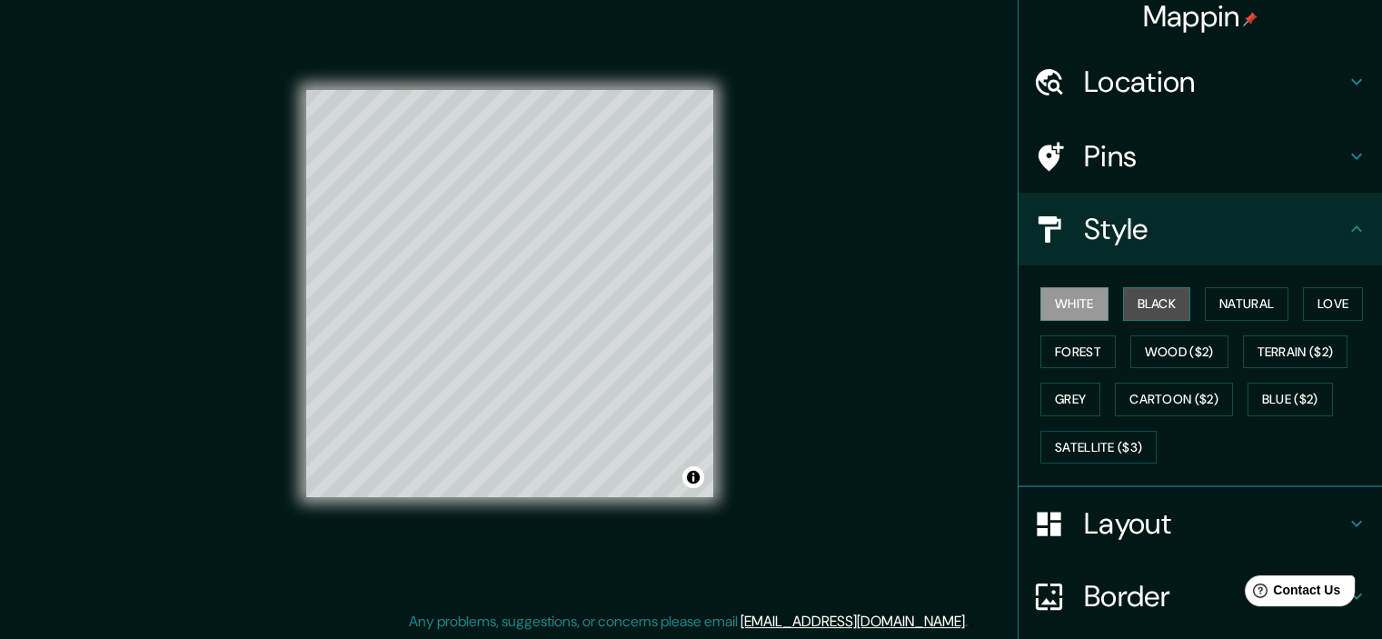
click at [1170, 304] on button "Black" at bounding box center [1157, 304] width 68 height 34
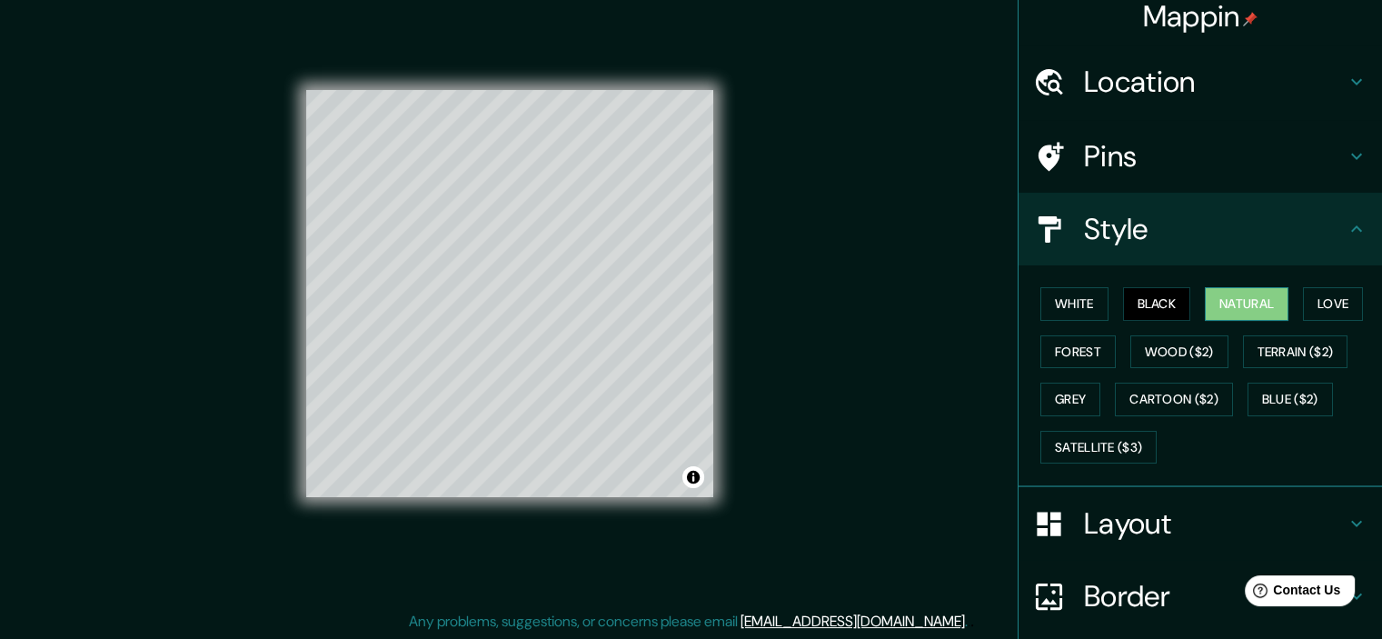
click at [1240, 305] on button "Natural" at bounding box center [1246, 304] width 84 height 34
click at [1321, 292] on button "Love" at bounding box center [1333, 304] width 60 height 34
click at [1257, 302] on button "Natural" at bounding box center [1246, 304] width 84 height 34
click at [1074, 340] on button "Forest" at bounding box center [1077, 352] width 75 height 34
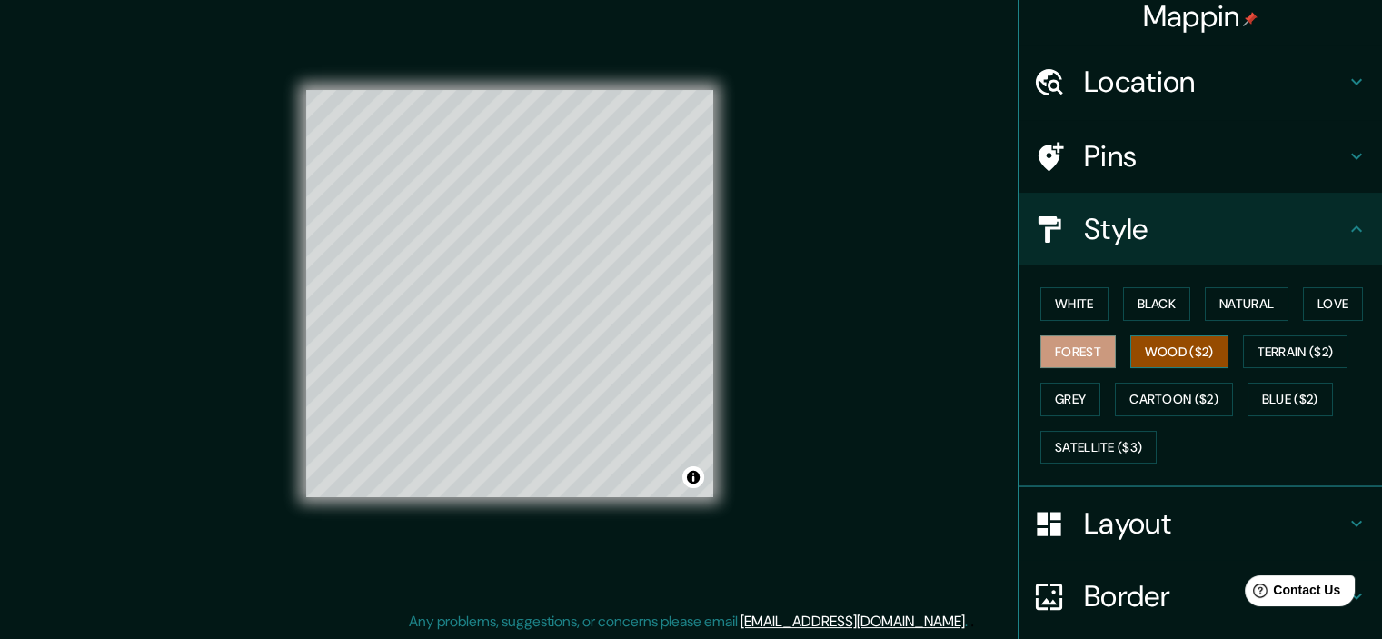
click at [1130, 346] on button "Wood ($2)" at bounding box center [1179, 352] width 98 height 34
click at [1268, 352] on button "Terrain ($2)" at bounding box center [1295, 352] width 105 height 34
click at [1190, 357] on button "Wood ($2)" at bounding box center [1179, 352] width 98 height 34
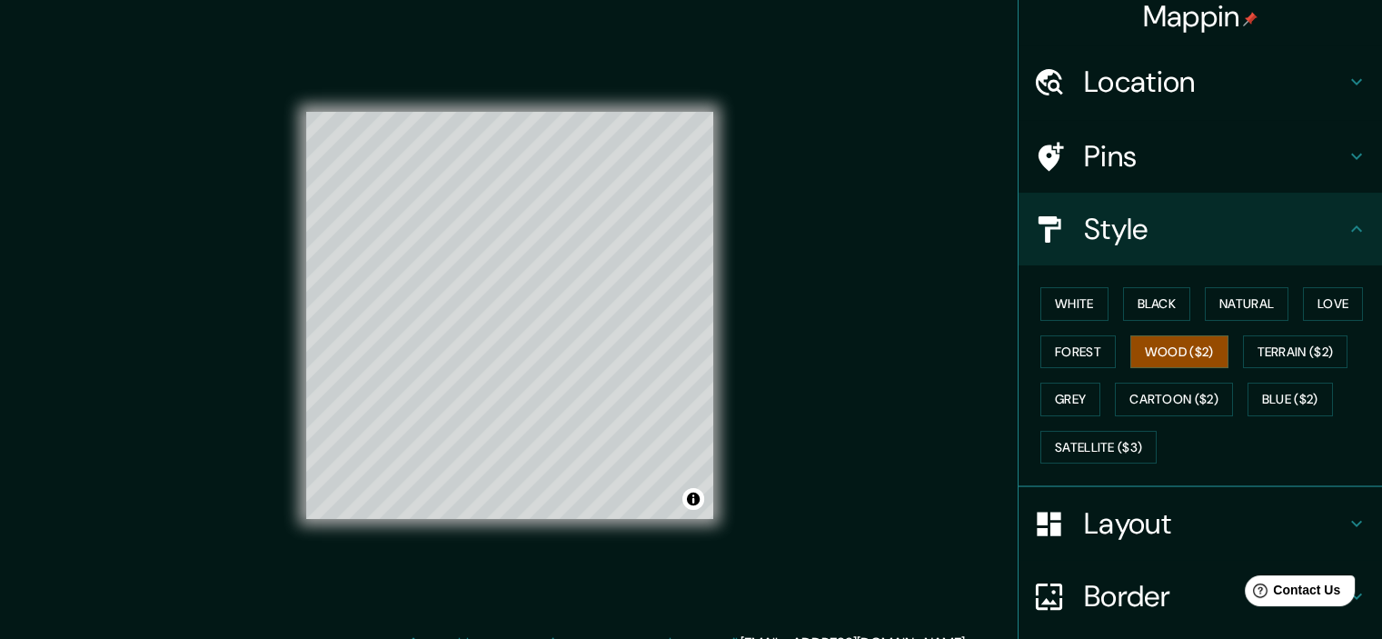
scroll to position [0, 0]
click at [1146, 161] on h4 "Pins" at bounding box center [1215, 156] width 262 height 36
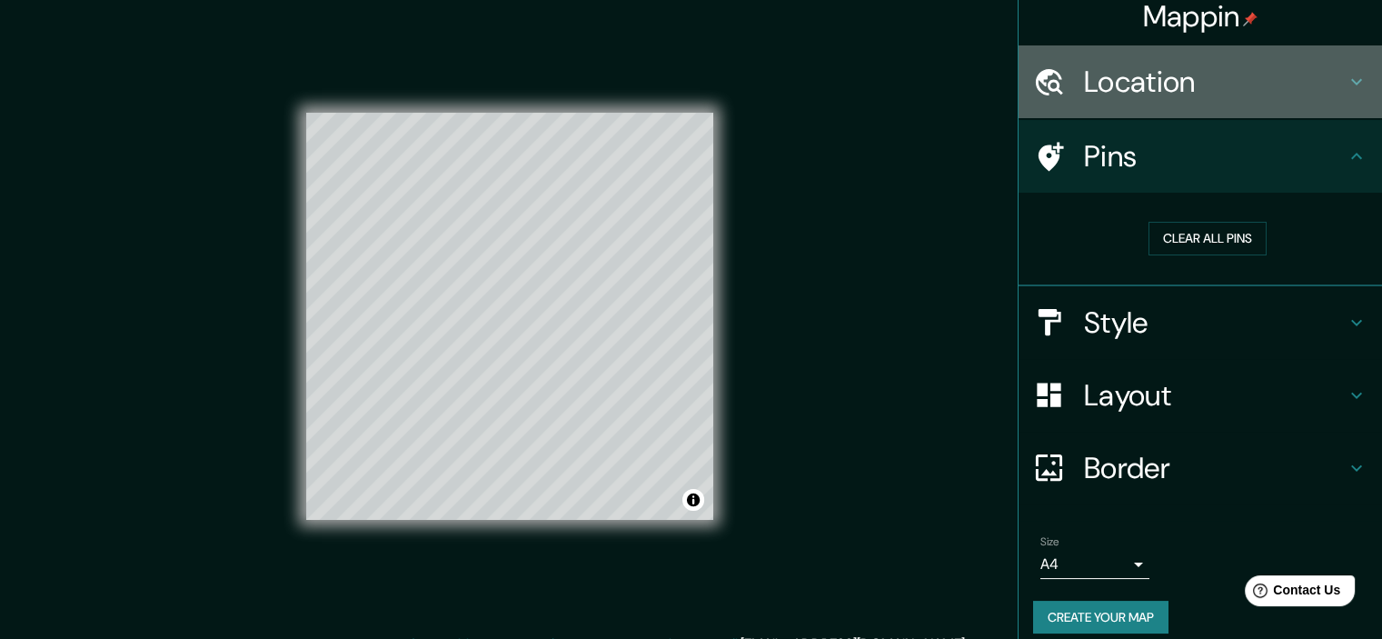
click at [1250, 81] on h4 "Location" at bounding box center [1215, 82] width 262 height 36
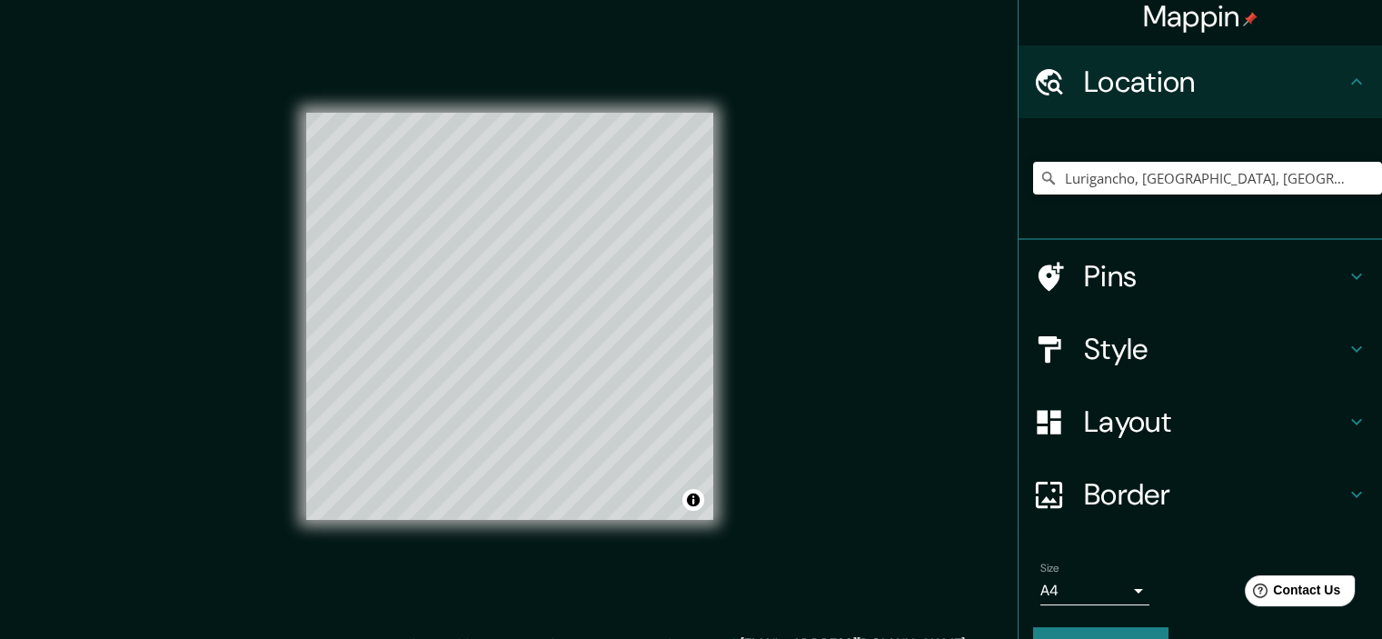
click at [1211, 90] on h4 "Location" at bounding box center [1215, 82] width 262 height 36
click at [1087, 264] on h4 "Pins" at bounding box center [1215, 276] width 262 height 36
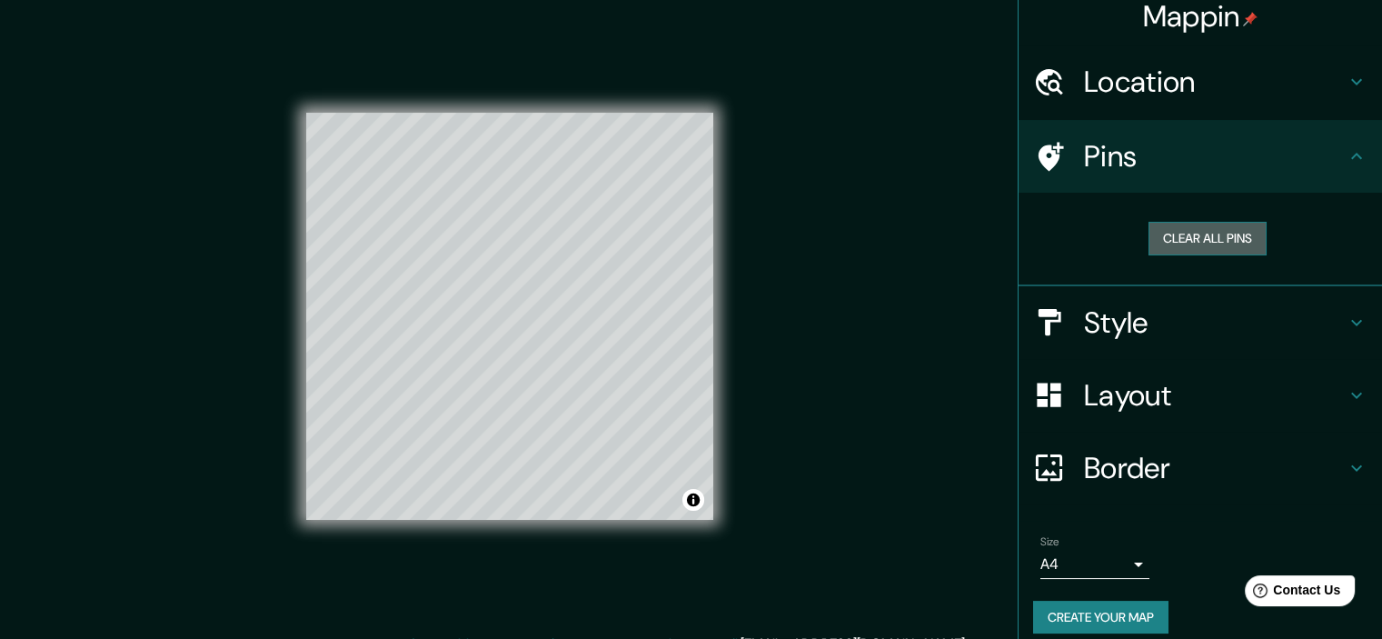
click at [1174, 230] on button "Clear all pins" at bounding box center [1207, 239] width 118 height 34
click at [1209, 232] on button "Clear all pins" at bounding box center [1207, 239] width 118 height 34
click at [1153, 391] on h4 "Layout" at bounding box center [1215, 395] width 262 height 36
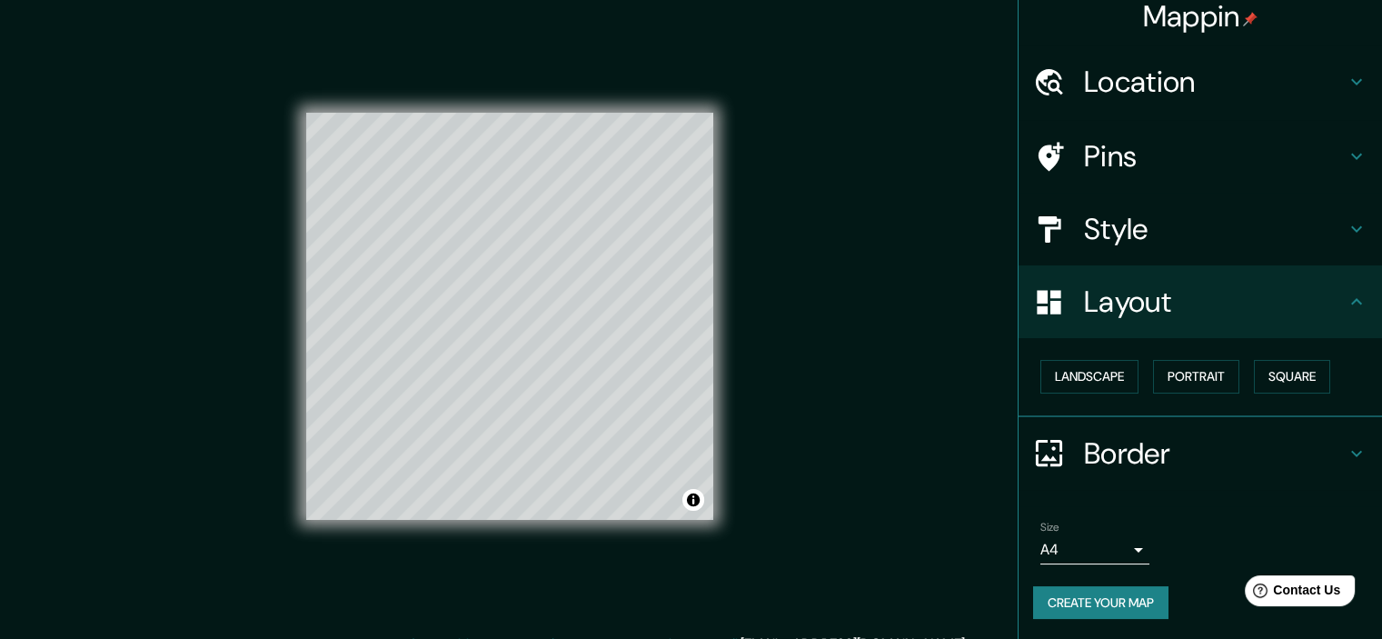
drag, startPoint x: 1197, startPoint y: 289, endPoint x: 1214, endPoint y: 263, distance: 31.0
click at [1200, 283] on h4 "Layout" at bounding box center [1215, 301] width 262 height 36
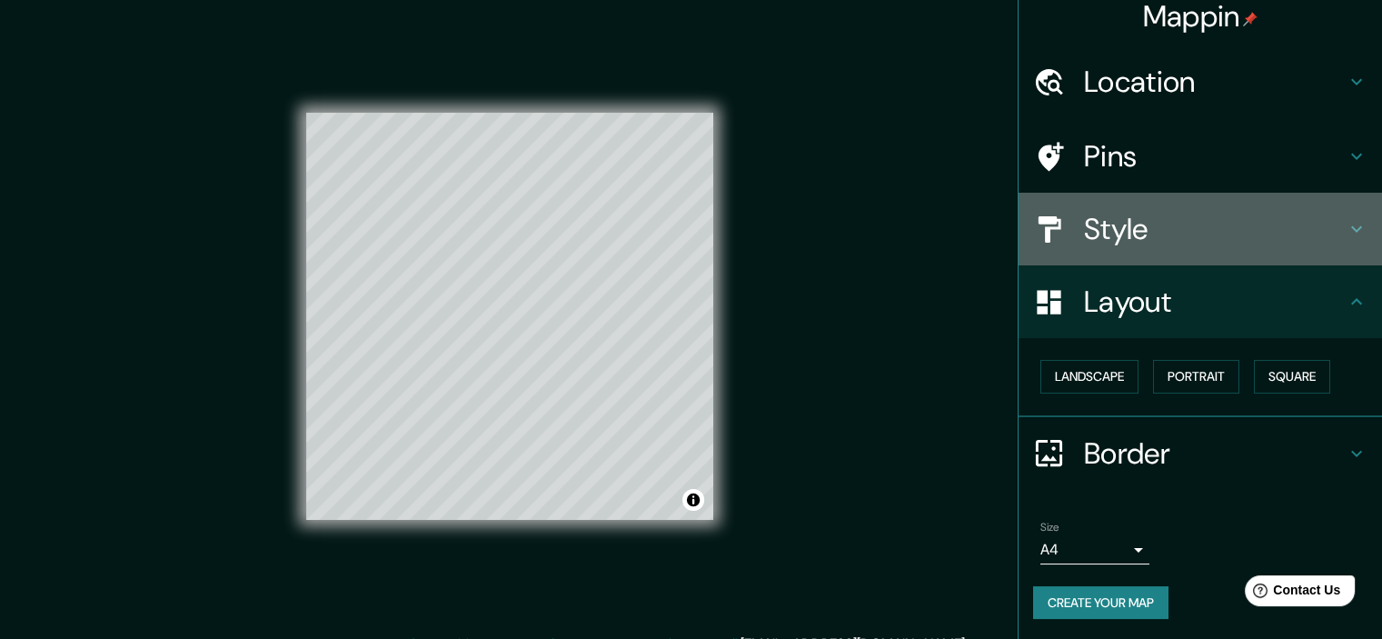
click at [1217, 257] on div "Style" at bounding box center [1199, 229] width 363 height 73
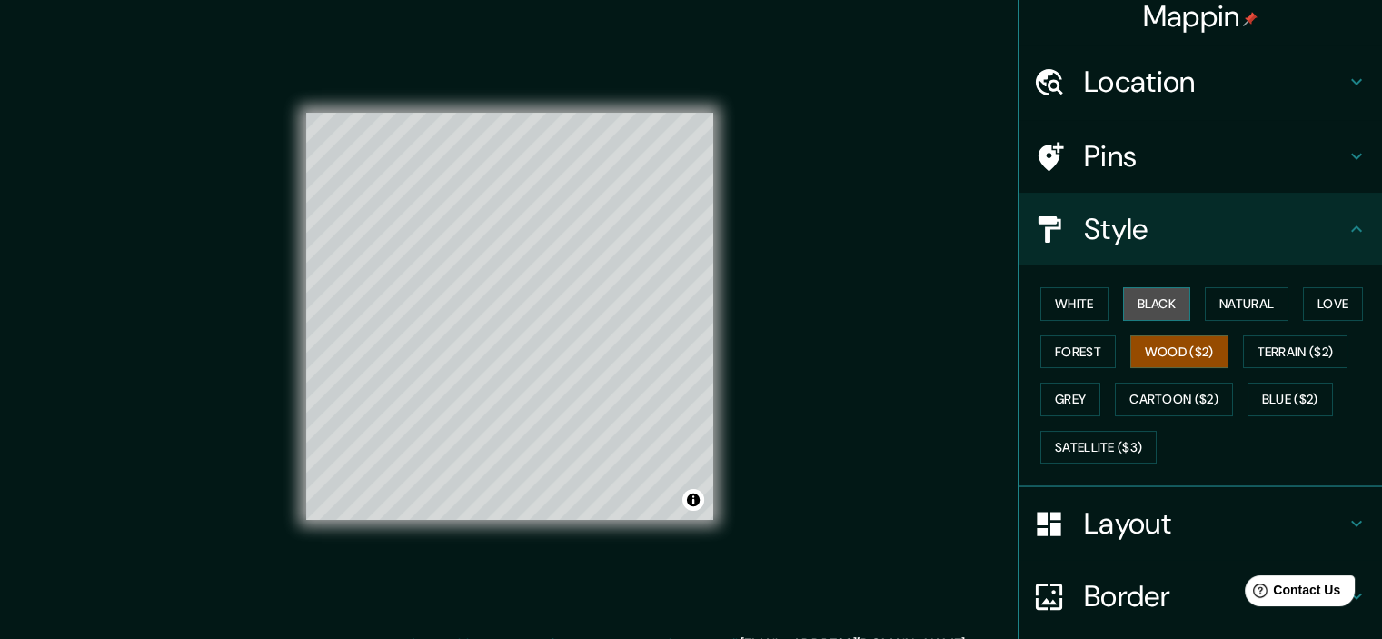
click at [1123, 300] on button "Black" at bounding box center [1157, 304] width 68 height 34
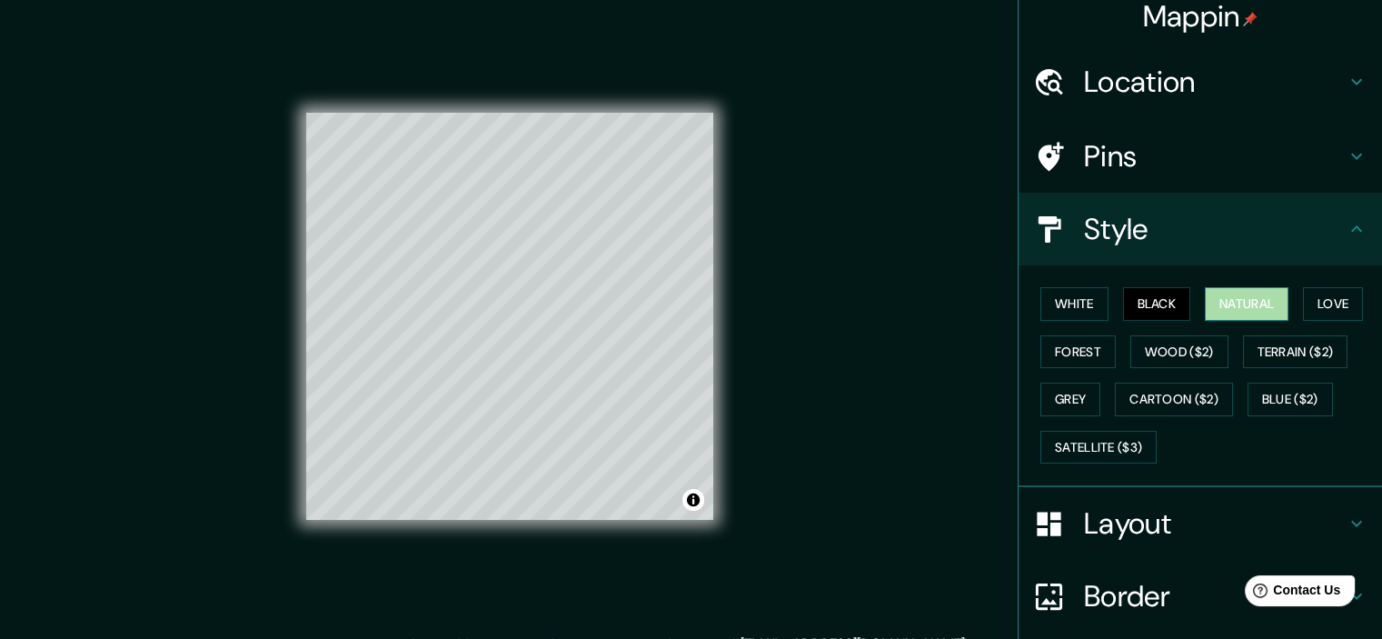
click at [1226, 296] on button "Natural" at bounding box center [1246, 304] width 84 height 34
click at [1106, 298] on div "White Black Natural Love Forest Wood ($2) Terrain ($2) Grey Cartoon ($2) Blue (…" at bounding box center [1207, 375] width 349 height 191
click at [1123, 301] on button "Black" at bounding box center [1157, 304] width 68 height 34
click at [1061, 337] on button "Forest" at bounding box center [1077, 352] width 75 height 34
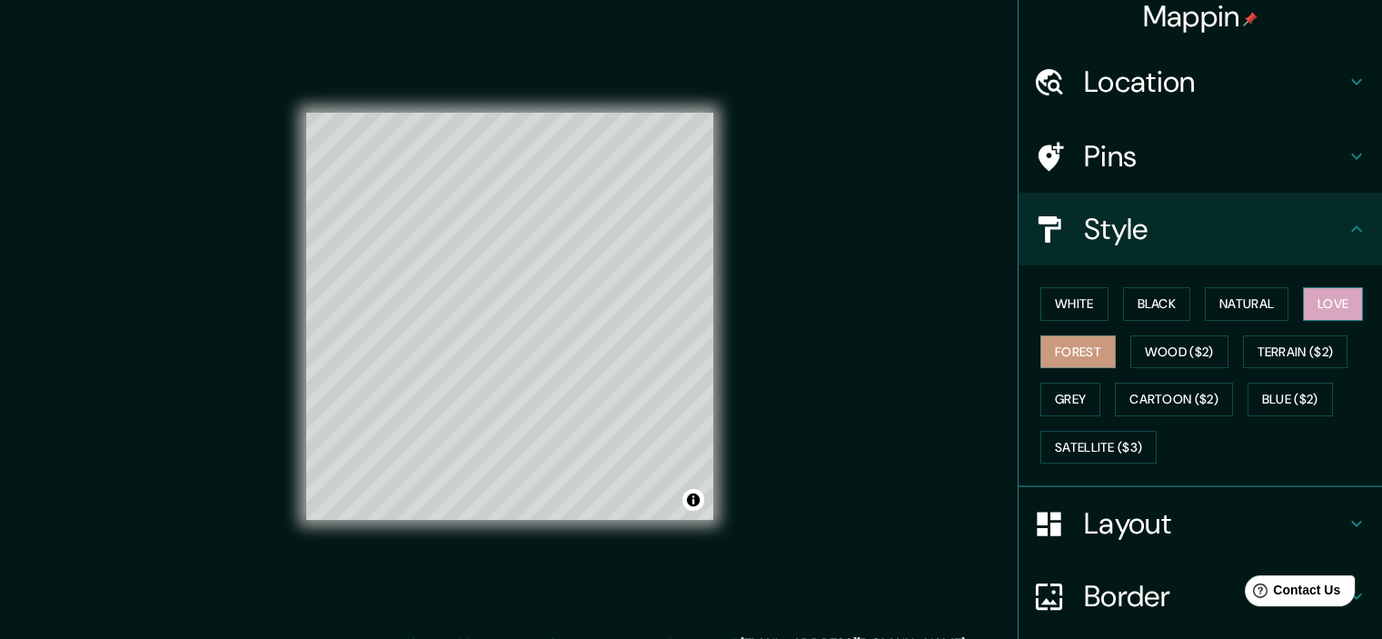
click at [1304, 304] on button "Love" at bounding box center [1333, 304] width 60 height 34
click at [1263, 352] on button "Terrain ($2)" at bounding box center [1295, 352] width 105 height 34
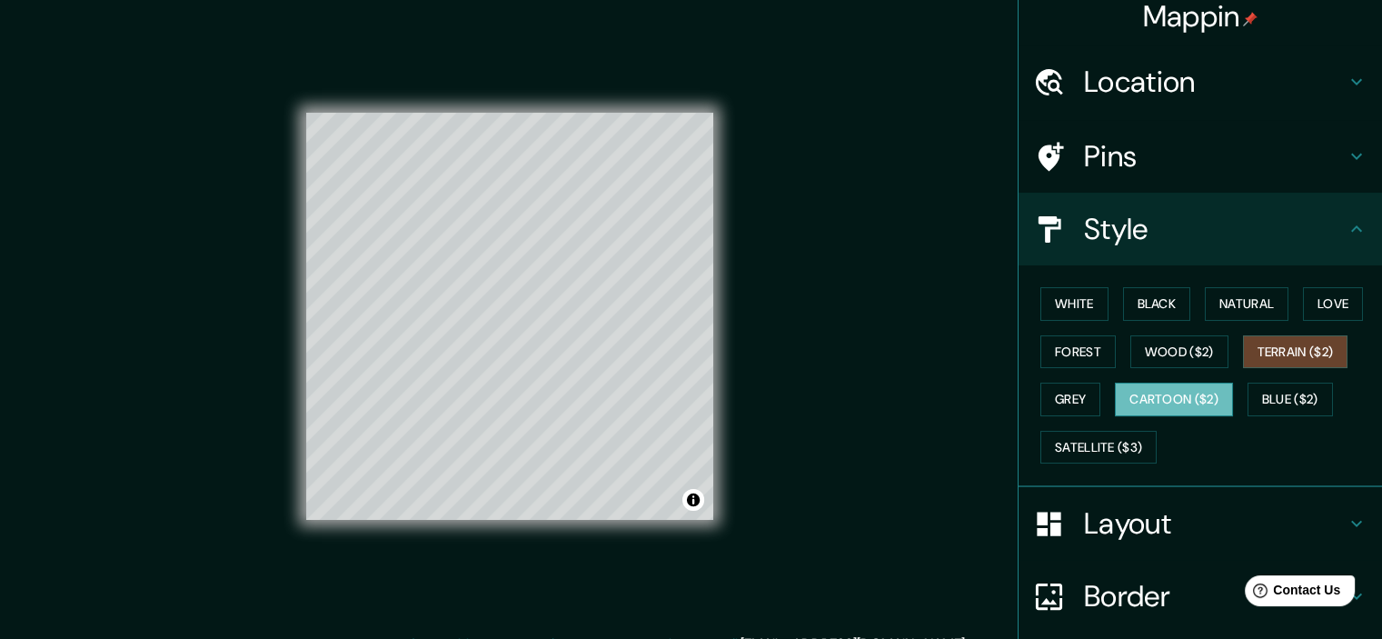
click at [1138, 391] on button "Cartoon ($2)" at bounding box center [1174, 399] width 118 height 34
click at [1040, 391] on button "Grey" at bounding box center [1070, 399] width 60 height 34
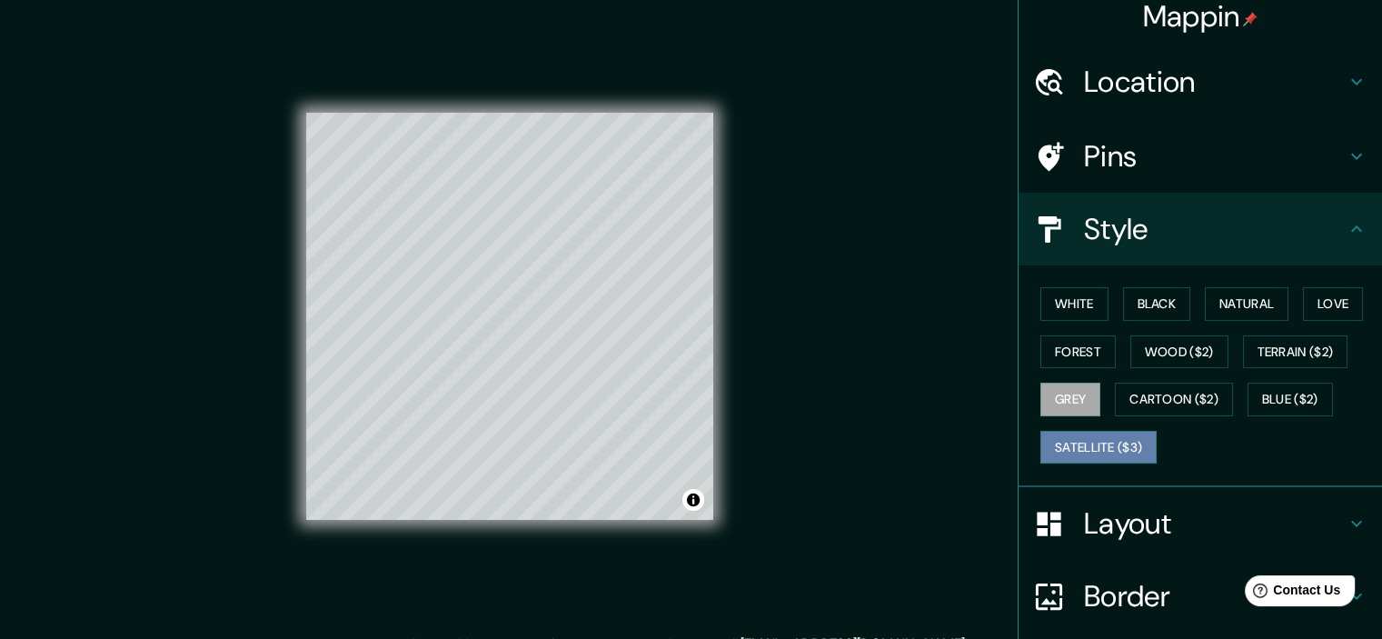
click at [1067, 431] on button "Satellite ($3)" at bounding box center [1098, 448] width 116 height 34
click at [1271, 402] on button "Blue ($2)" at bounding box center [1289, 399] width 85 height 34
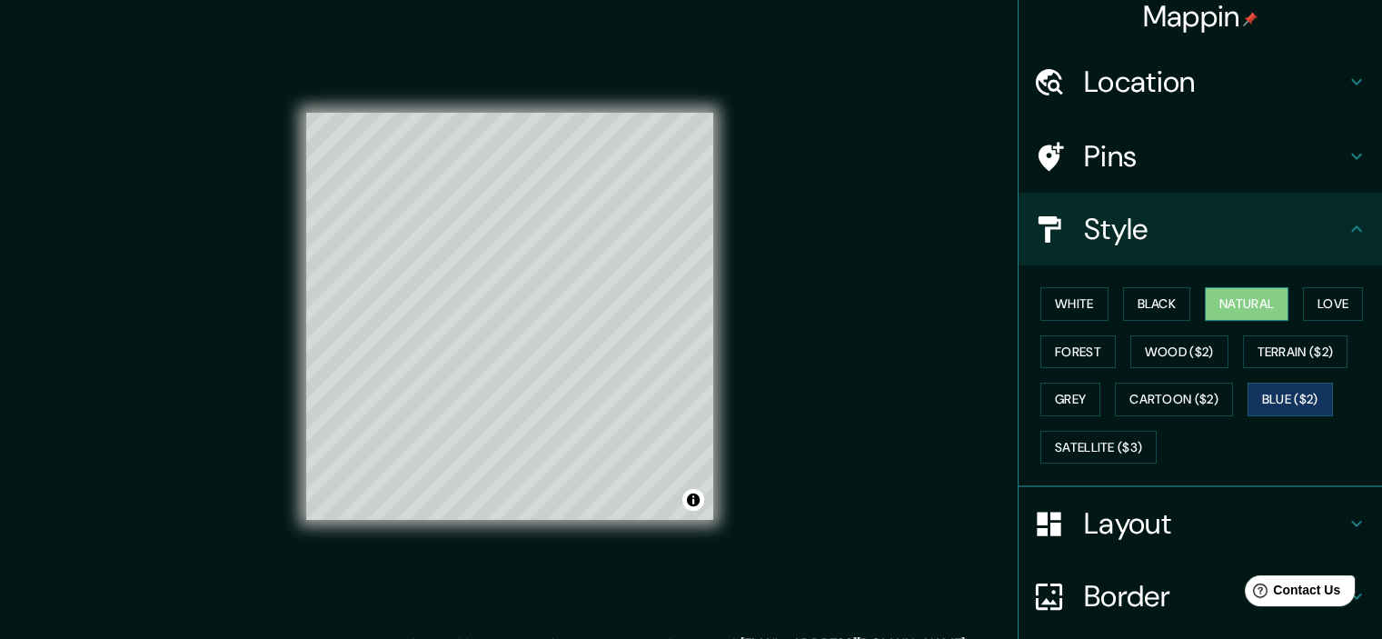
click at [1233, 290] on button "Natural" at bounding box center [1246, 304] width 84 height 34
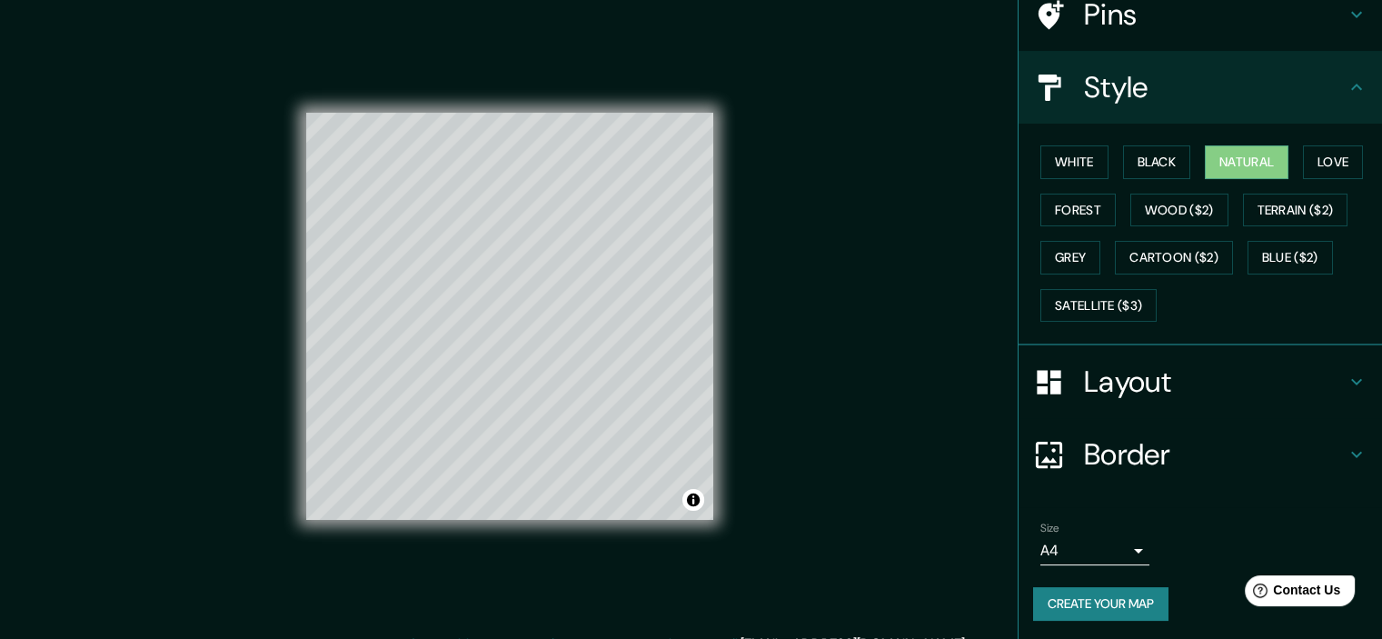
scroll to position [23, 0]
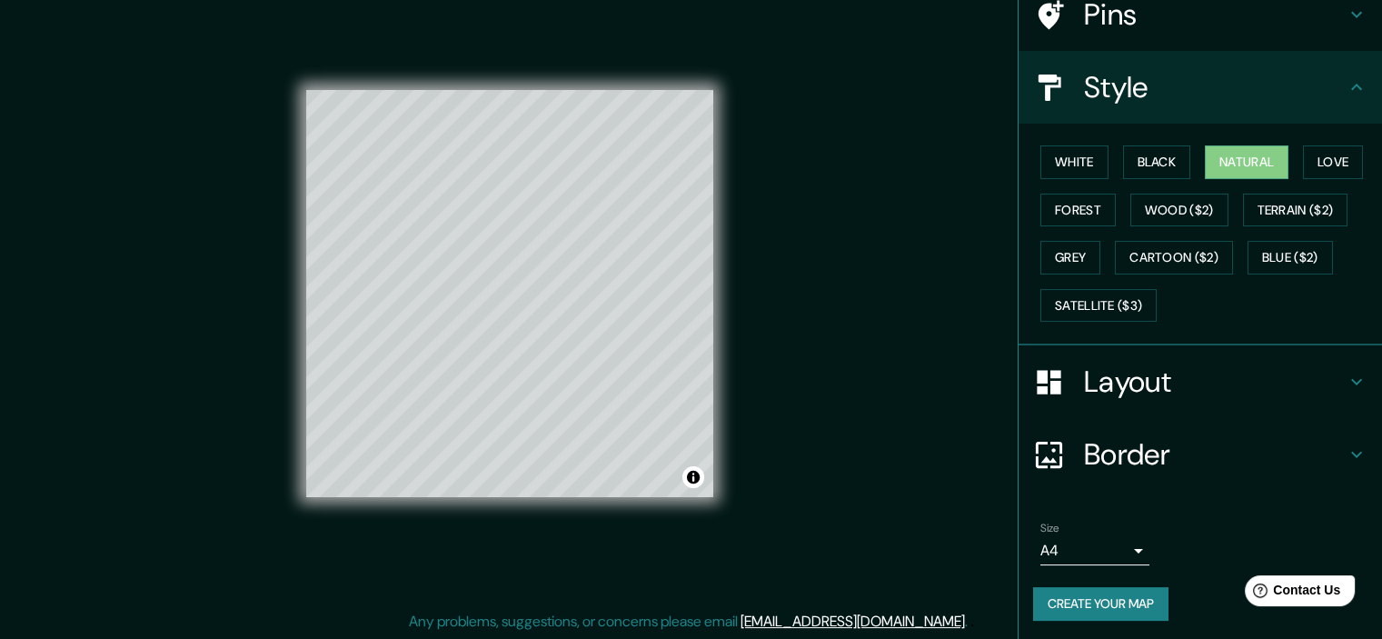
click at [1133, 589] on button "Create your map" at bounding box center [1100, 604] width 135 height 34
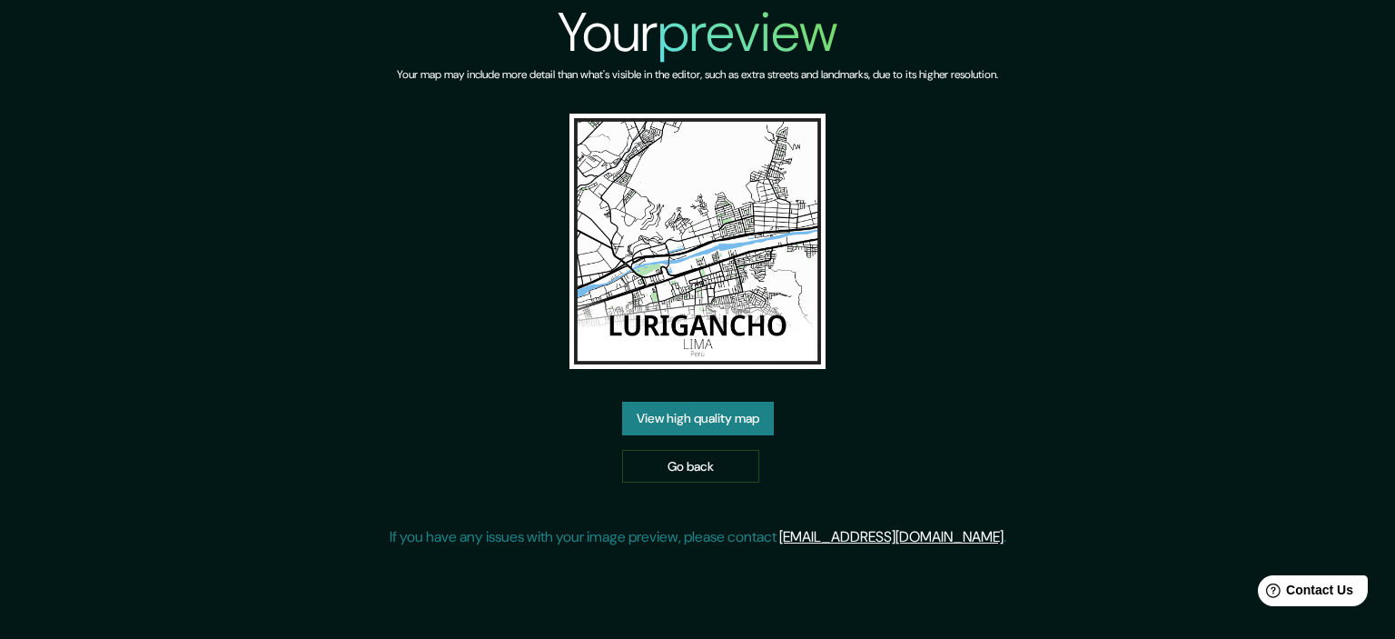
click at [746, 428] on link "View high quality map" at bounding box center [698, 418] width 152 height 34
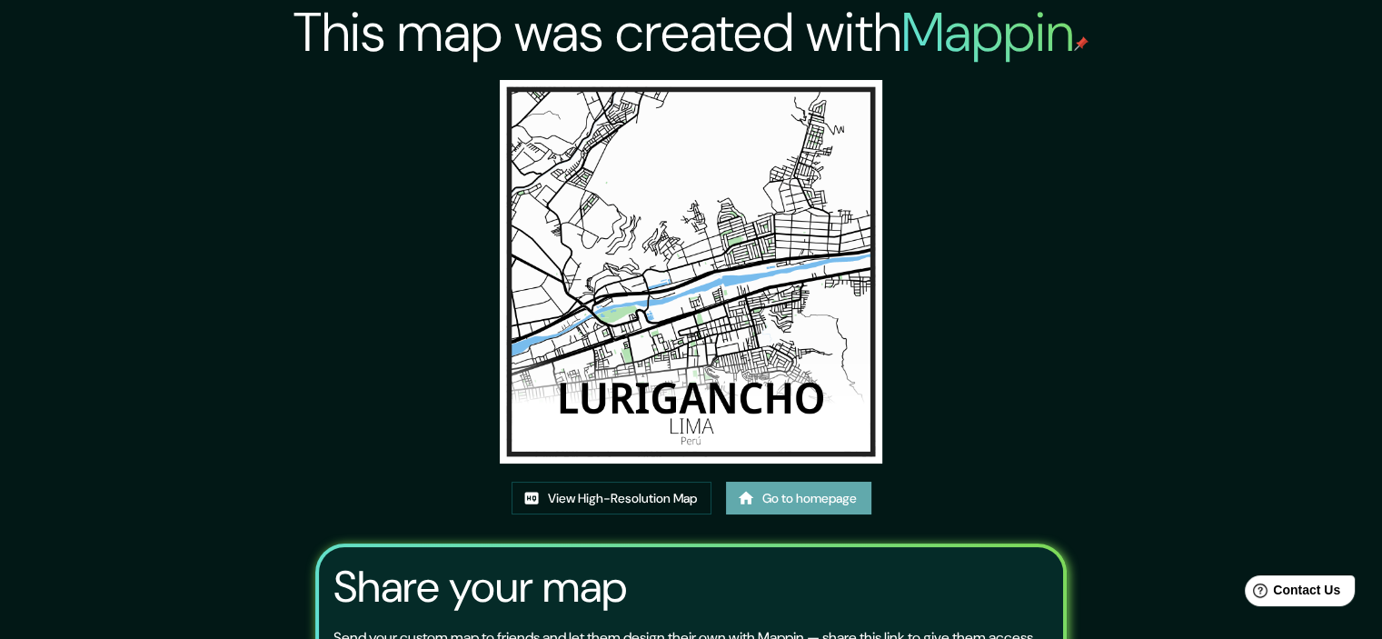
click at [811, 496] on link "Go to homepage" at bounding box center [798, 498] width 145 height 34
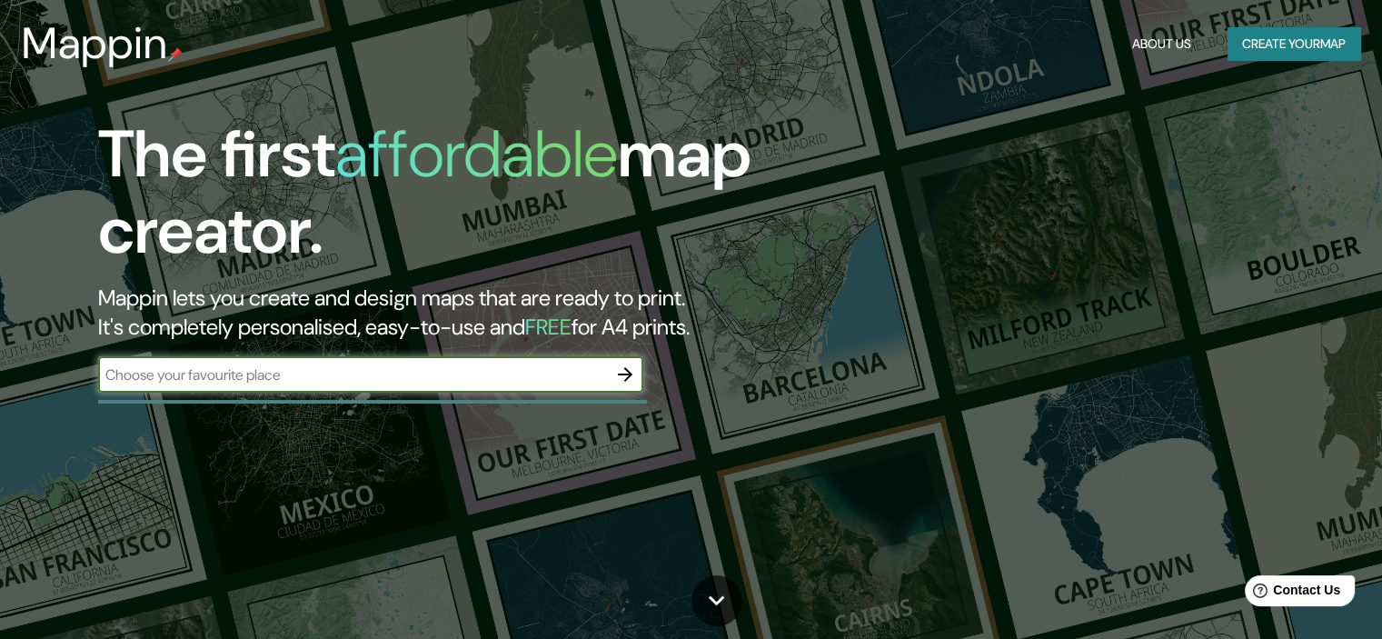
click at [528, 382] on input "text" at bounding box center [352, 374] width 509 height 21
click at [1286, 43] on button "Create your map" at bounding box center [1293, 44] width 133 height 34
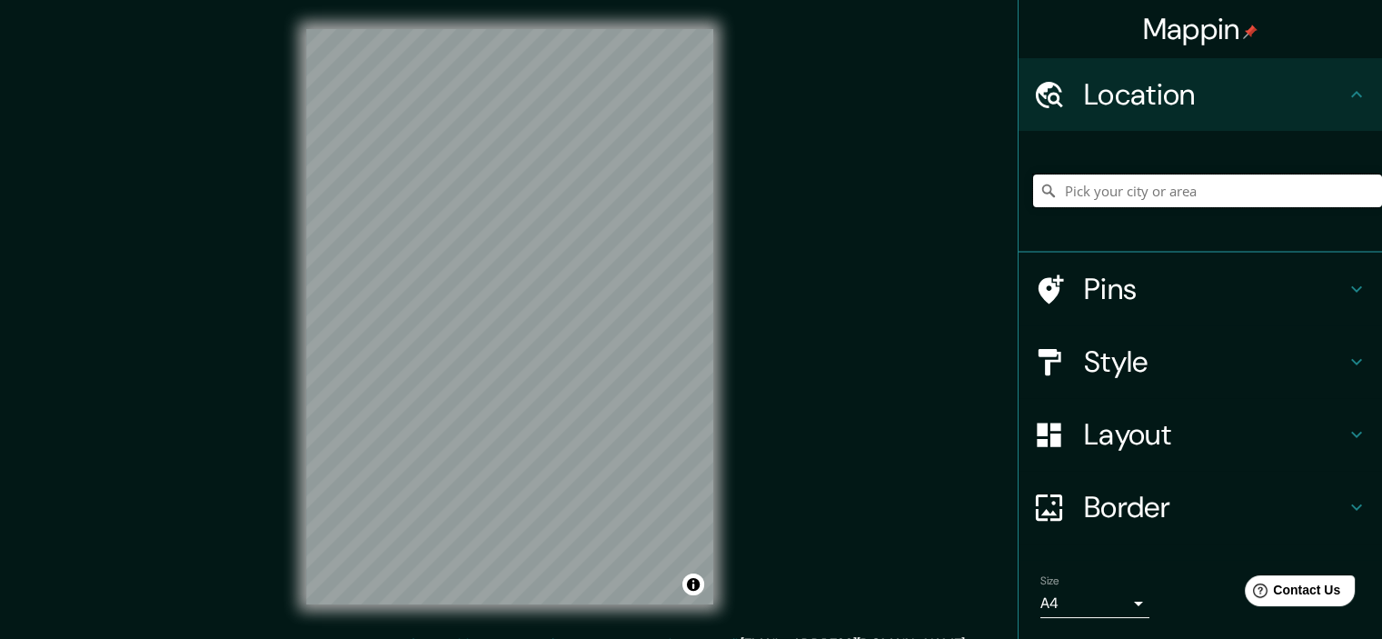
click at [1107, 196] on input "Pick your city or area" at bounding box center [1207, 190] width 349 height 33
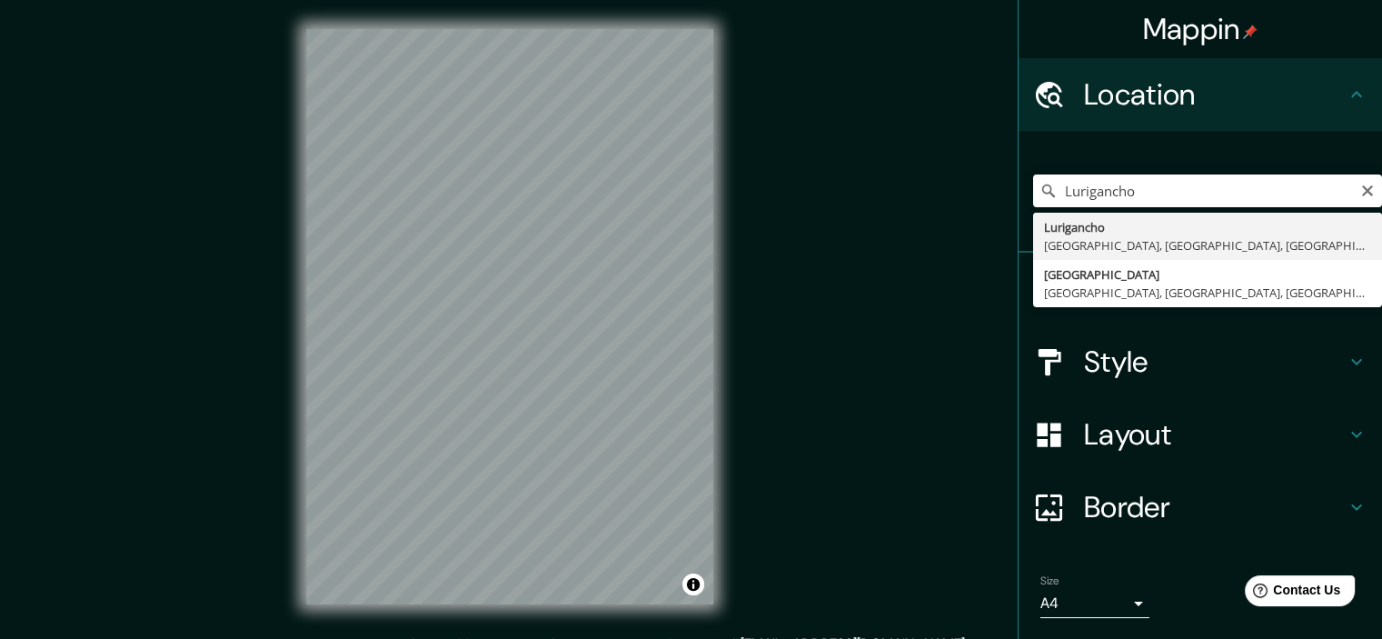
type input "Lurigancho, Lima, Provincia de Lima, Perú"
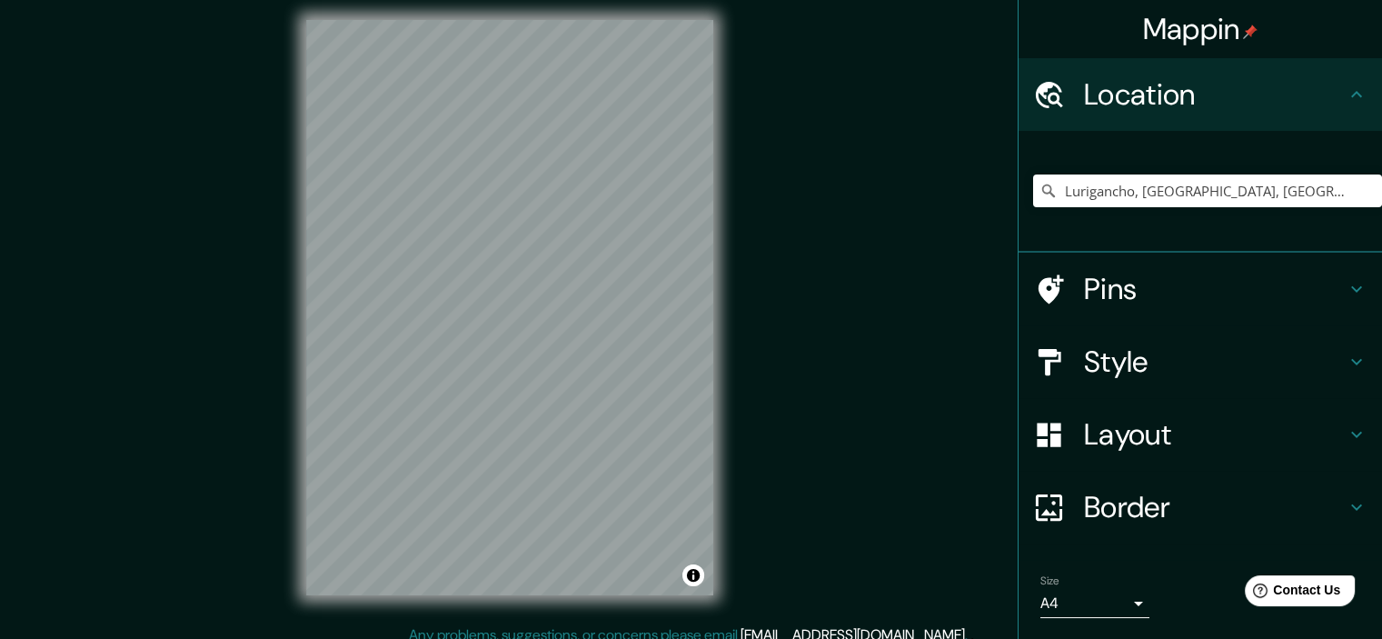
scroll to position [23, 0]
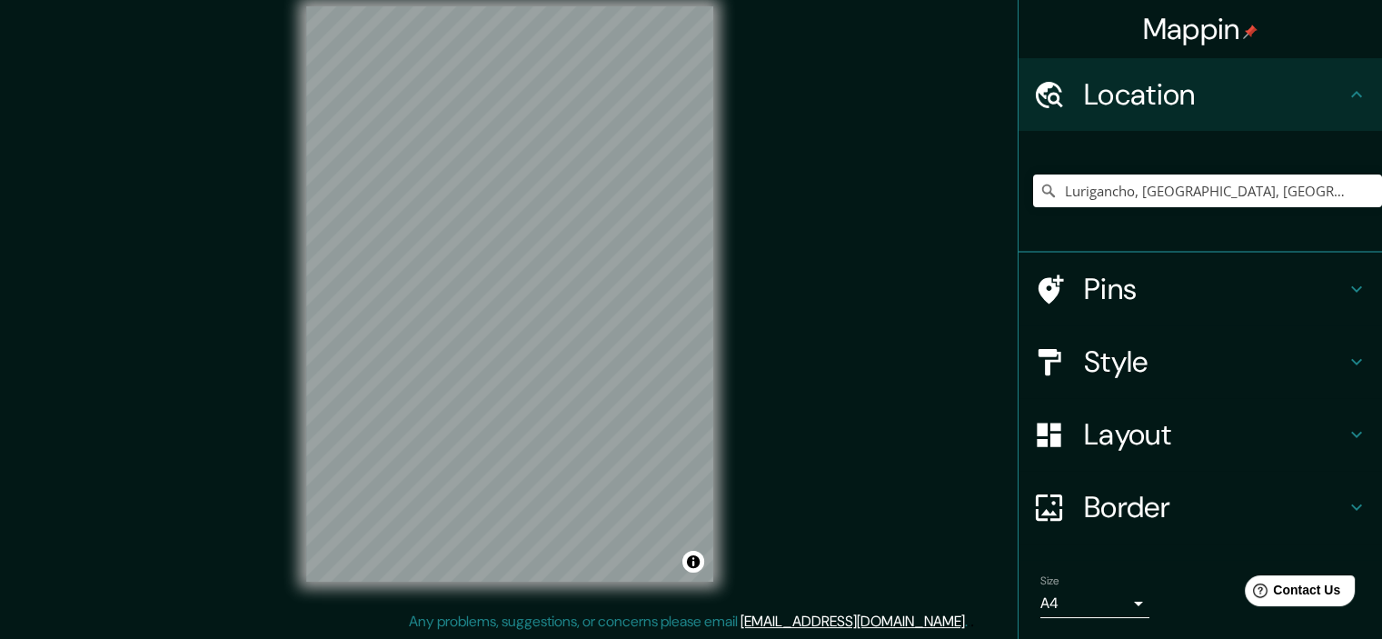
click at [1183, 363] on h4 "Style" at bounding box center [1215, 361] width 262 height 36
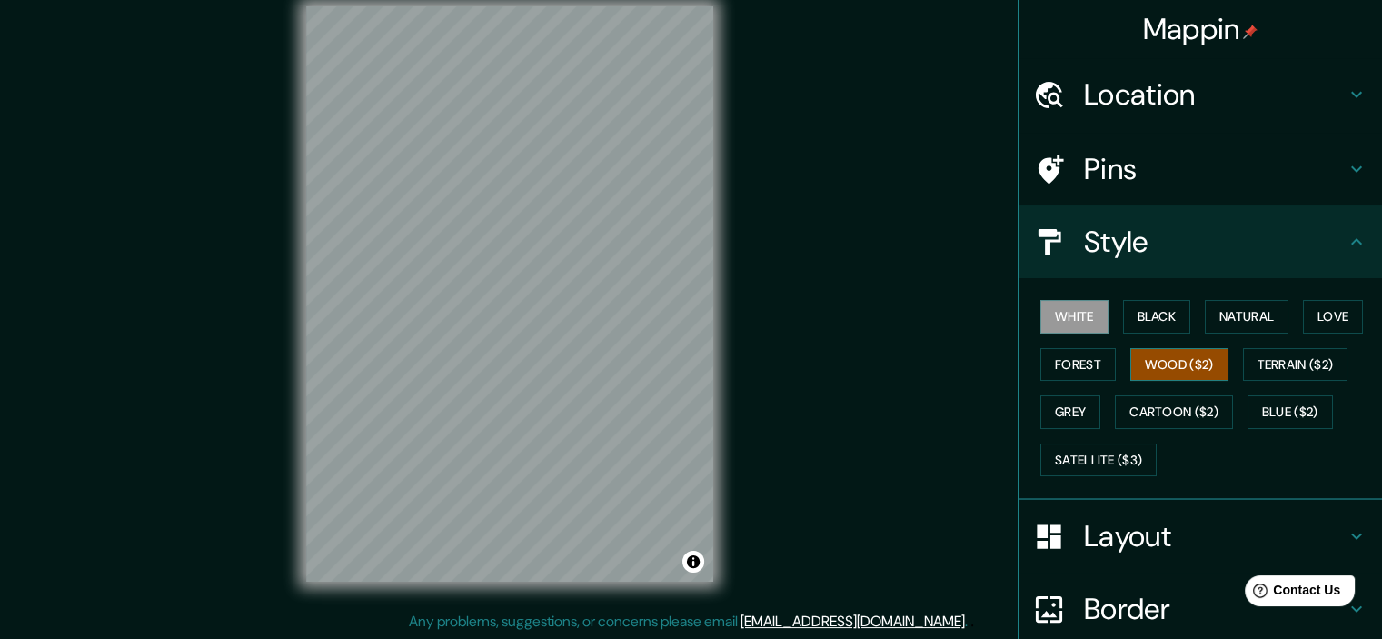
click at [1204, 351] on button "Wood ($2)" at bounding box center [1179, 365] width 98 height 34
click at [1264, 360] on button "Terrain ($2)" at bounding box center [1295, 365] width 105 height 34
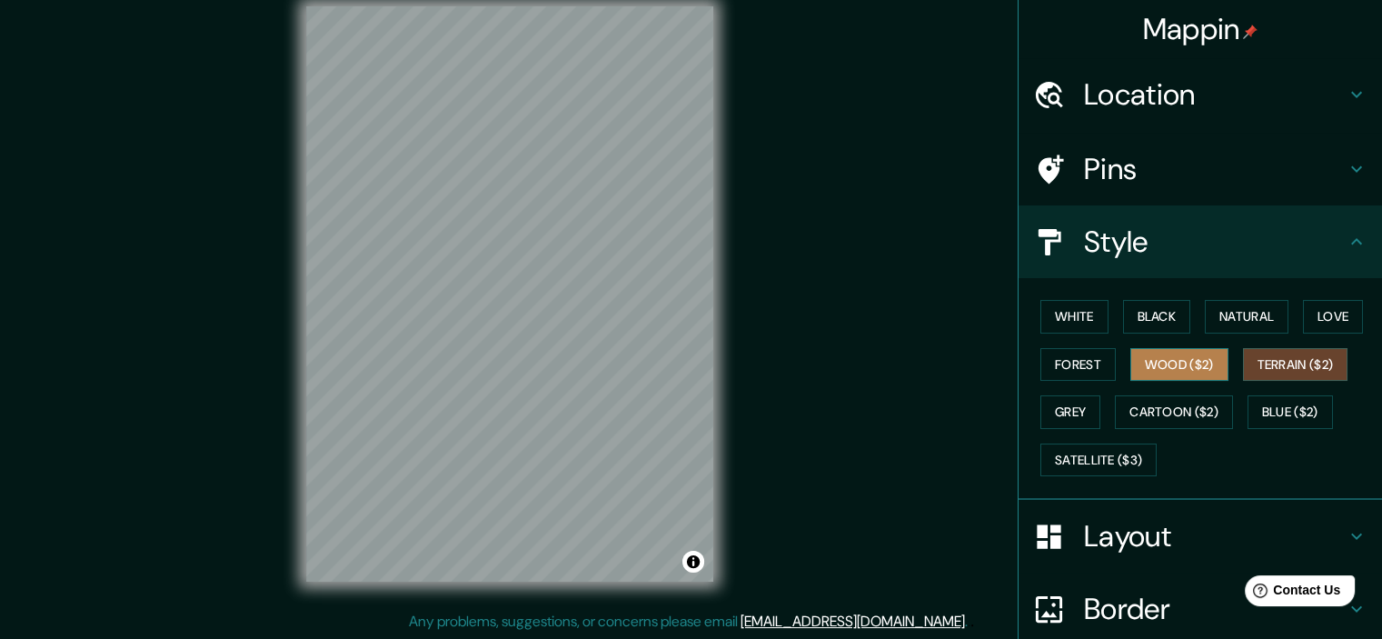
click at [1174, 370] on button "Wood ($2)" at bounding box center [1179, 365] width 98 height 34
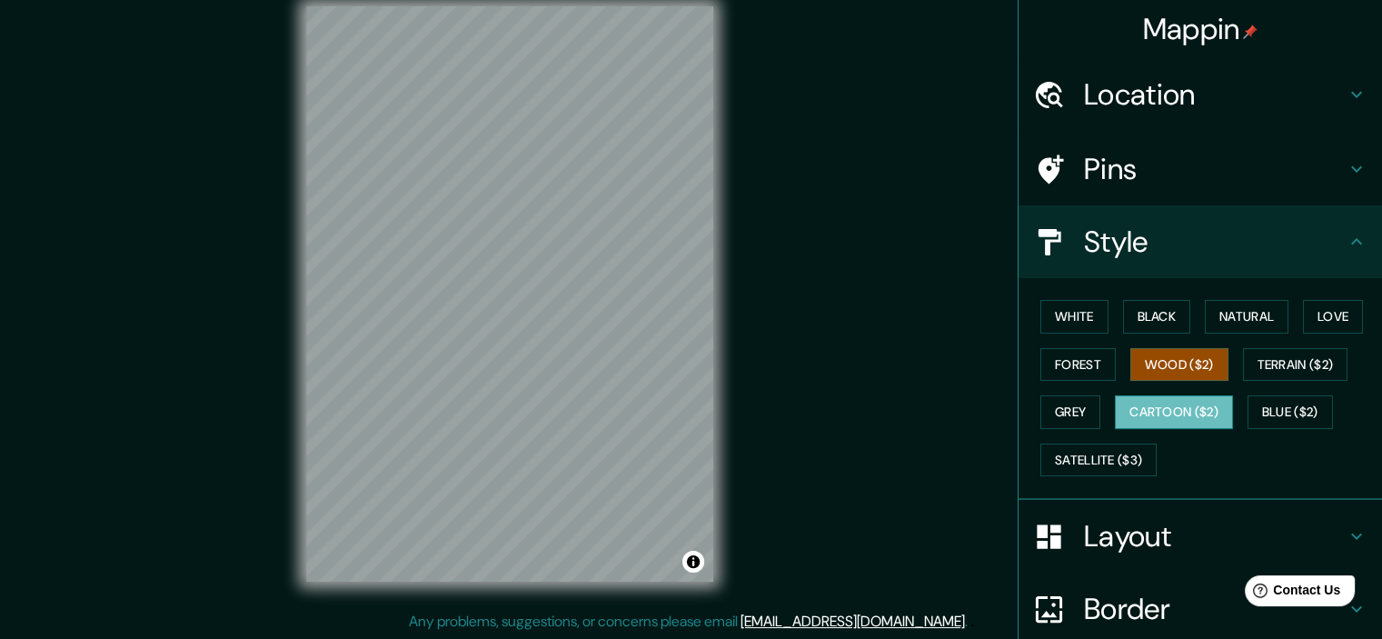
click at [1162, 409] on button "Cartoon ($2)" at bounding box center [1174, 412] width 118 height 34
click at [1277, 364] on button "Terrain ($2)" at bounding box center [1295, 365] width 105 height 34
click at [1203, 371] on button "Wood ($2)" at bounding box center [1179, 365] width 98 height 34
click at [762, 314] on div "Mappin Location Lurigancho, Lima, Provincia de Lima, Perú Pins Style White Blac…" at bounding box center [691, 308] width 1382 height 662
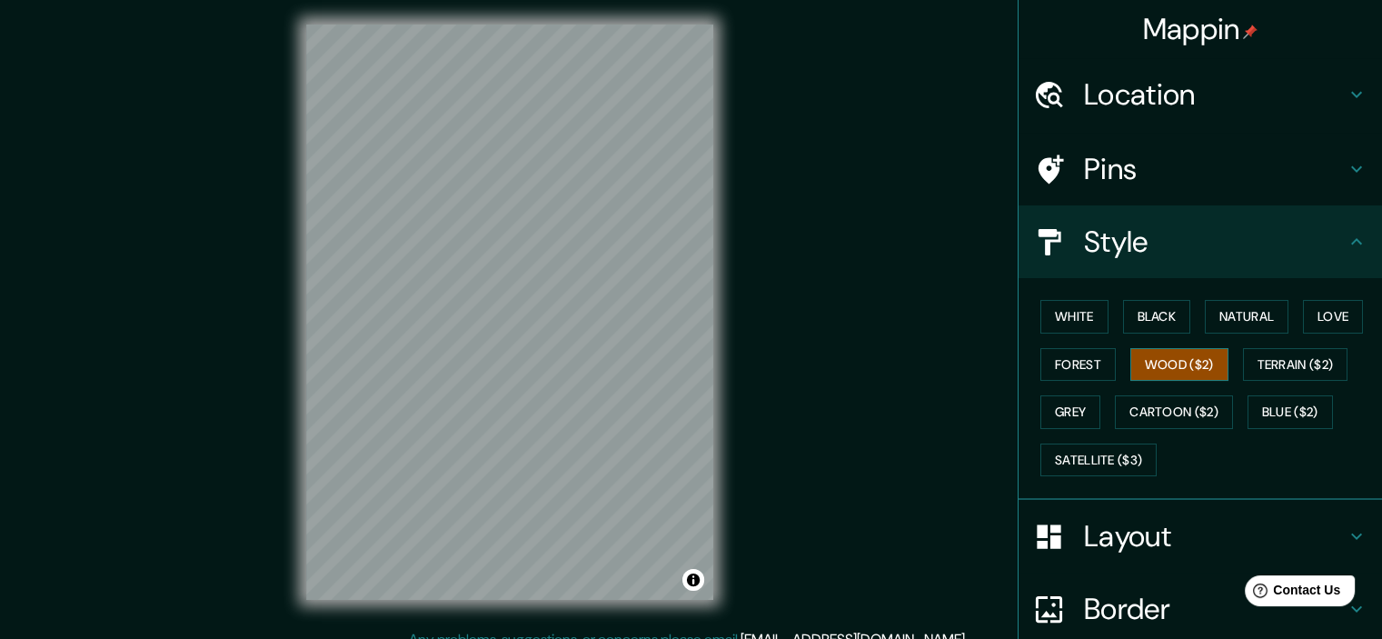
scroll to position [0, 0]
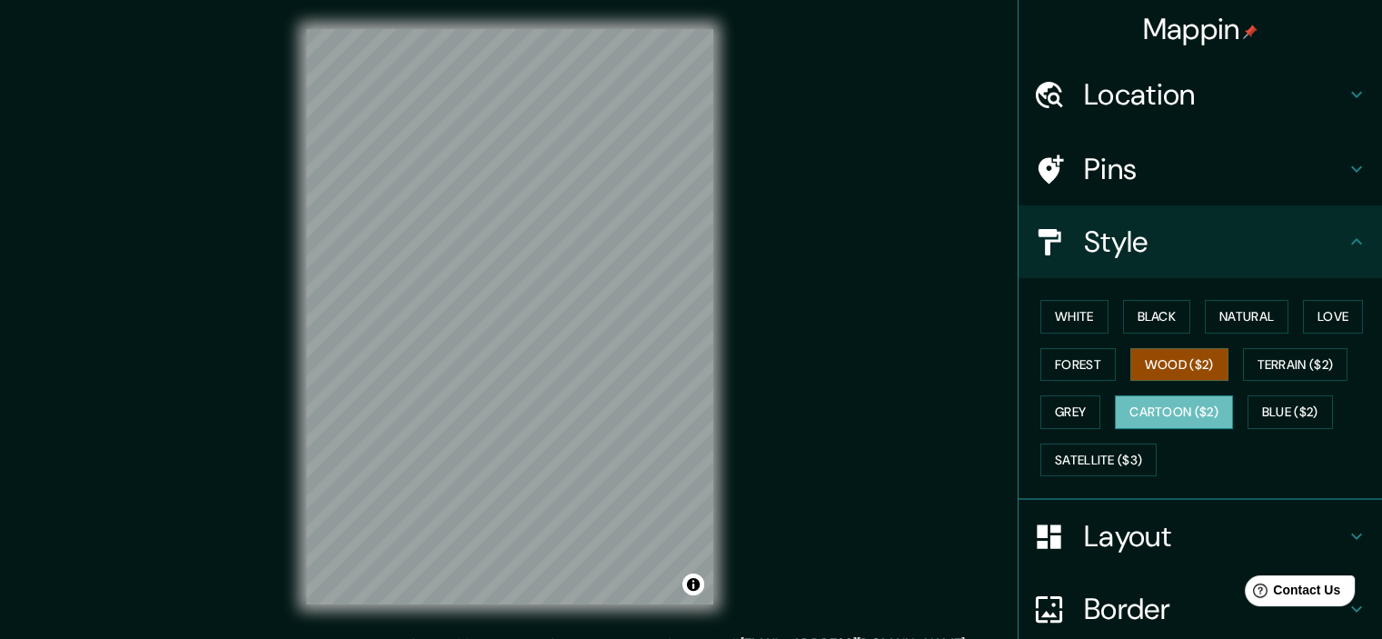
click at [1148, 402] on button "Cartoon ($2)" at bounding box center [1174, 412] width 118 height 34
click at [1161, 326] on button "Black" at bounding box center [1157, 317] width 68 height 34
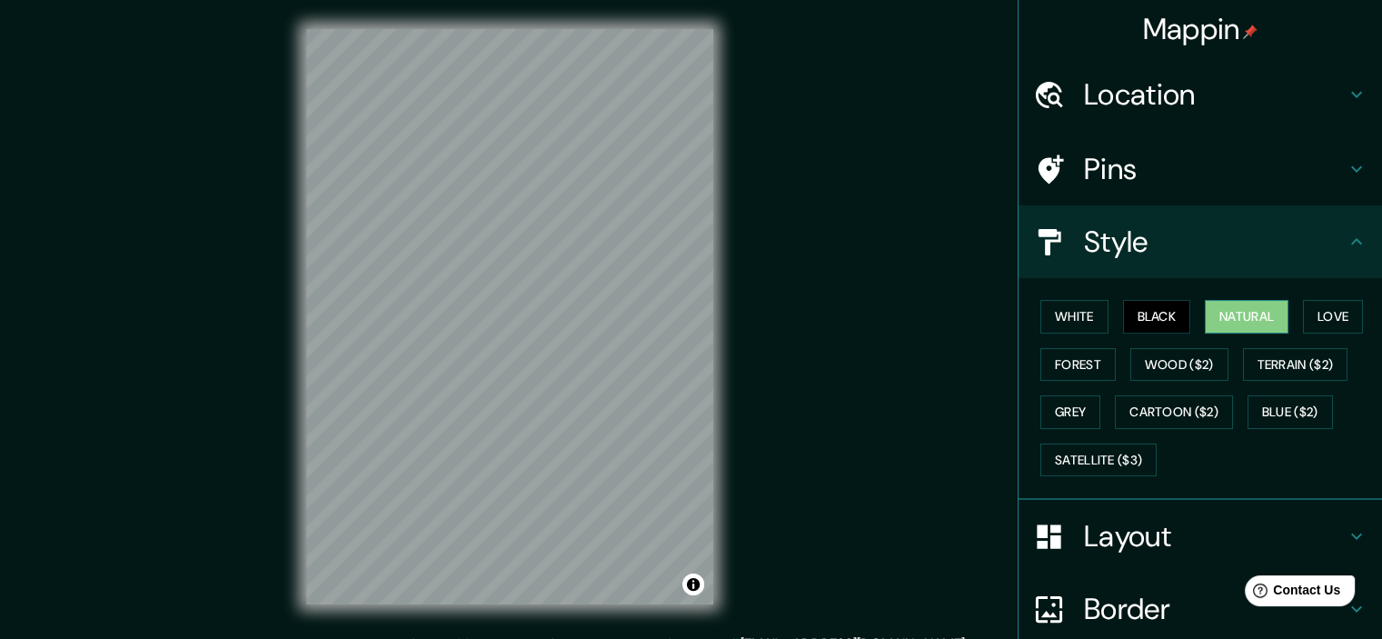
click at [1215, 312] on button "Natural" at bounding box center [1246, 317] width 84 height 34
click at [1250, 365] on button "Terrain ($2)" at bounding box center [1295, 365] width 105 height 34
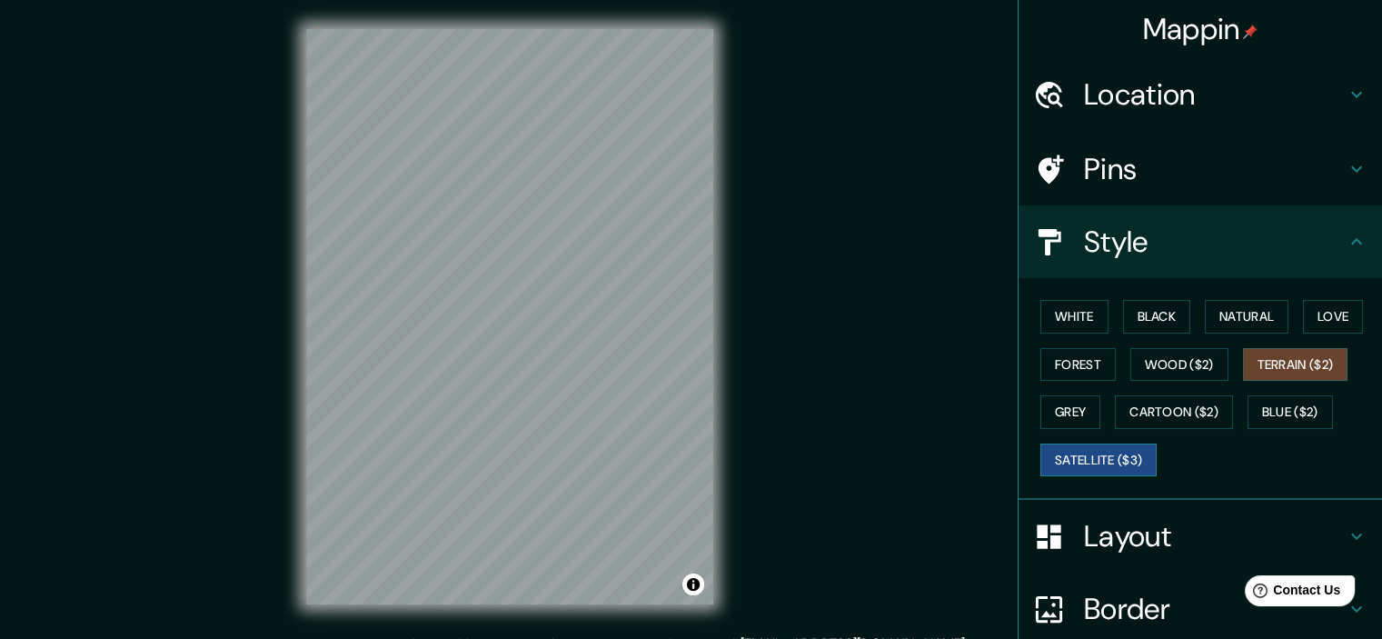
click at [1064, 468] on button "Satellite ($3)" at bounding box center [1098, 460] width 116 height 34
click at [1156, 418] on button "Cartoon ($2)" at bounding box center [1174, 412] width 118 height 34
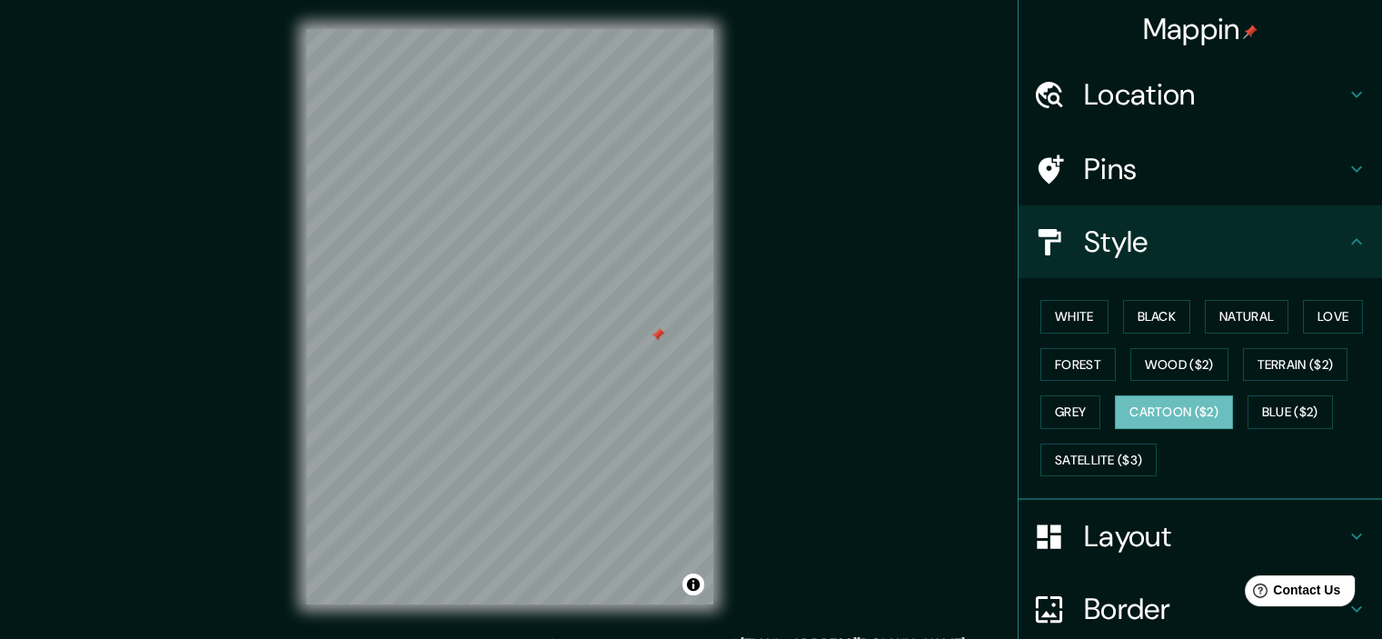
drag, startPoint x: 646, startPoint y: 410, endPoint x: 662, endPoint y: 333, distance: 78.0
click at [662, 333] on div at bounding box center [656, 334] width 15 height 15
click at [624, 347] on div at bounding box center [626, 342] width 15 height 15
click at [1236, 175] on h4 "Pins" at bounding box center [1215, 169] width 262 height 36
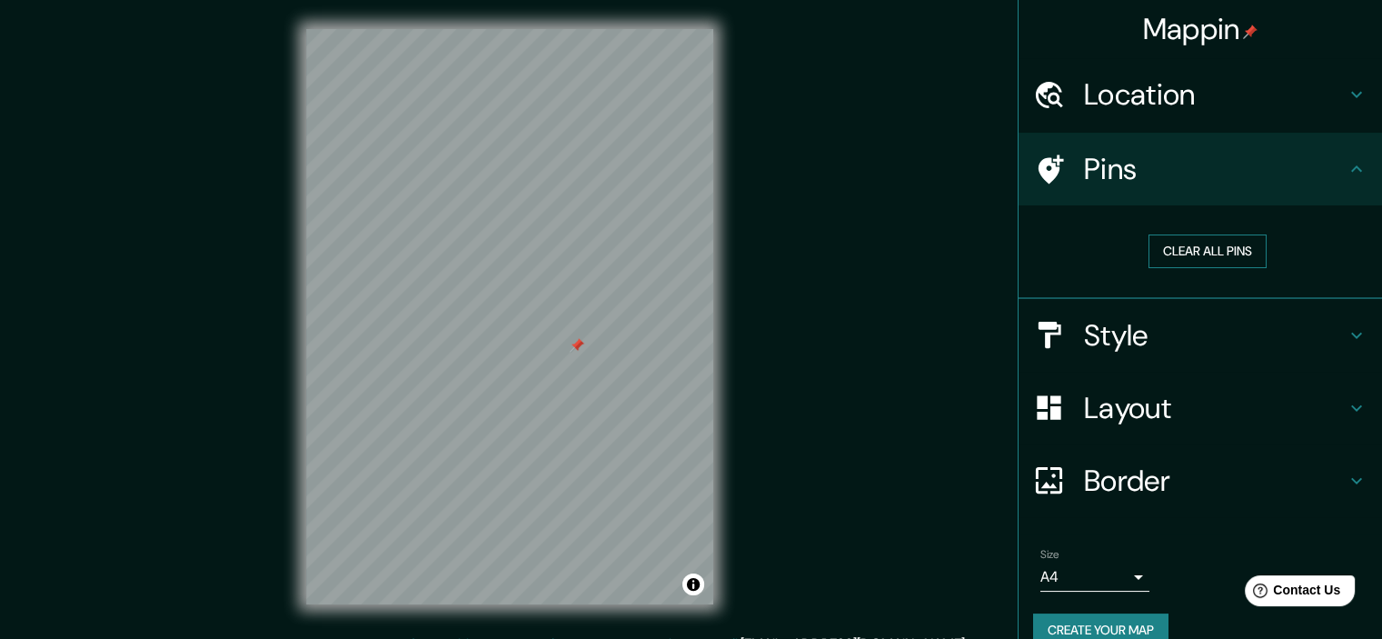
click at [1204, 243] on button "Clear all pins" at bounding box center [1207, 251] width 118 height 34
click at [1177, 344] on h4 "Style" at bounding box center [1215, 335] width 262 height 36
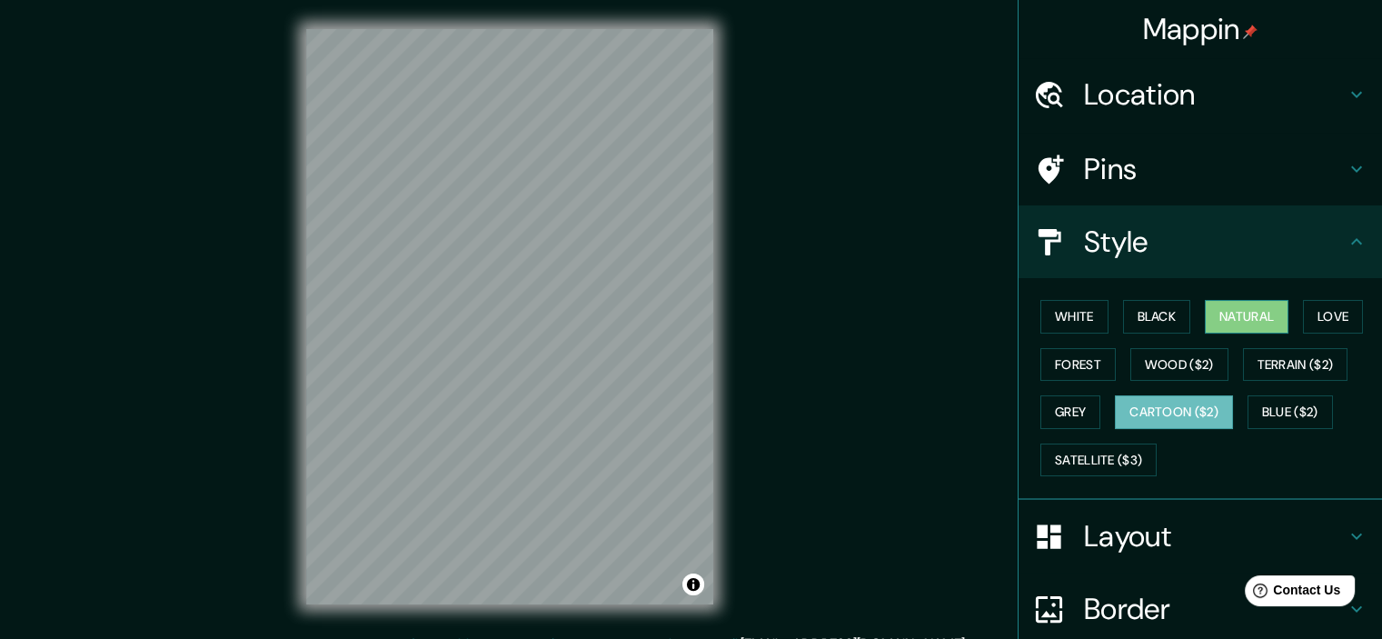
click at [1250, 319] on button "Natural" at bounding box center [1246, 317] width 84 height 34
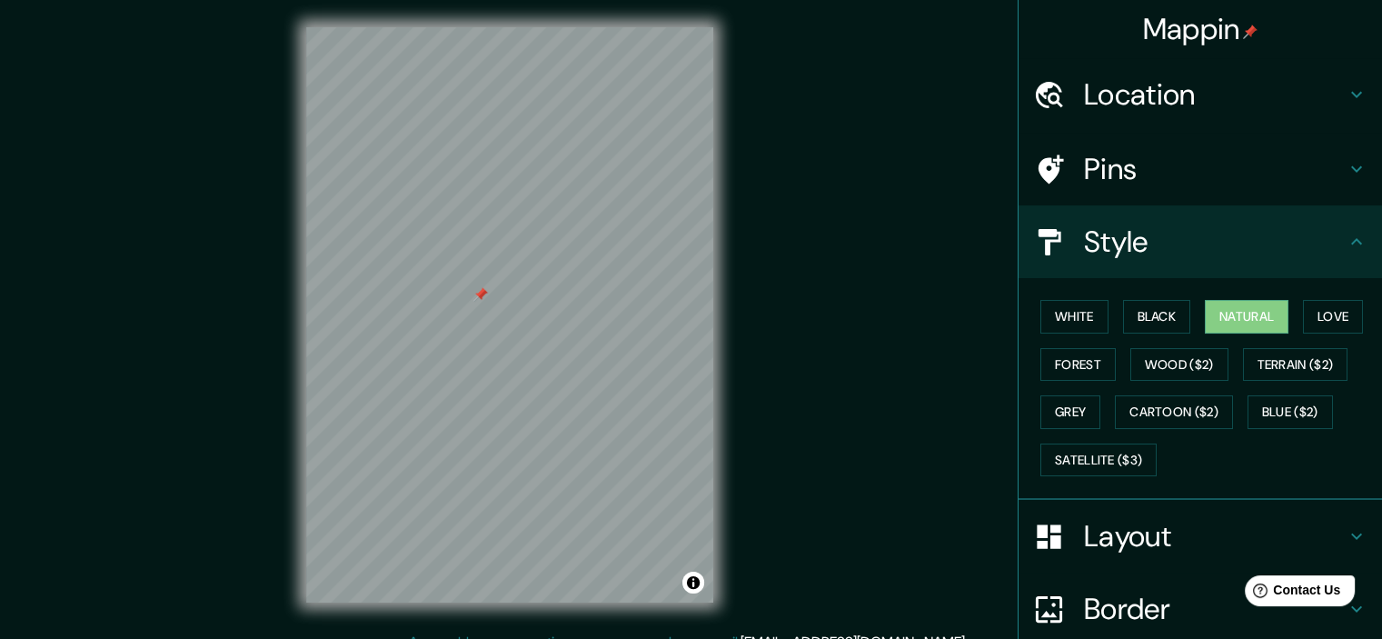
click at [1114, 245] on h4 "Style" at bounding box center [1215, 241] width 262 height 36
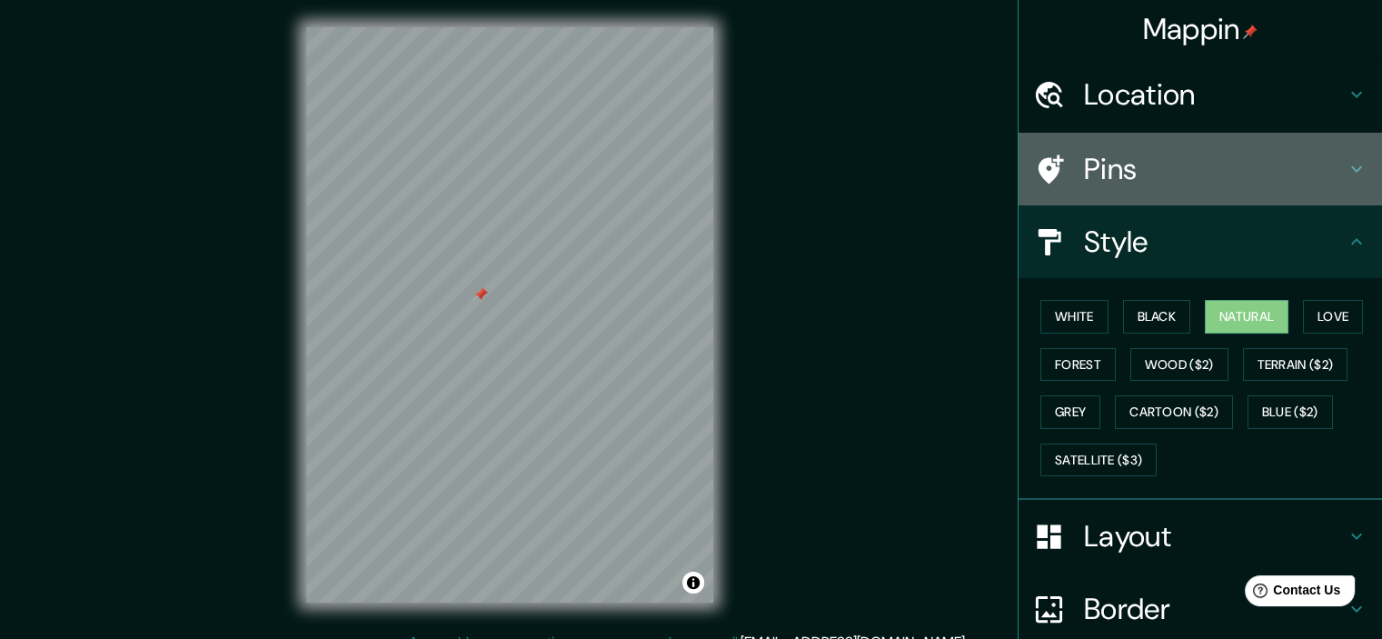
click at [1167, 172] on h4 "Pins" at bounding box center [1215, 169] width 262 height 36
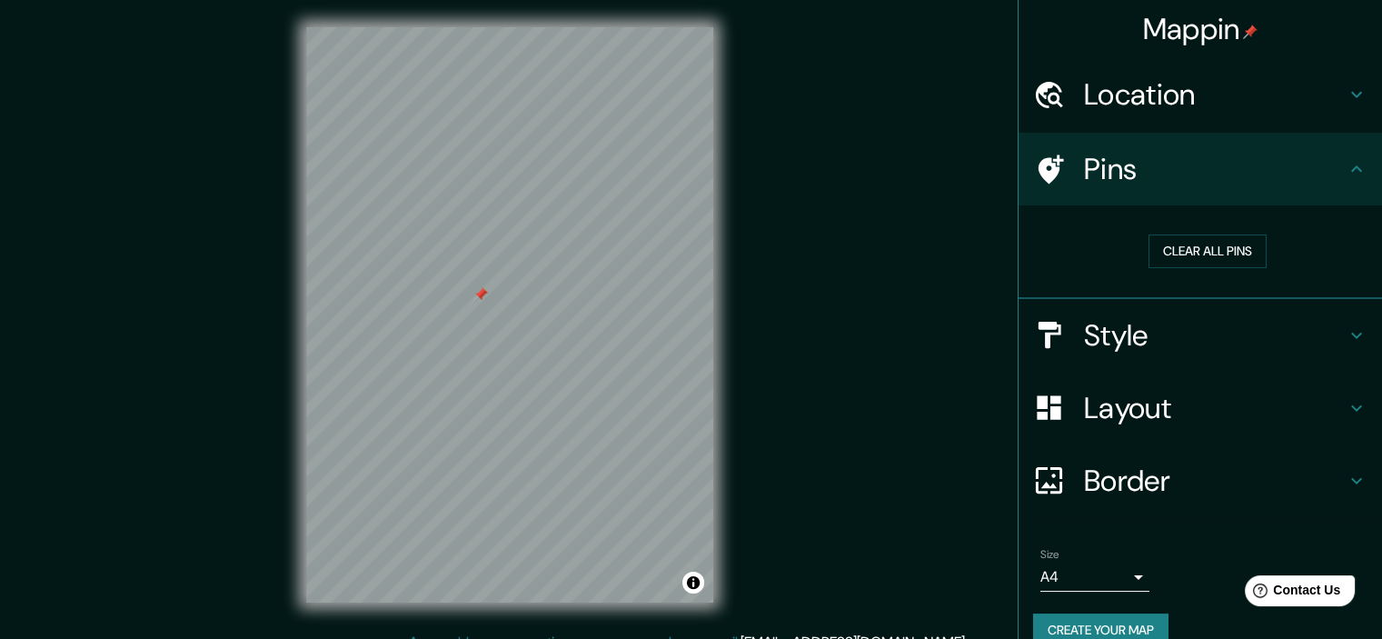
click at [1167, 172] on h4 "Pins" at bounding box center [1215, 169] width 262 height 36
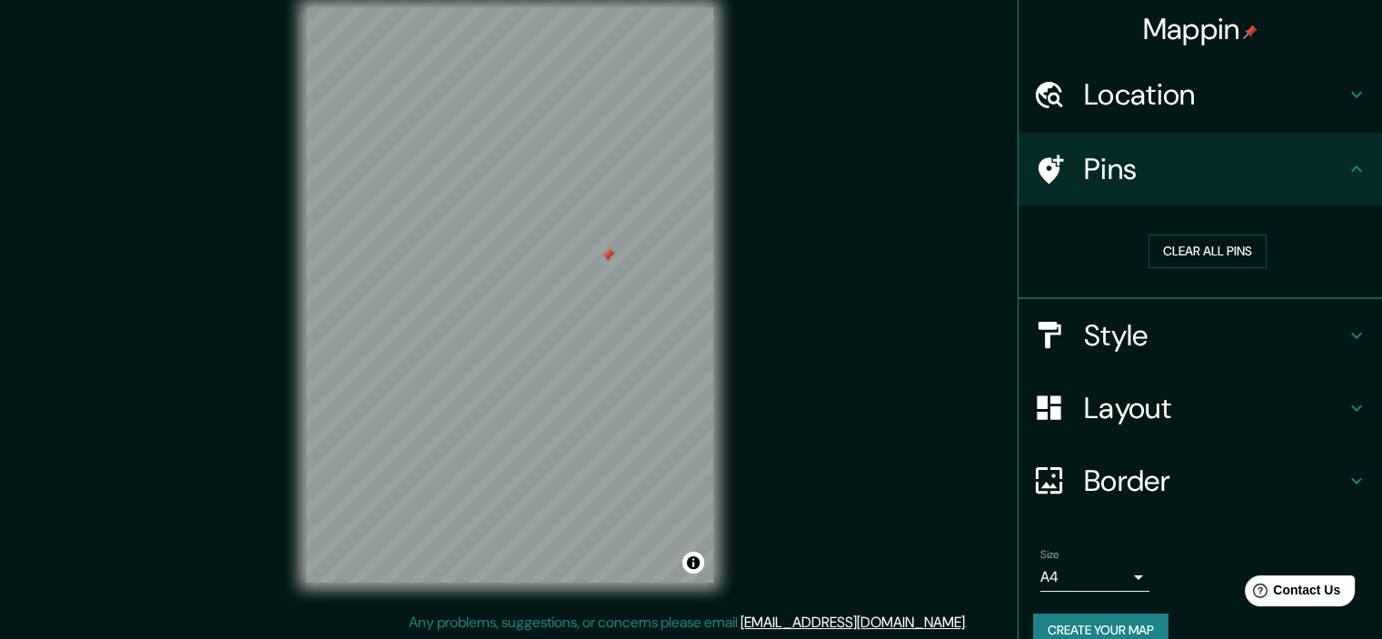
scroll to position [23, 0]
click at [1148, 481] on h4 "Border" at bounding box center [1215, 480] width 262 height 36
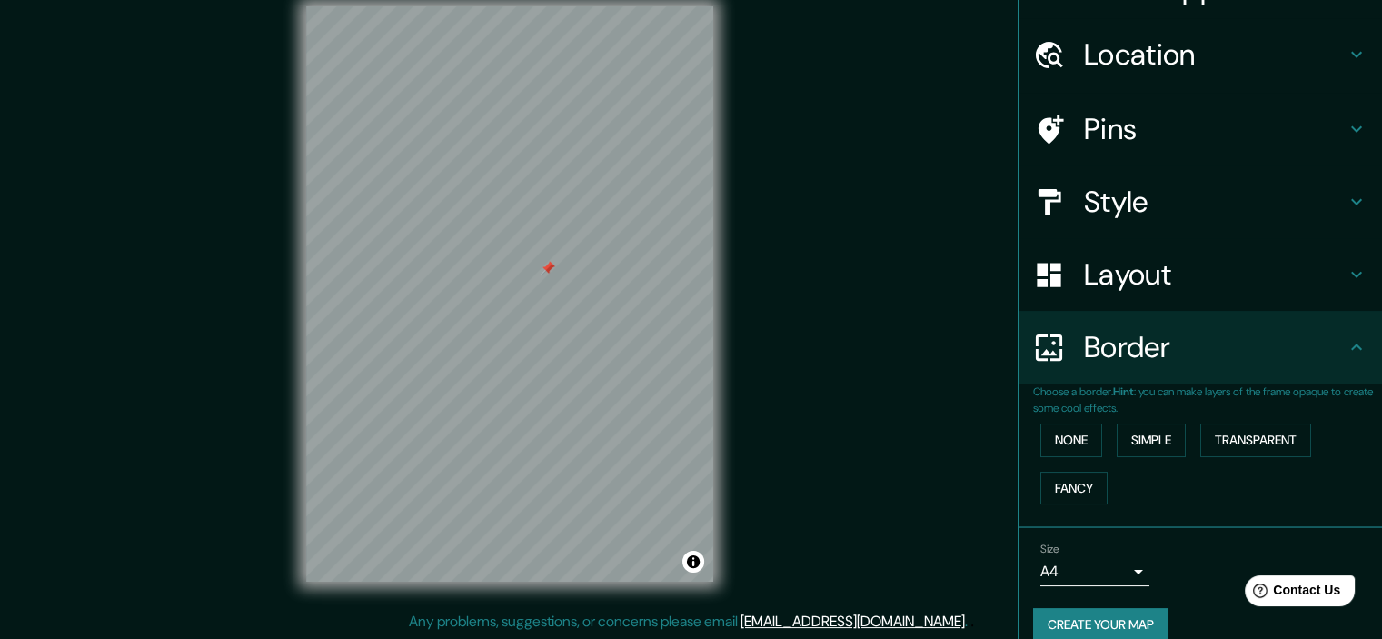
scroll to position [62, 0]
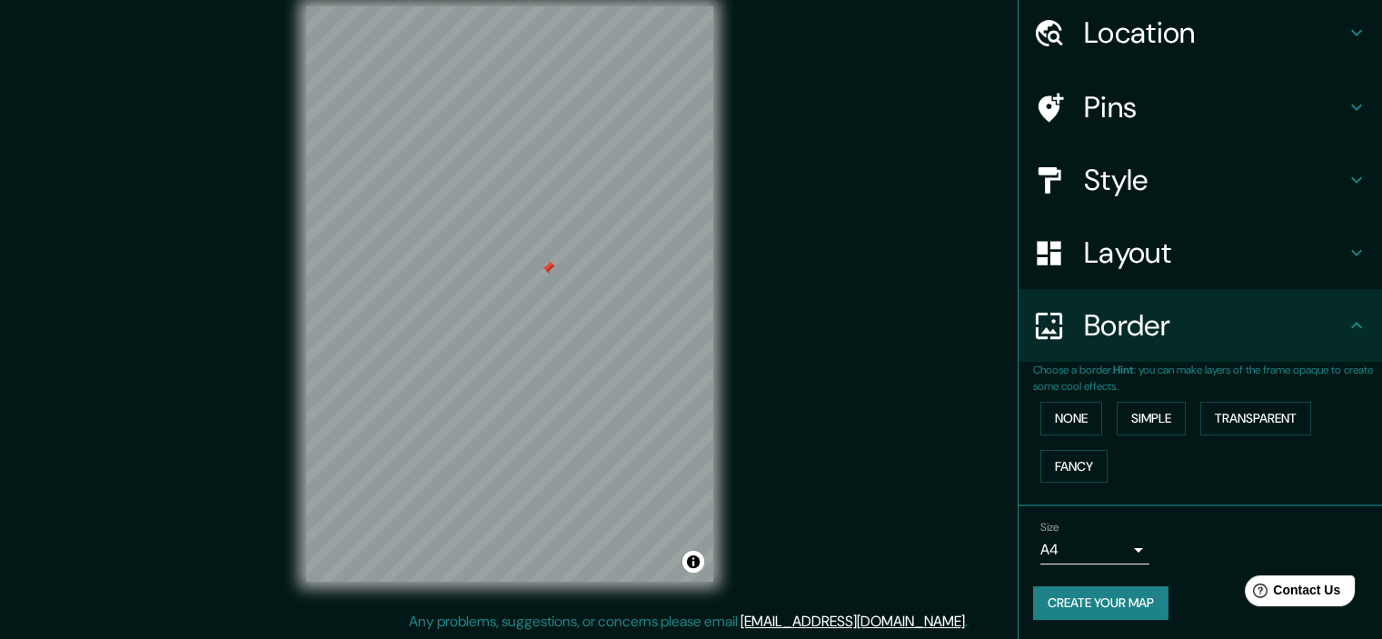
click at [1228, 187] on h4 "Style" at bounding box center [1215, 180] width 262 height 36
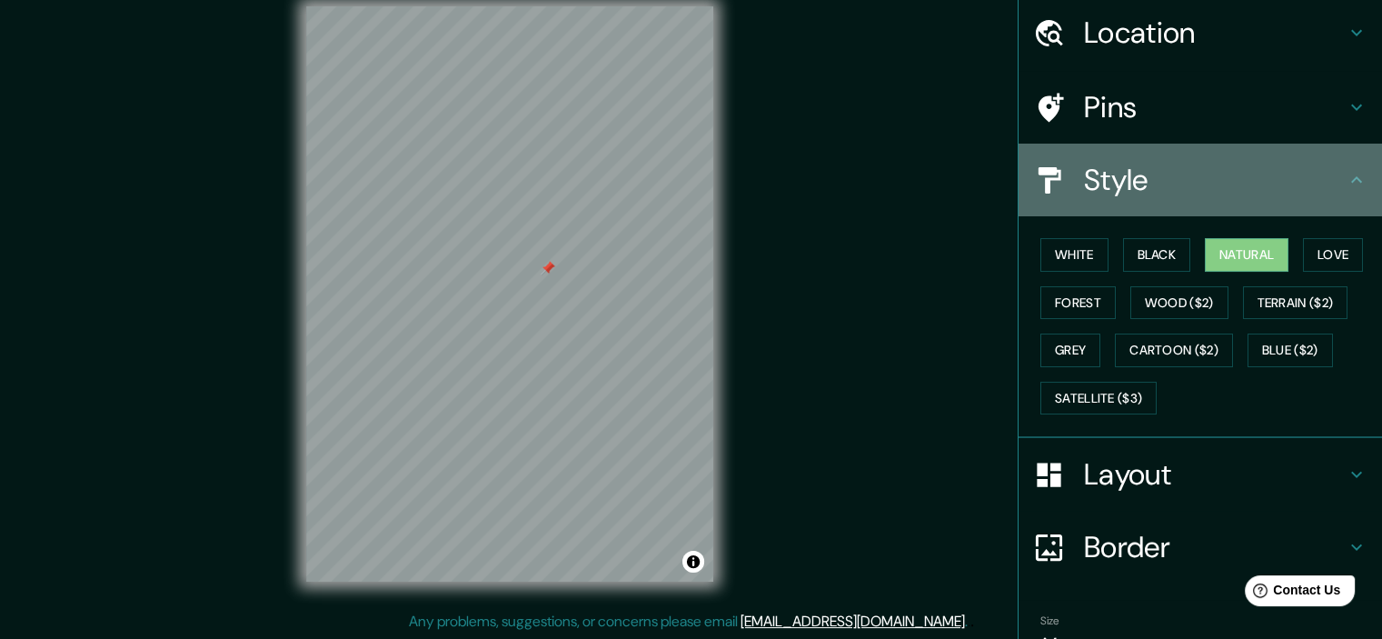
click at [1224, 188] on h4 "Style" at bounding box center [1215, 180] width 262 height 36
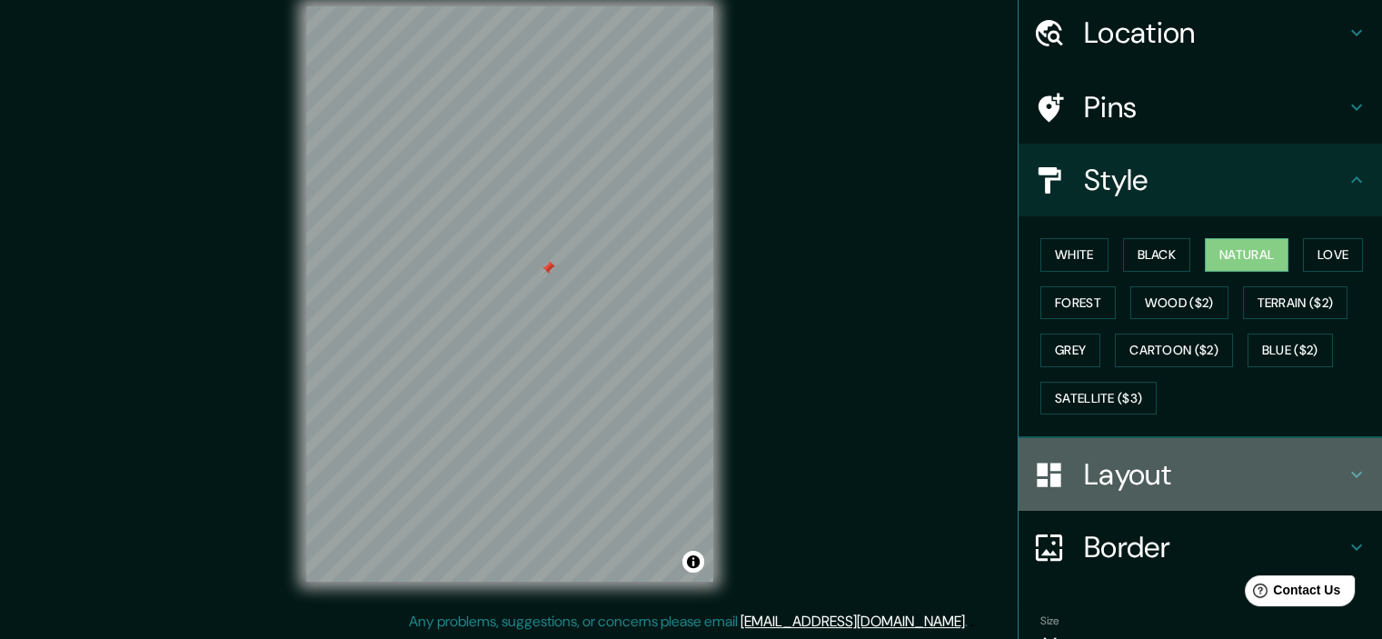
click at [1150, 462] on h4 "Layout" at bounding box center [1215, 474] width 262 height 36
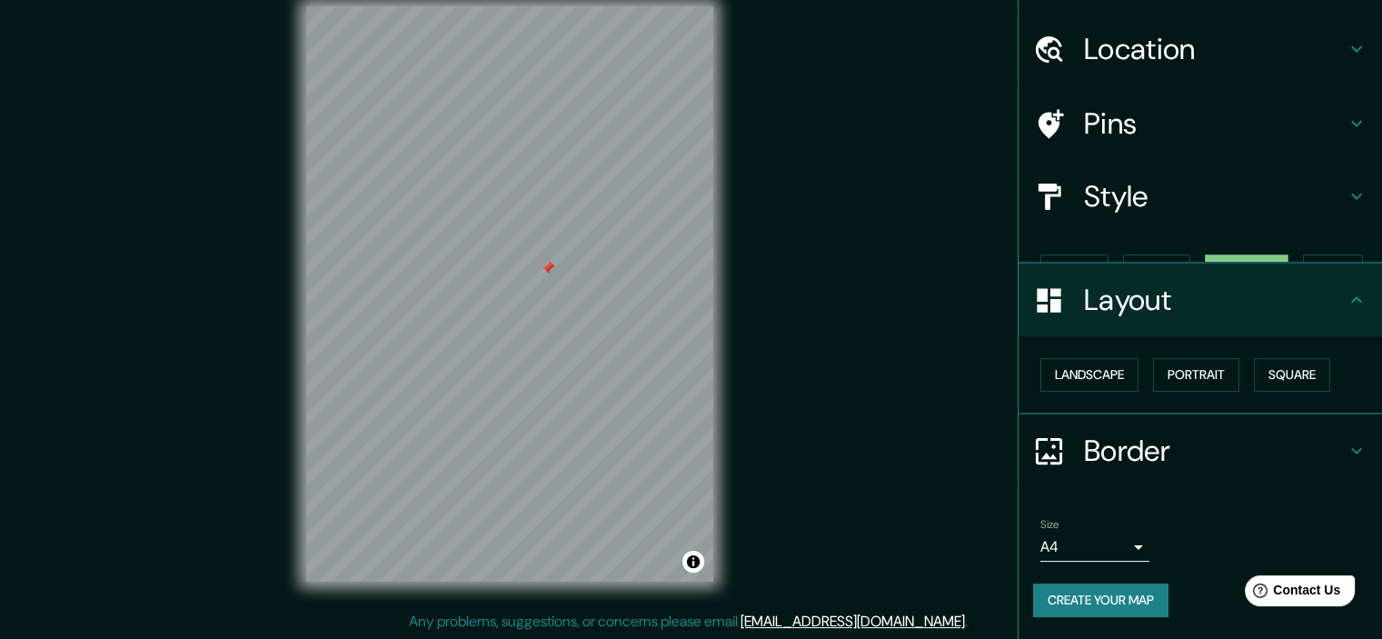
scroll to position [13, 0]
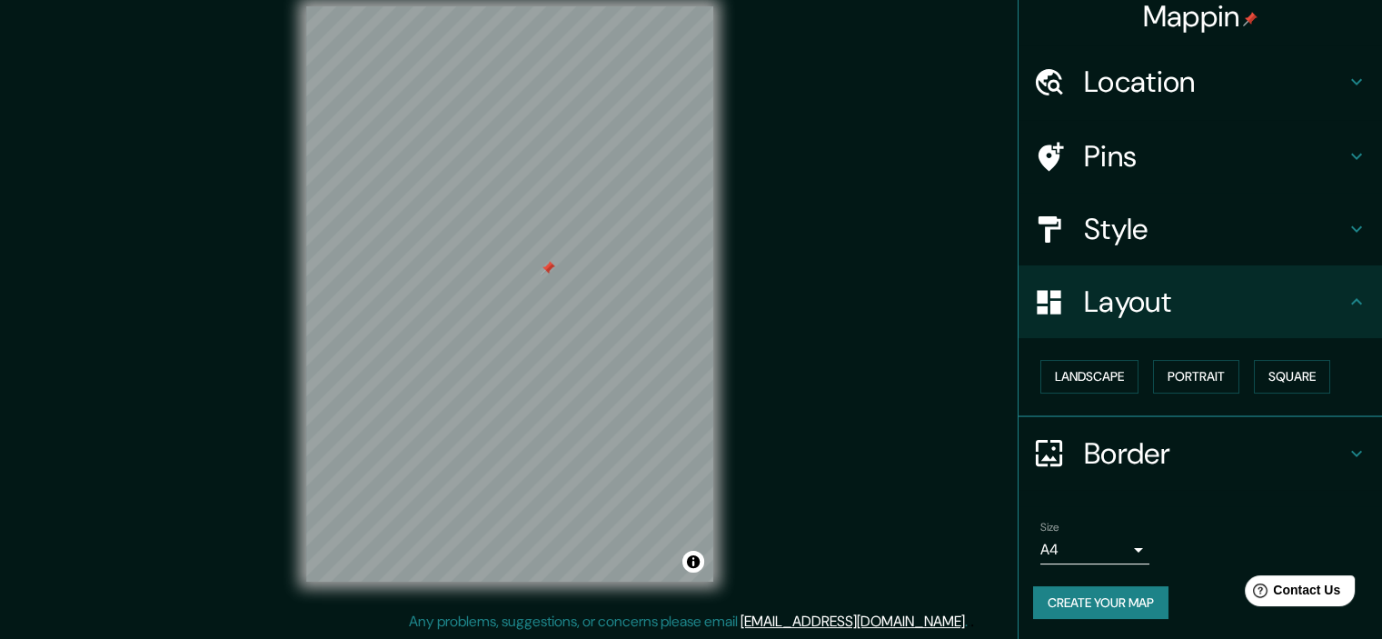
click at [1257, 314] on h4 "Layout" at bounding box center [1215, 301] width 262 height 36
click at [1199, 379] on button "Portrait" at bounding box center [1196, 377] width 86 height 34
click at [1095, 382] on button "Landscape" at bounding box center [1089, 377] width 98 height 34
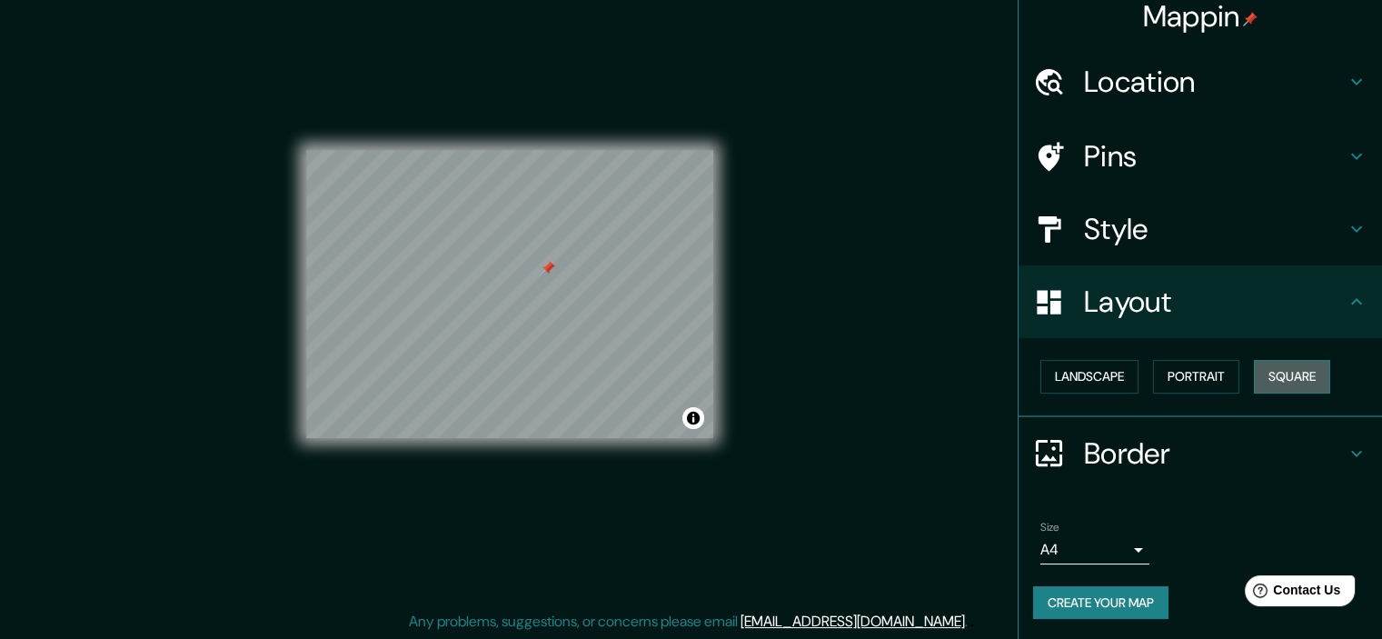
click at [1263, 373] on button "Square" at bounding box center [1291, 377] width 76 height 34
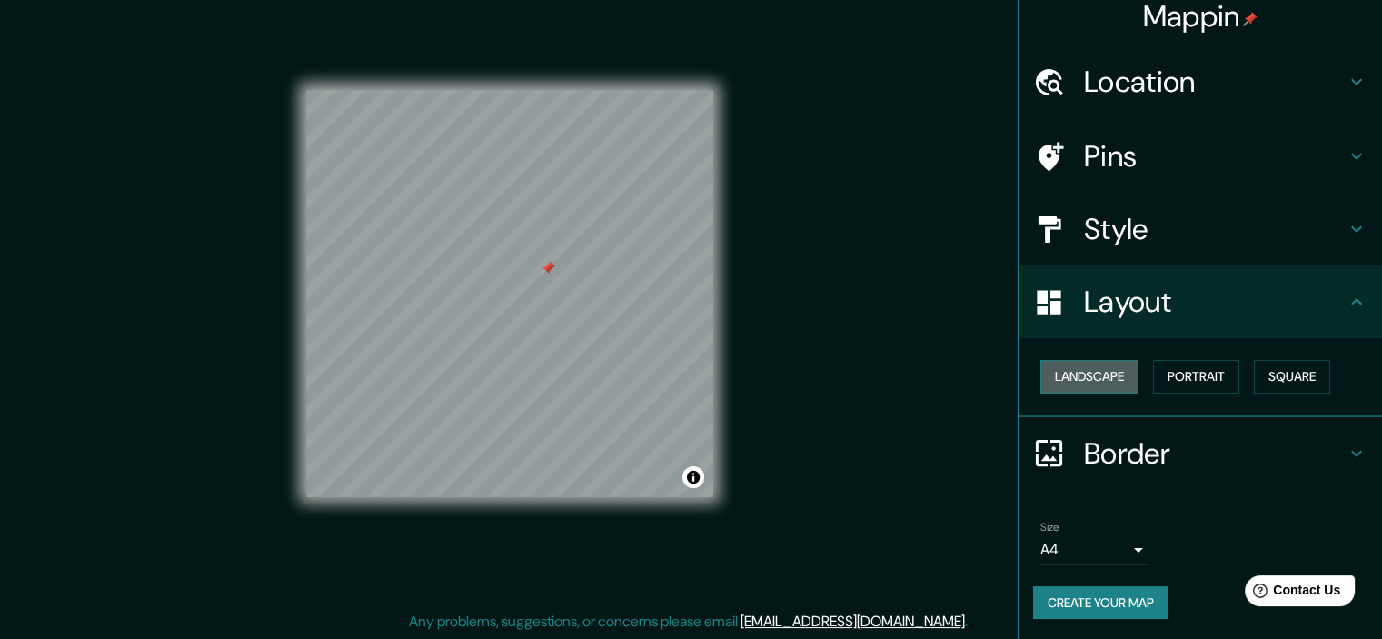
click at [1104, 378] on button "Landscape" at bounding box center [1089, 377] width 98 height 34
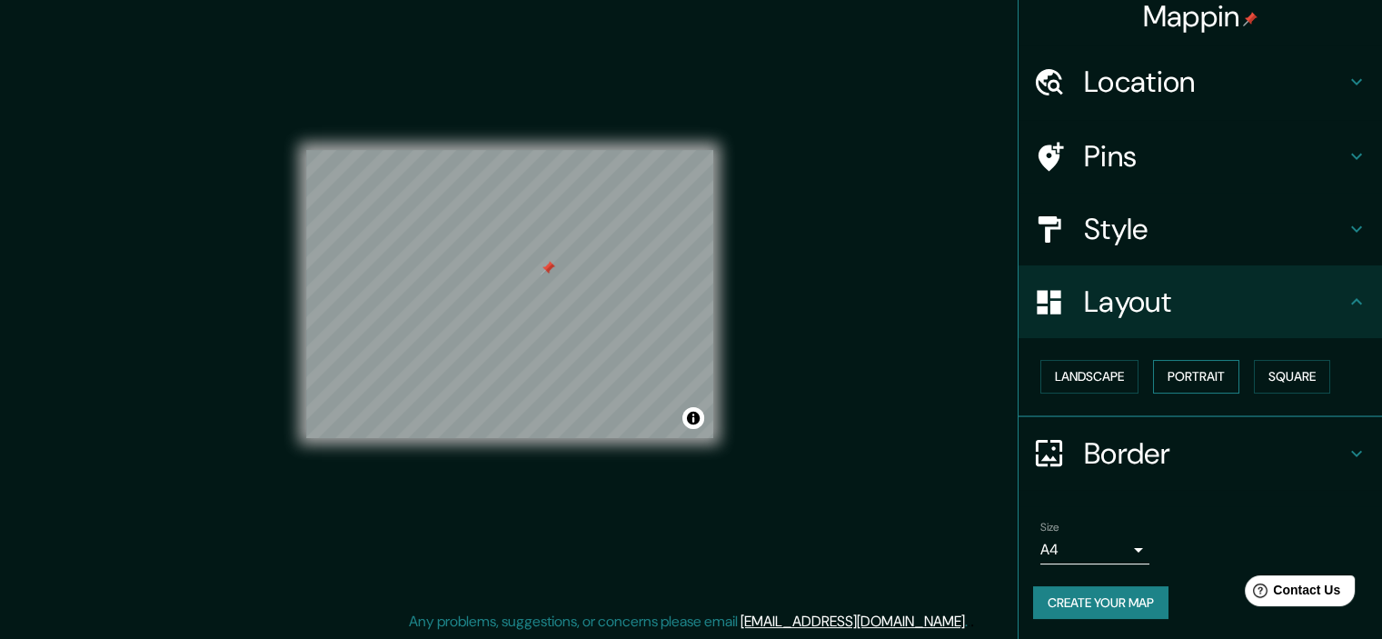
click at [1200, 382] on button "Portrait" at bounding box center [1196, 377] width 86 height 34
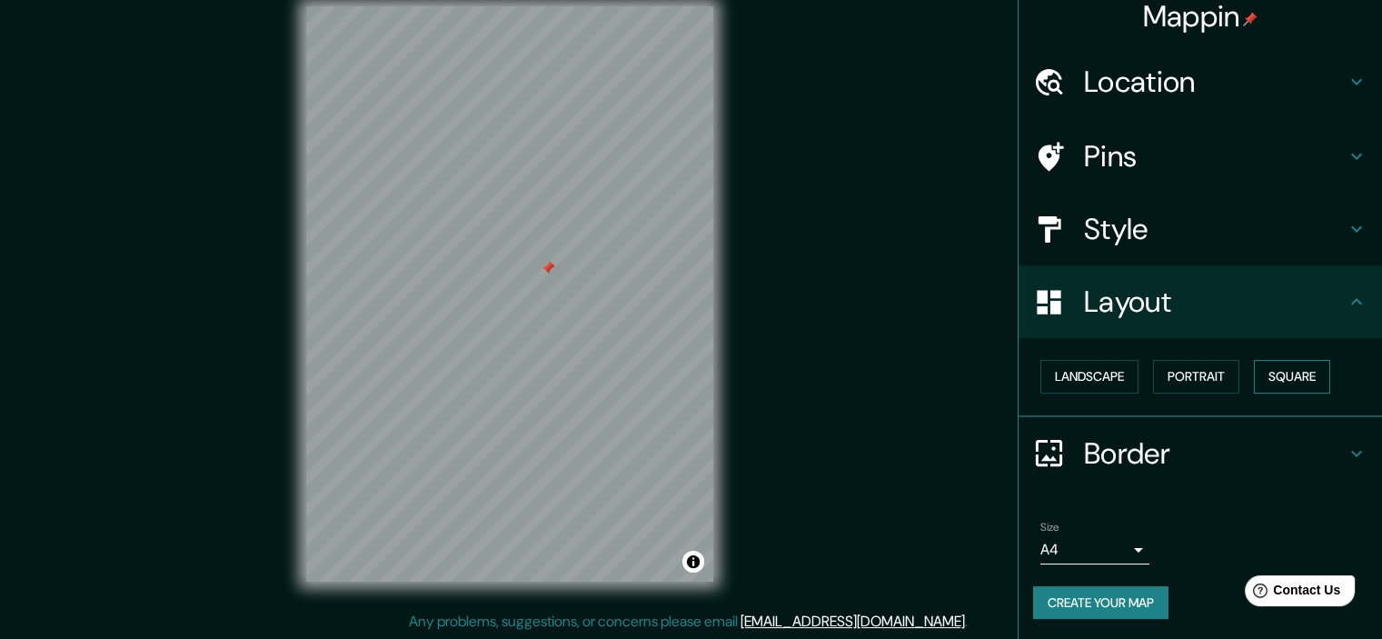
click at [1267, 374] on button "Square" at bounding box center [1291, 377] width 76 height 34
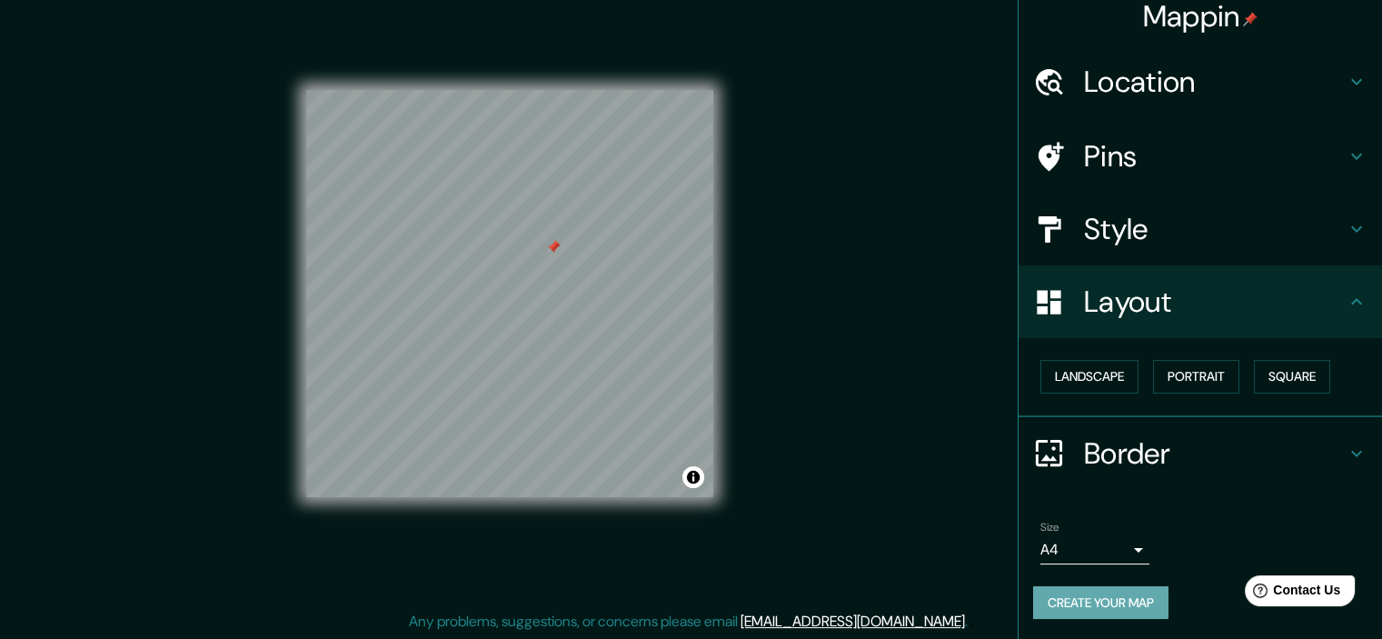
click at [1120, 596] on button "Create your map" at bounding box center [1100, 603] width 135 height 34
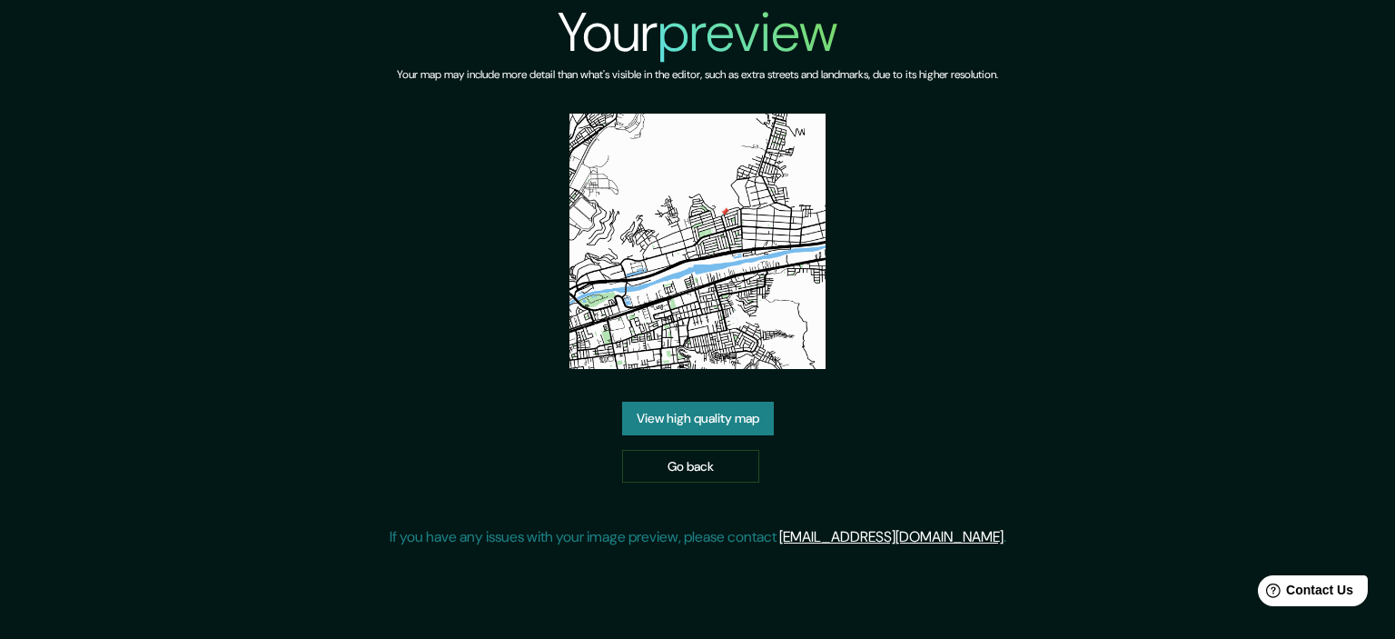
click at [695, 414] on link "View high quality map" at bounding box center [698, 418] width 152 height 34
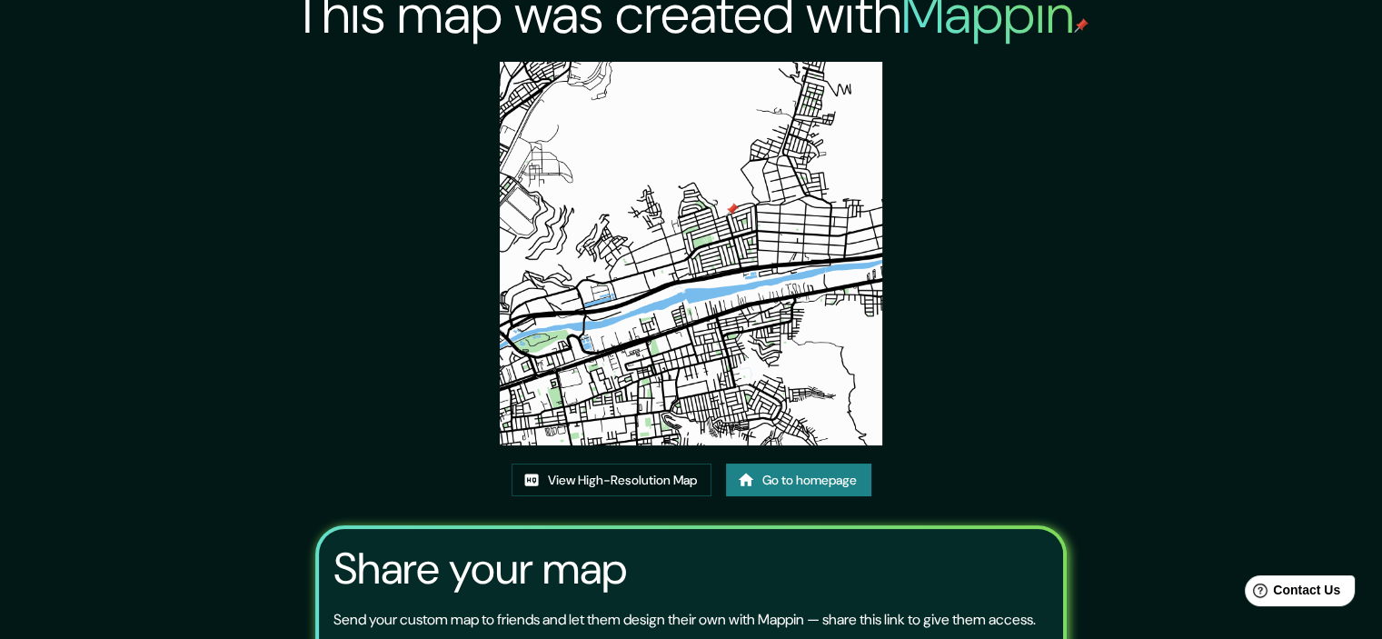
scroll to position [16, 0]
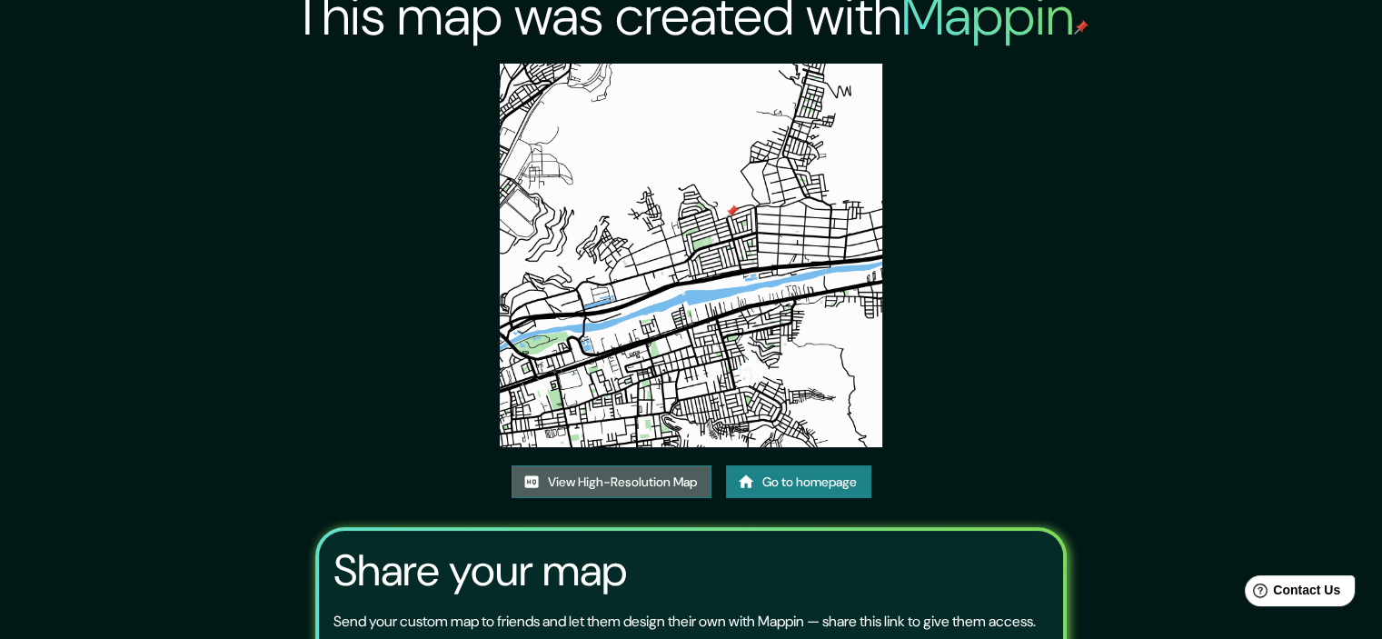
click at [664, 472] on link "View High-Resolution Map" at bounding box center [611, 482] width 200 height 34
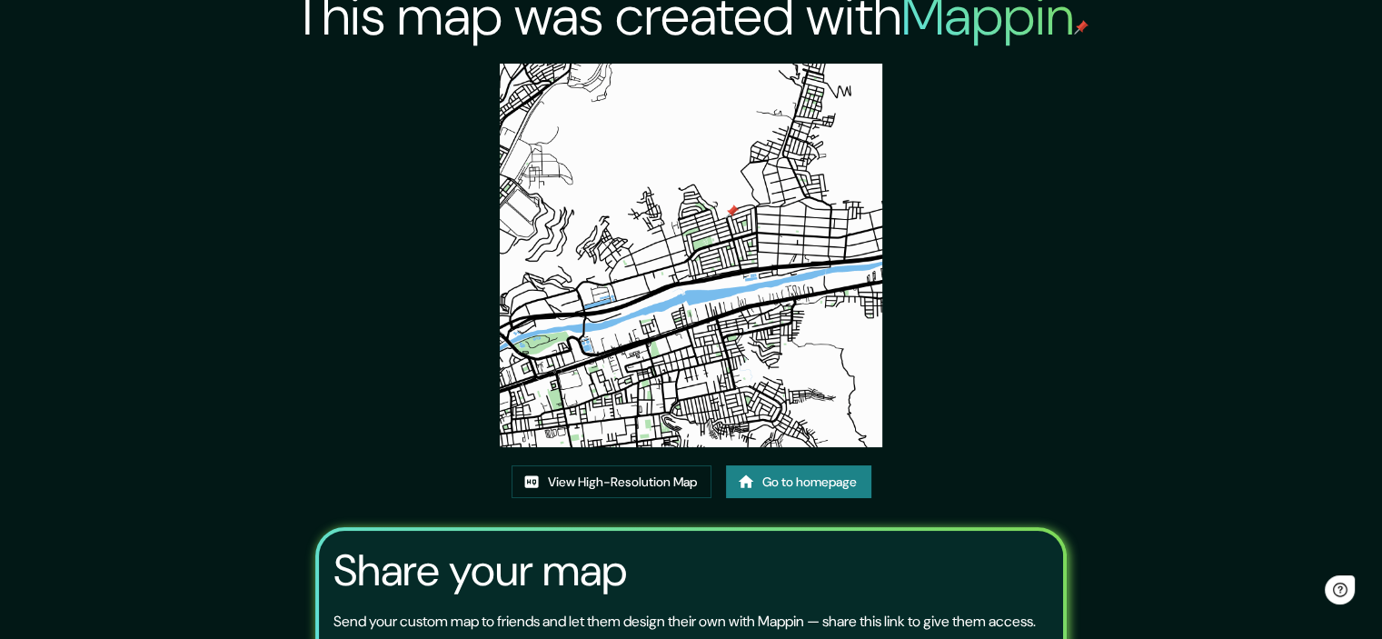
click at [803, 484] on link "Go to homepage" at bounding box center [798, 482] width 145 height 34
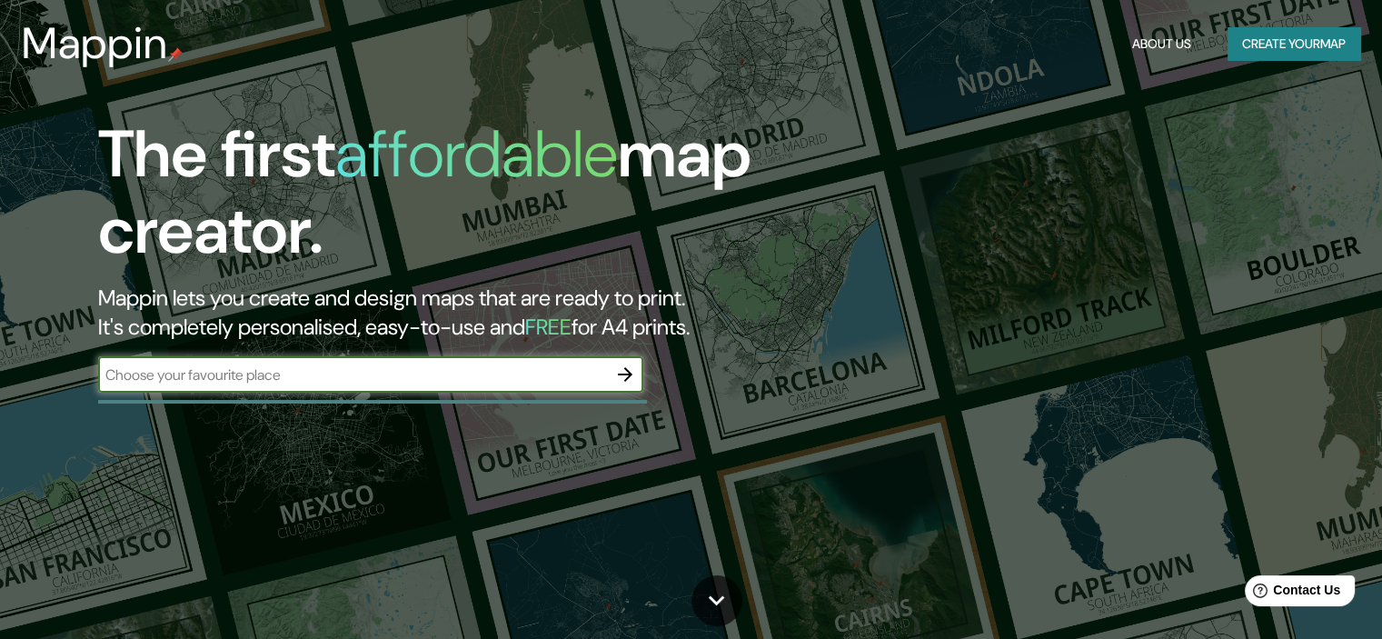
click at [1254, 42] on button "Create your map" at bounding box center [1293, 44] width 133 height 34
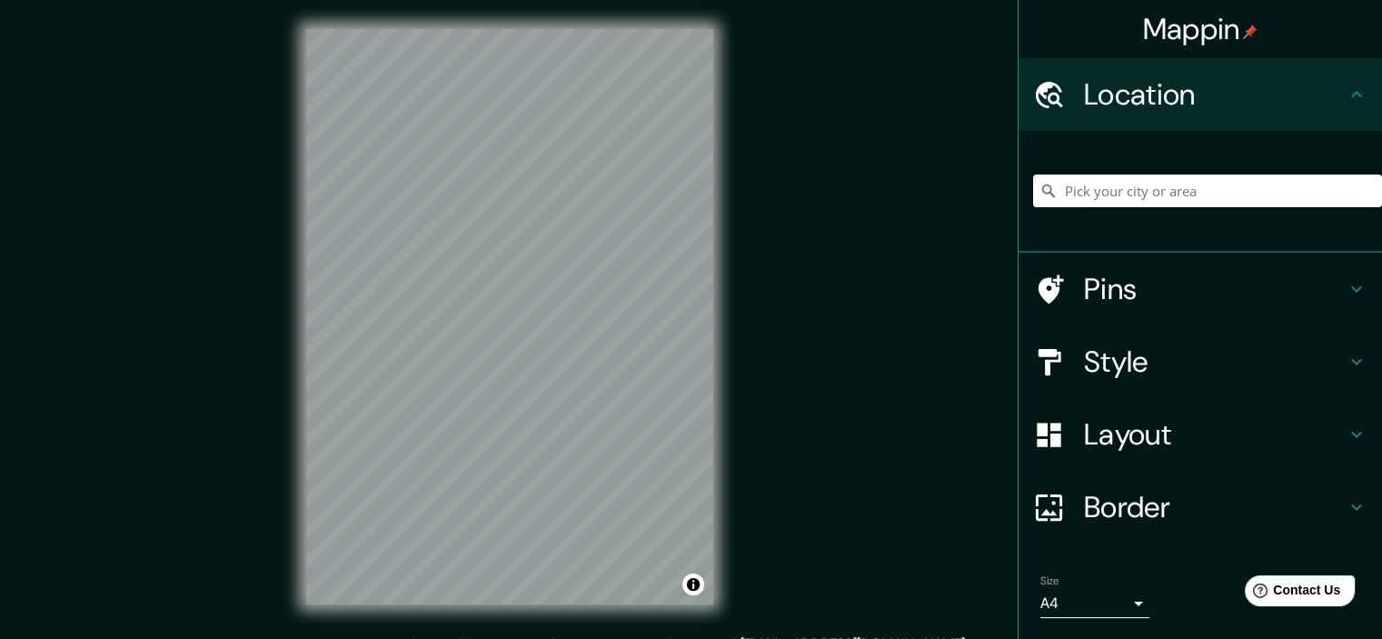
click at [1094, 199] on input "Pick your city or area" at bounding box center [1207, 190] width 349 height 33
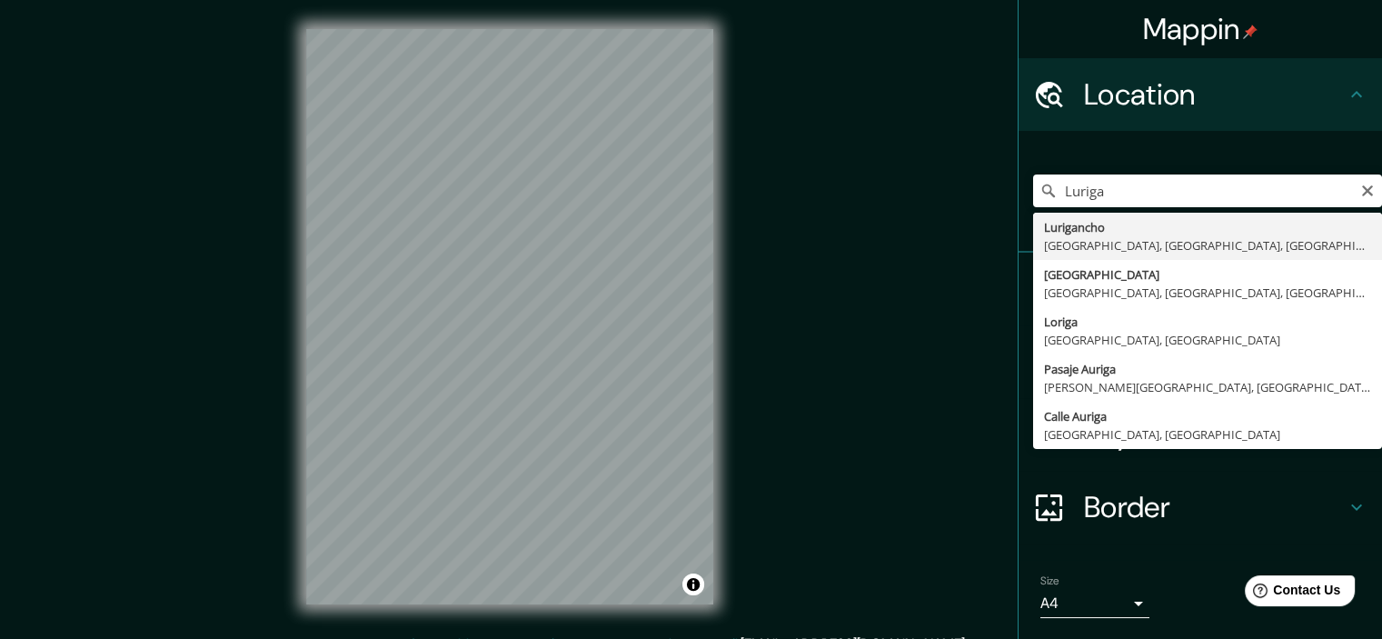
type input "Lurigancho, Lima, Provincia de Lima, Perú"
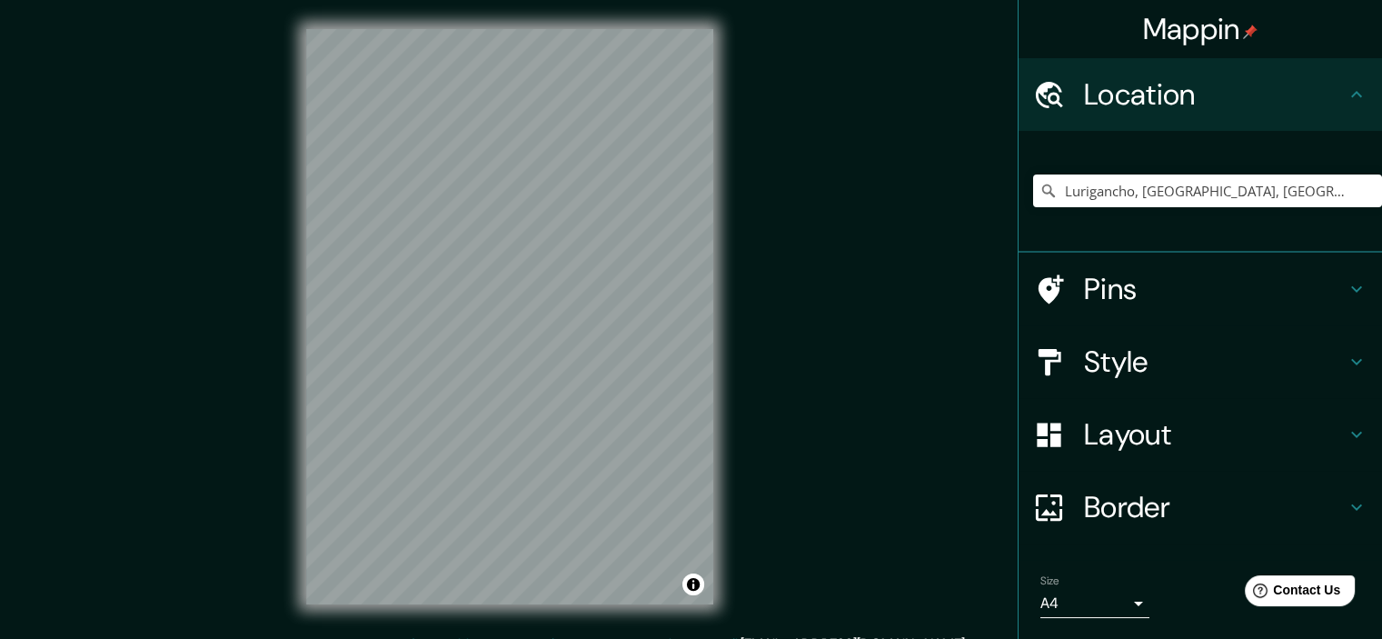
click at [1173, 291] on h4 "Pins" at bounding box center [1215, 289] width 262 height 36
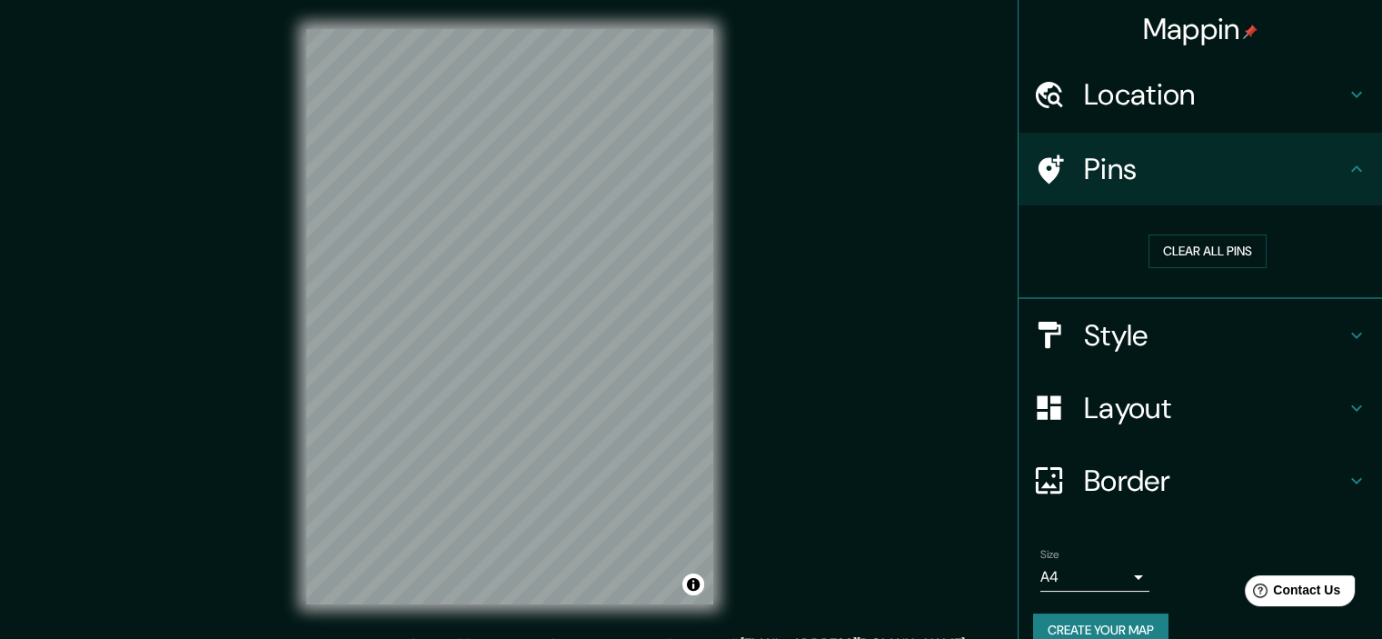
click at [861, 361] on div "Mappin Location Lurigancho, Lima, Provincia de Lima, Perú Pins Clear all pins S…" at bounding box center [691, 331] width 1382 height 662
